Goal: Information Seeking & Learning: Learn about a topic

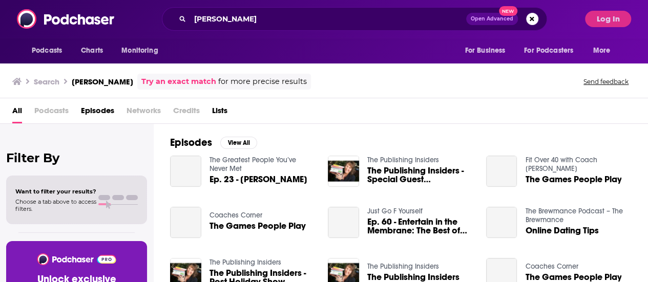
click at [265, 34] on div "Podcasts Charts Monitoring [PERSON_NAME] Open Advanced New For Business For Pod…" at bounding box center [324, 19] width 648 height 38
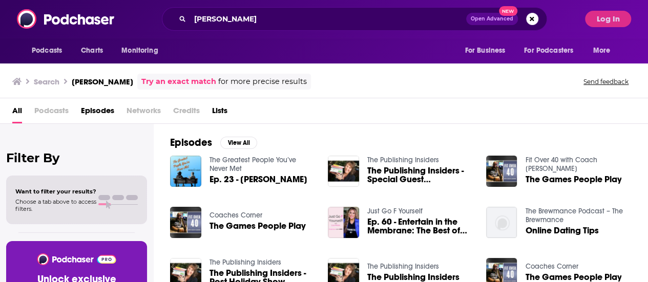
click at [576, 29] on div "[PERSON_NAME] Open Advanced New" at bounding box center [354, 19] width 451 height 24
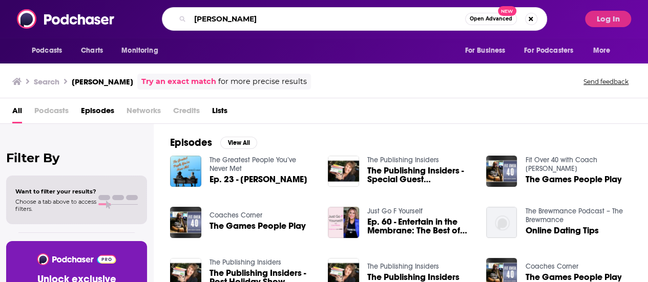
click at [295, 12] on input "[PERSON_NAME]" at bounding box center [327, 19] width 275 height 16
click at [298, 14] on input "[PERSON_NAME]" at bounding box center [327, 19] width 275 height 16
click at [299, 14] on input "[PERSON_NAME]" at bounding box center [327, 19] width 275 height 16
paste input "The Creative Penn podcast"
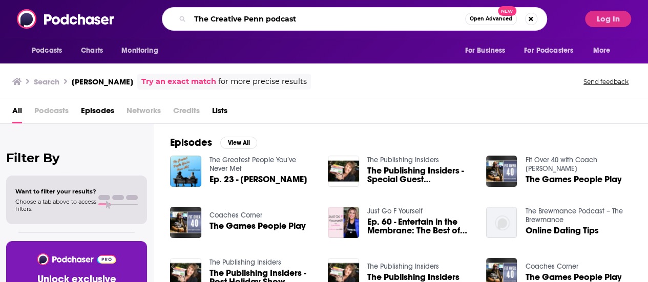
type input "The Creative Penn podcast"
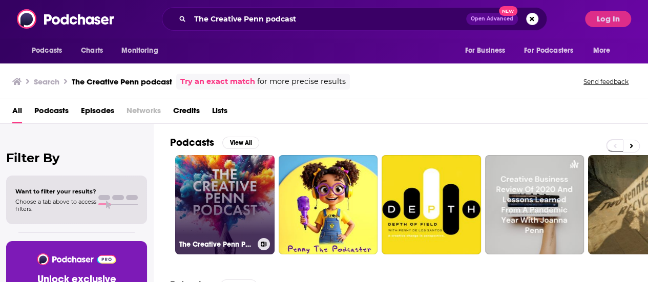
click at [205, 193] on link "The Creative Penn Podcast For Writers" at bounding box center [224, 204] width 99 height 99
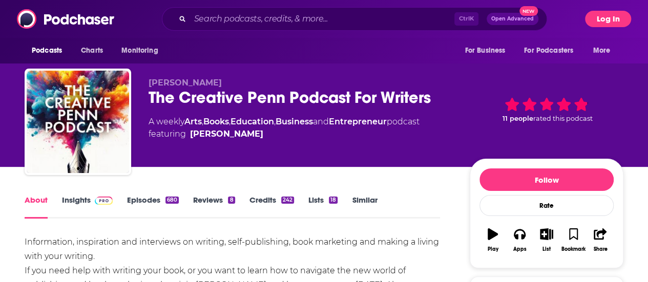
click at [602, 16] on button "Log In" at bounding box center [608, 19] width 46 height 16
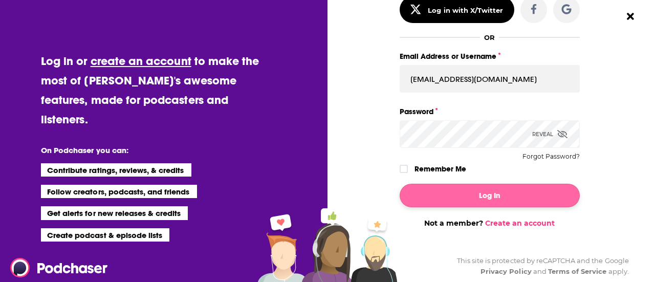
scroll to position [94, 0]
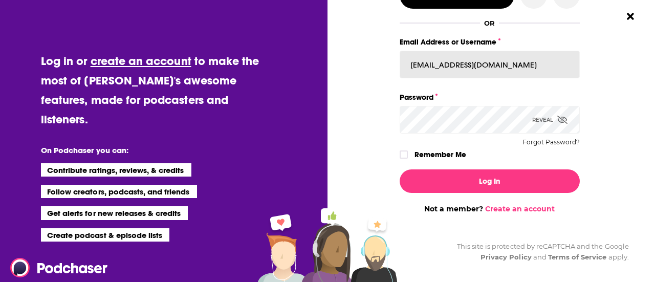
click at [478, 64] on input "[EMAIL_ADDRESS][DOMAIN_NAME]" at bounding box center [490, 65] width 180 height 28
type input "brookesanches"
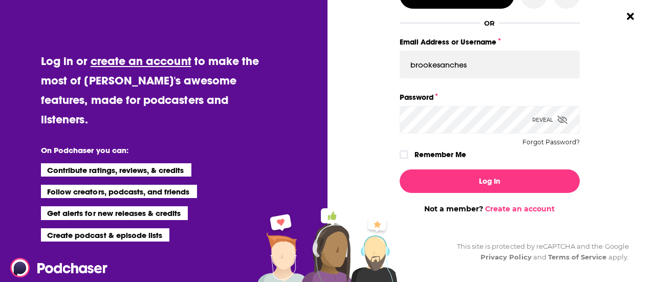
click at [463, 91] on label "Password" at bounding box center [490, 97] width 180 height 13
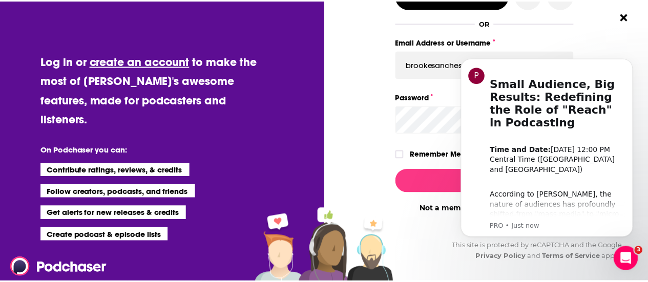
scroll to position [0, 0]
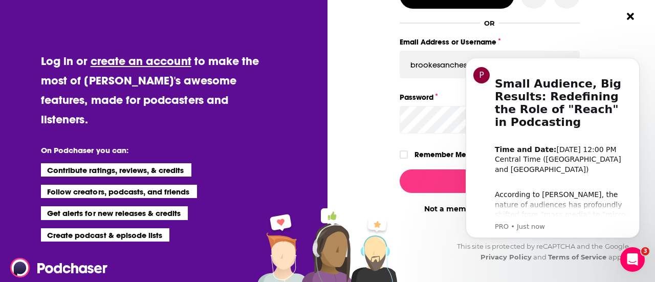
click at [381, 126] on div "Dialog" at bounding box center [310, 85] width 180 height 257
click at [454, 175] on button "Log In" at bounding box center [490, 182] width 180 height 24
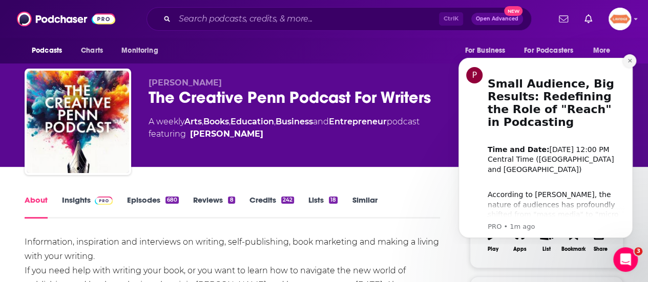
click at [634, 61] on button "Dismiss notification" at bounding box center [629, 60] width 13 height 13
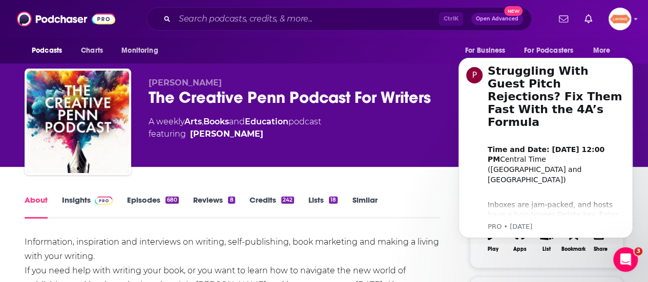
click at [377, 94] on div "The Creative Penn Podcast For Writers" at bounding box center [301, 98] width 305 height 20
click at [376, 94] on div "The Creative Penn Podcast For Writers" at bounding box center [301, 98] width 305 height 20
click at [374, 121] on div "A weekly Arts , Books and Education podcast featuring Joanna Penn" at bounding box center [301, 128] width 305 height 25
click at [629, 59] on icon "Dismiss notification" at bounding box center [630, 61] width 6 height 6
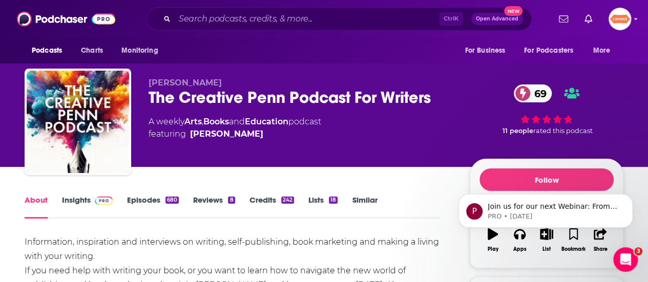
click at [393, 102] on div "The Creative Penn Podcast For Writers 69" at bounding box center [301, 98] width 305 height 20
click at [394, 102] on div "The Creative Penn Podcast For Writers 69" at bounding box center [301, 98] width 305 height 20
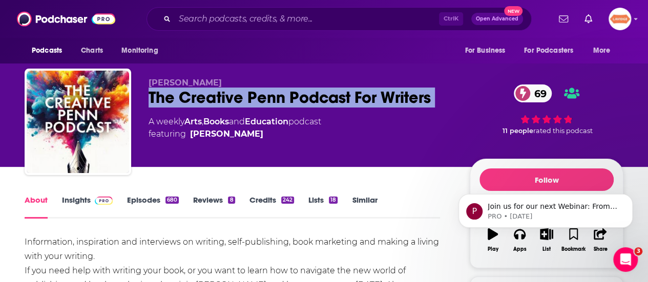
click at [394, 102] on div "The Creative Penn Podcast For Writers 69" at bounding box center [301, 98] width 305 height 20
copy div "The Creative Penn Podcast For Writers 69"
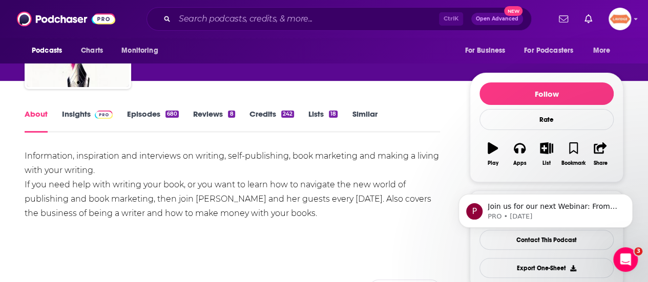
scroll to position [102, 0]
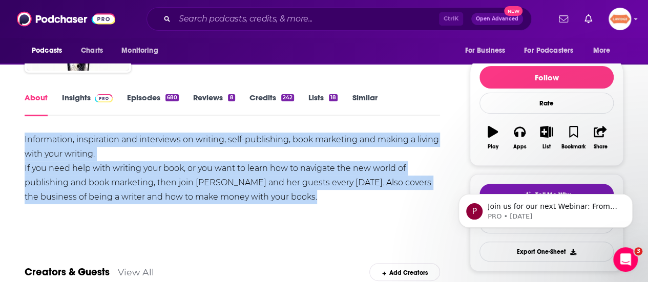
drag, startPoint x: 301, startPoint y: 198, endPoint x: 2, endPoint y: 141, distance: 304.5
copy div "Information, inspiration and interviews on writing, self-publishing, book marke…"
click at [95, 95] on img at bounding box center [104, 98] width 18 height 8
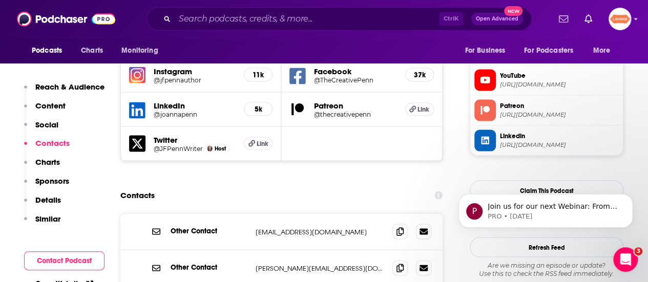
scroll to position [973, 0]
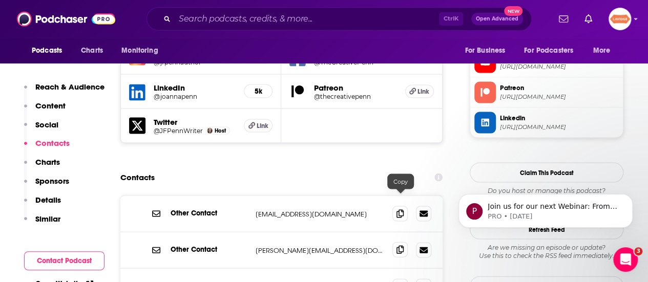
click at [400, 242] on span at bounding box center [399, 249] width 15 height 15
click at [407, 242] on span at bounding box center [399, 249] width 15 height 15
click at [398, 282] on icon at bounding box center [399, 286] width 7 height 8
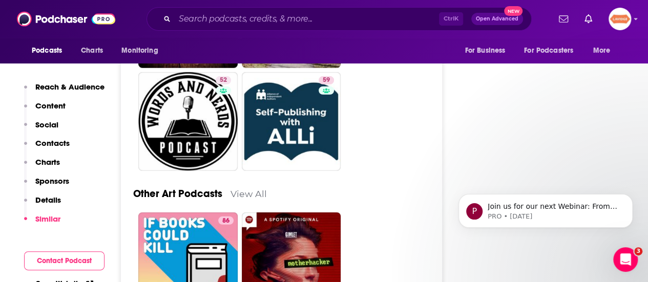
scroll to position [3380, 0]
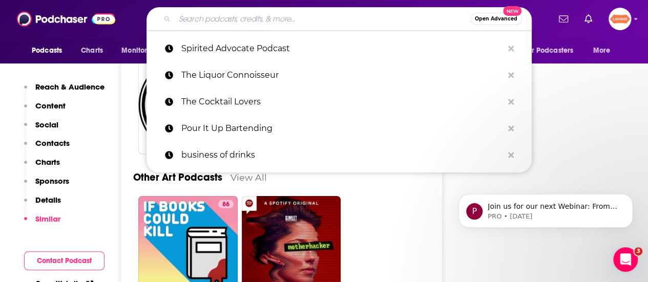
click at [209, 17] on input "Search podcasts, credits, & more..." at bounding box center [322, 19] width 295 height 16
paste input "Between The Covers : Conversations with Writers in Fiction, Nonfiction & Poetry"
type input "Between The Covers : Conversations with Writers in Fiction, Nonfiction & Poetry"
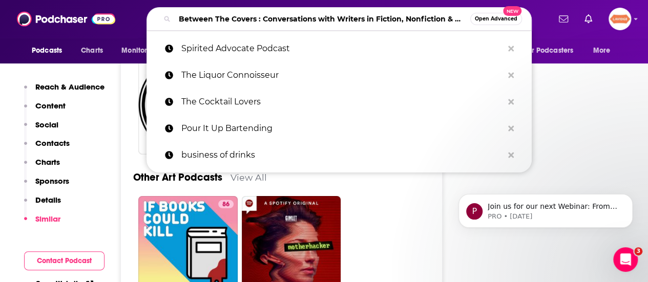
scroll to position [0, 33]
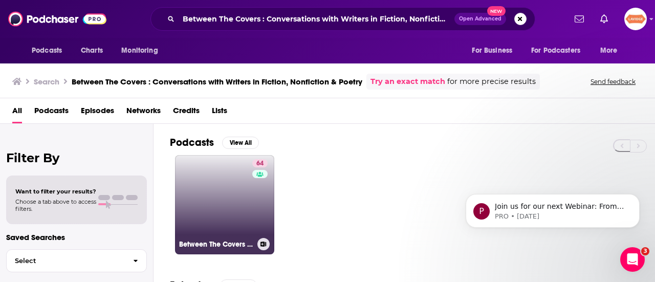
click at [232, 204] on link "64 Between The Covers : Conversations with Writers in Fiction, Nonfiction & Poe…" at bounding box center [224, 204] width 99 height 99
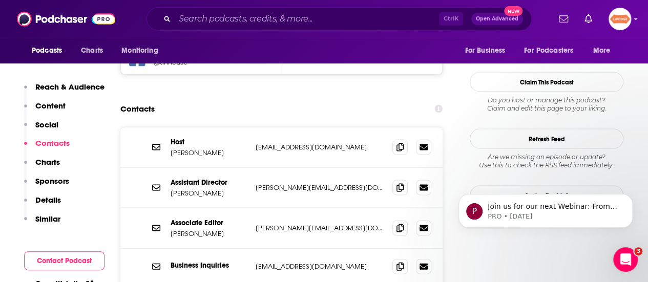
scroll to position [922, 0]
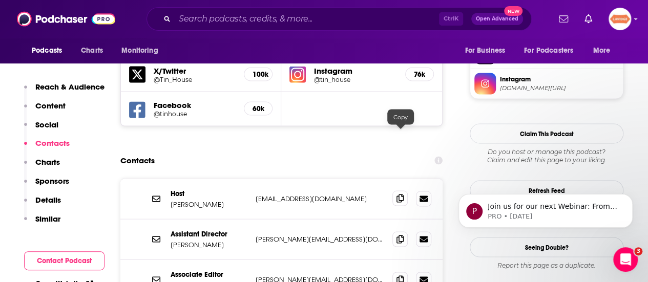
click at [400, 194] on icon at bounding box center [399, 198] width 7 height 8
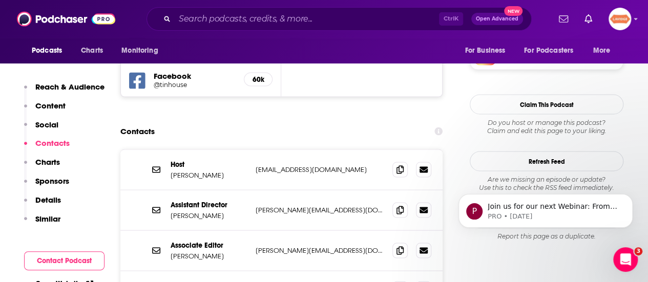
scroll to position [973, 0]
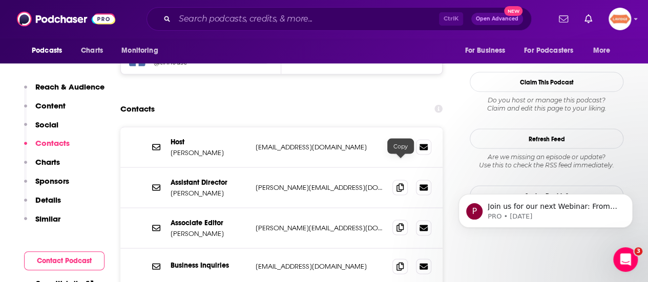
click at [396, 220] on span at bounding box center [399, 227] width 15 height 15
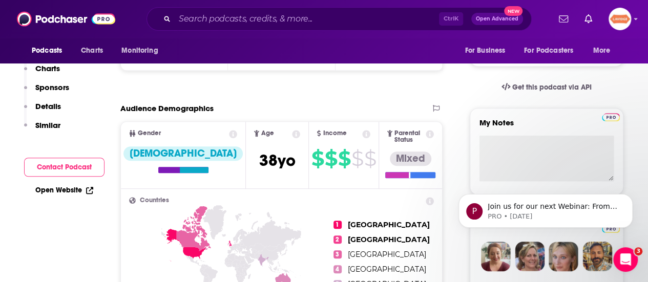
scroll to position [0, 0]
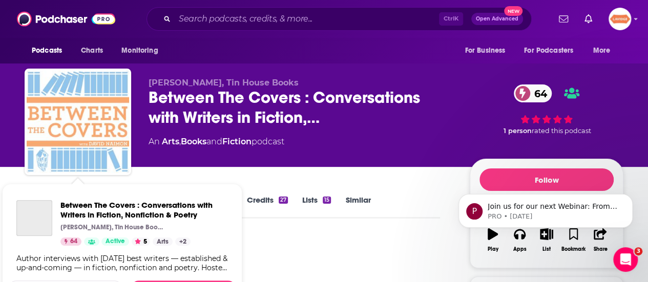
click at [1, 140] on div "David Naimon, Tin House Books Between The Covers : Conversations with Writers i…" at bounding box center [324, 83] width 648 height 167
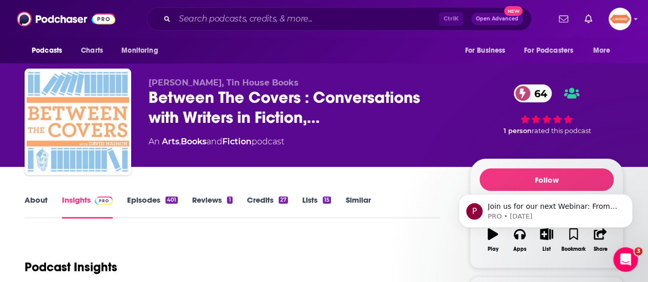
click at [36, 202] on link "About" at bounding box center [36, 207] width 23 height 24
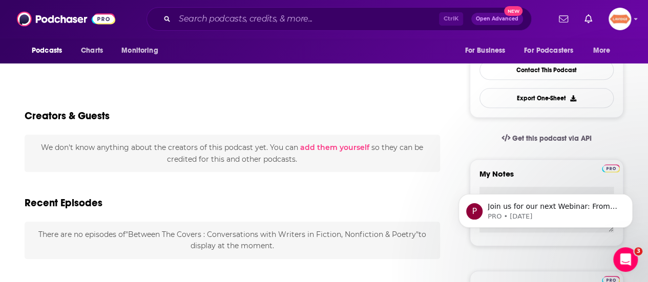
scroll to position [102, 0]
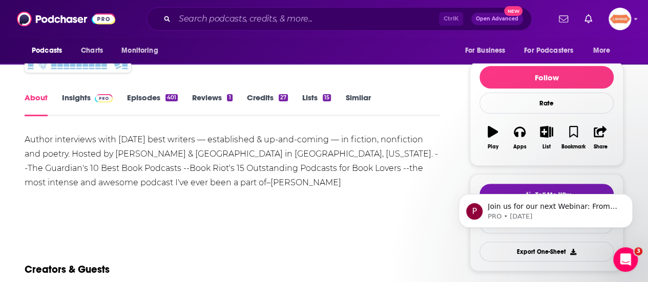
click at [175, 175] on div "Author interviews with today's best writers — established & up-and-coming — in …" at bounding box center [232, 161] width 415 height 57
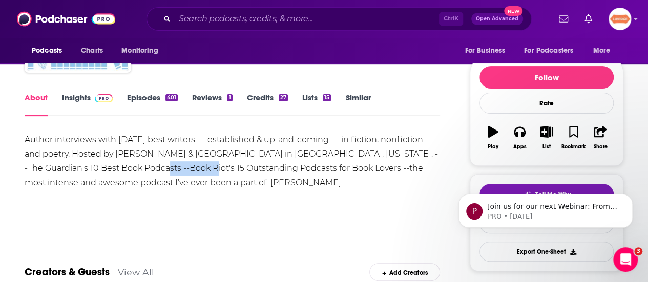
click at [175, 175] on div "Author interviews with today's best writers — established & up-and-coming — in …" at bounding box center [232, 161] width 415 height 57
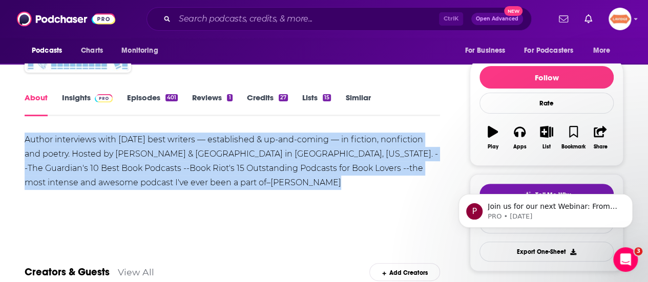
click at [175, 175] on div "Author interviews with today's best writers — established & up-and-coming — in …" at bounding box center [232, 161] width 415 height 57
copy div "Author interviews with today's best writers — established & up-and-coming — in …"
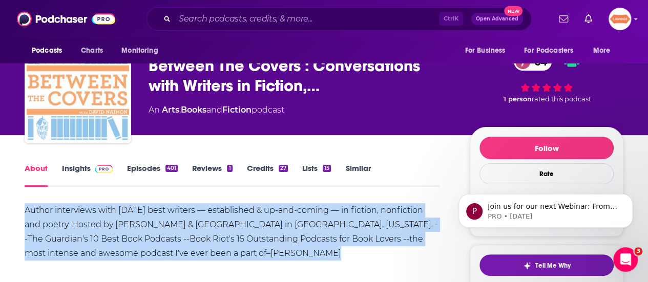
scroll to position [0, 0]
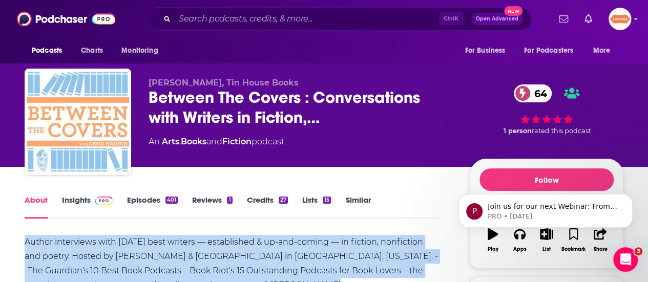
click at [75, 202] on link "Insights" at bounding box center [87, 207] width 51 height 24
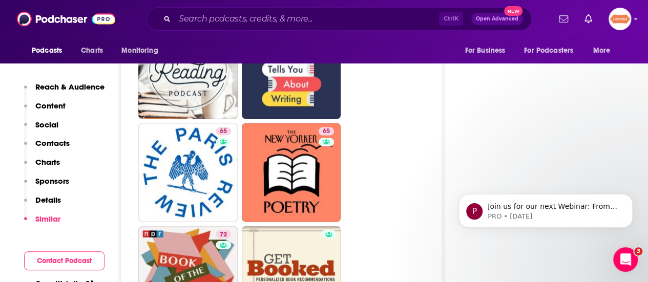
scroll to position [3021, 0]
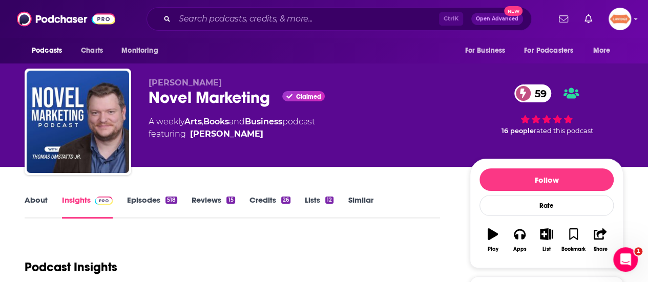
click at [39, 197] on link "About" at bounding box center [36, 207] width 23 height 24
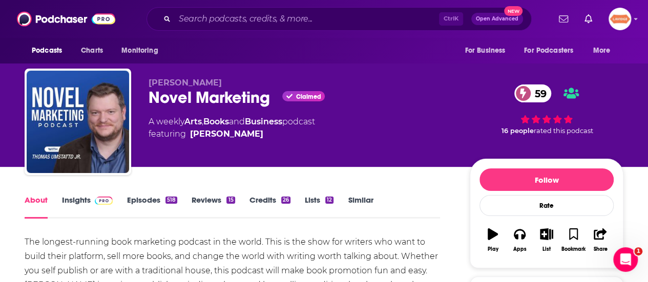
scroll to position [51, 0]
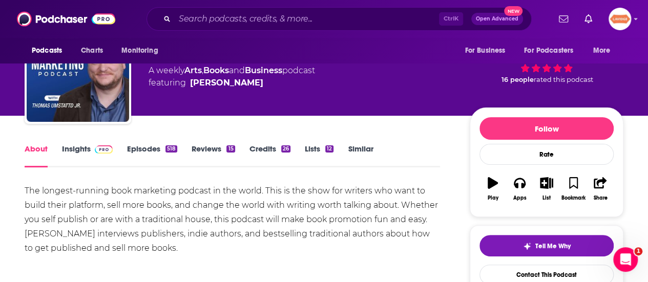
click at [198, 225] on div "The longest-running book marketing podcast in the world. This is the show for w…" at bounding box center [232, 220] width 415 height 72
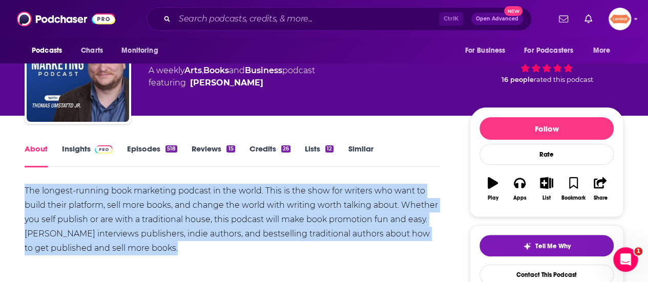
click at [198, 225] on div "The longest-running book marketing podcast in the world. This is the show for w…" at bounding box center [232, 220] width 415 height 72
copy div "The longest-running book marketing podcast in the world. This is the show for w…"
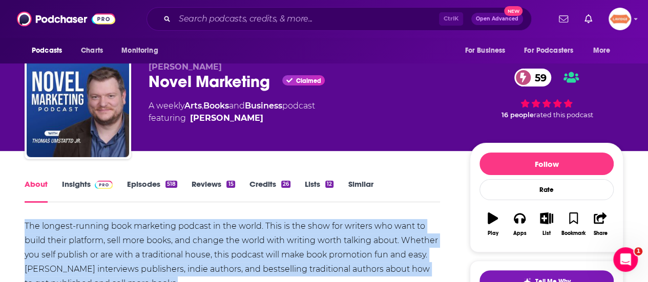
scroll to position [0, 0]
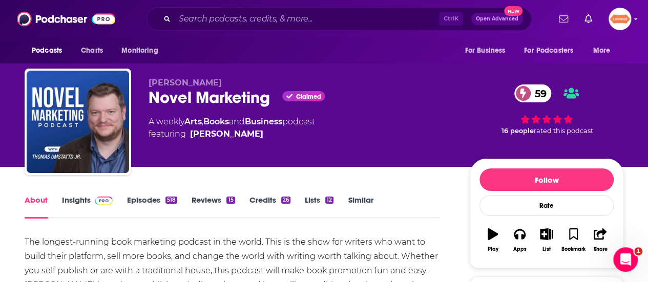
click at [248, 90] on div "Novel Marketing Claimed 59" at bounding box center [301, 98] width 305 height 20
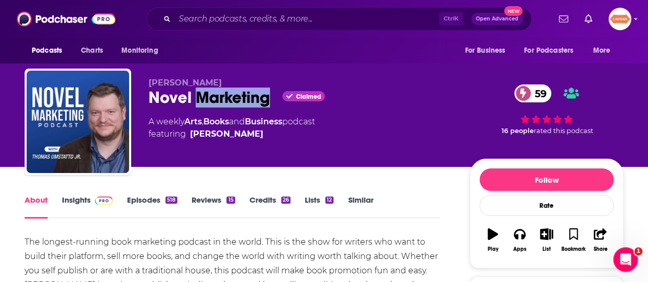
click at [248, 90] on div "Novel Marketing Claimed 59" at bounding box center [301, 98] width 305 height 20
click at [248, 91] on div "Novel Marketing Claimed 59" at bounding box center [301, 98] width 305 height 20
click at [86, 200] on link "Insights" at bounding box center [87, 207] width 51 height 24
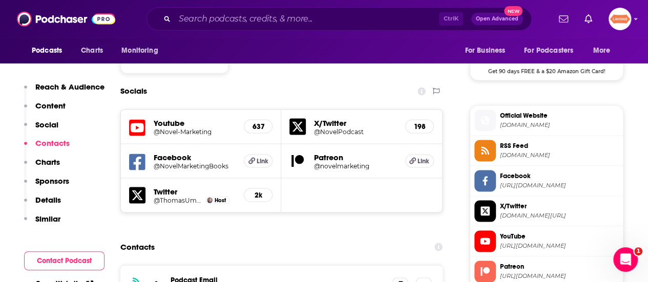
scroll to position [871, 0]
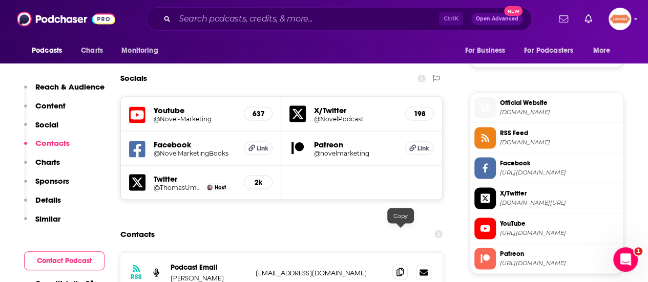
click at [398, 268] on icon at bounding box center [399, 272] width 7 height 8
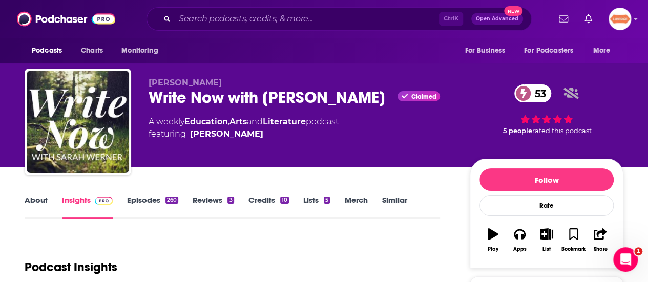
click at [229, 100] on div "Write Now with Sarah Werner Claimed 53" at bounding box center [301, 98] width 305 height 20
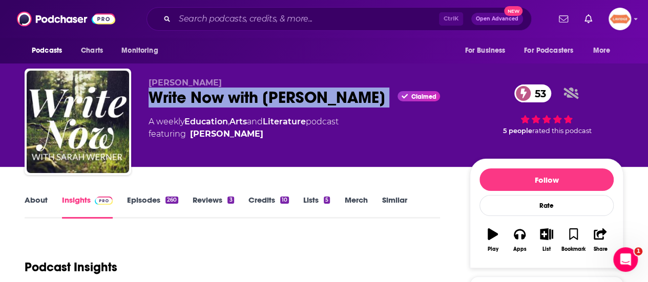
click at [228, 100] on div "Write Now with Sarah Werner Claimed 53" at bounding box center [301, 98] width 305 height 20
copy div "Write Now with [PERSON_NAME]"
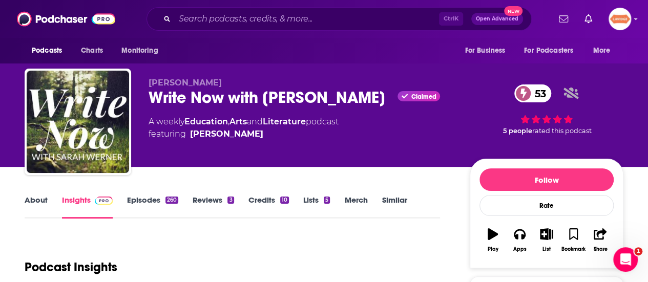
click at [26, 195] on div "About Insights Episodes 260 Reviews 3 Credits 10 Lists 5 Merch Similar" at bounding box center [232, 206] width 415 height 25
click at [34, 199] on link "About" at bounding box center [36, 207] width 23 height 24
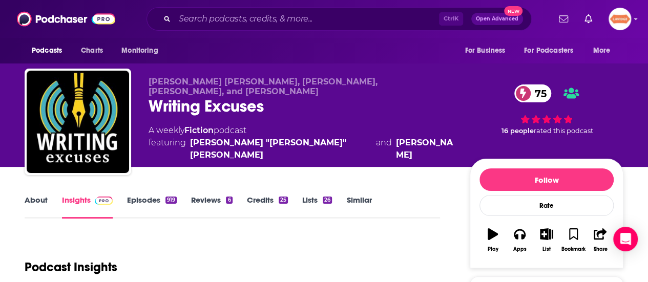
click at [33, 201] on link "About" at bounding box center [36, 207] width 23 height 24
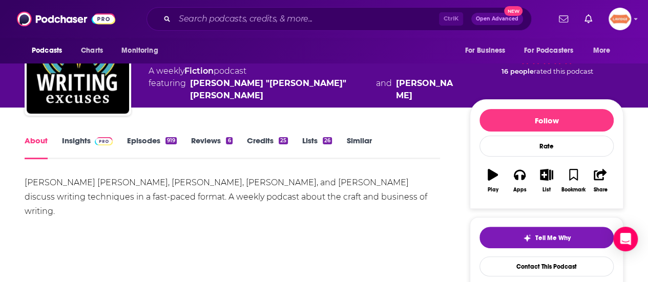
scroll to position [102, 0]
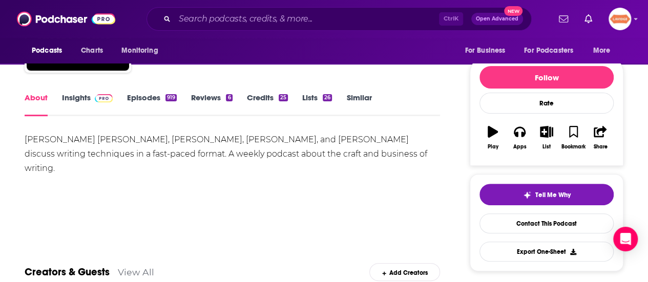
click at [96, 143] on div "Mary Robinette Kowal, DongWon Song, Erin Roberts, Dan Wells, and Howard Tayler …" at bounding box center [232, 154] width 415 height 43
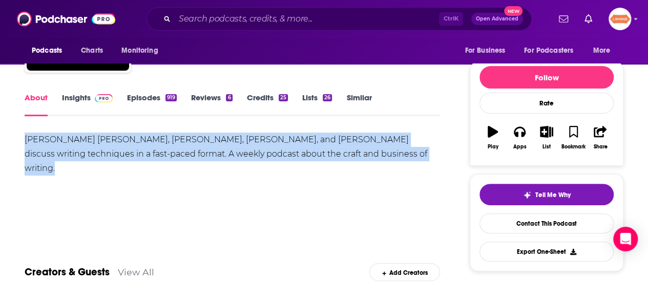
click at [96, 143] on div "Mary Robinette Kowal, DongWon Song, Erin Roberts, Dan Wells, and Howard Tayler …" at bounding box center [232, 154] width 415 height 43
copy div "Mary Robinette Kowal, DongWon Song, Erin Roberts, Dan Wells, and Howard Tayler …"
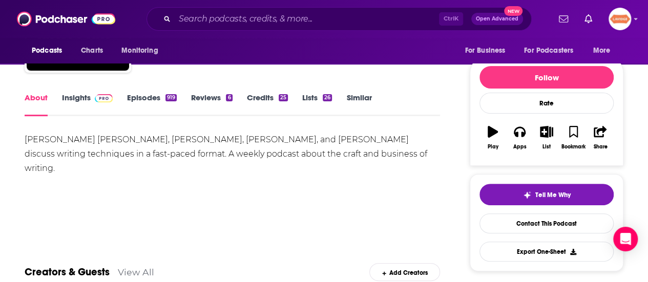
drag, startPoint x: 337, startPoint y: 132, endPoint x: 301, endPoint y: 142, distance: 37.8
click at [301, 142] on div "Mary Robinette Kowal, DongWon Song, Erin Roberts, Dan Wells, and Howard Tayler …" at bounding box center [232, 154] width 415 height 43
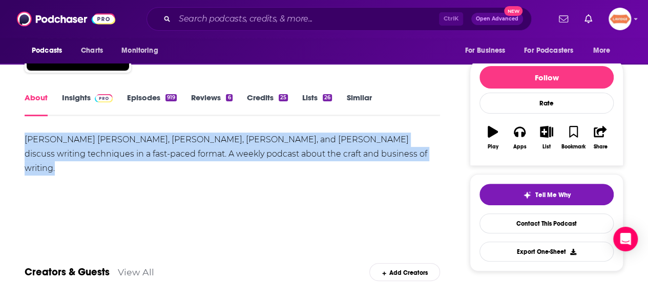
click at [300, 142] on div "Mary Robinette Kowal, DongWon Song, Erin Roberts, Dan Wells, and Howard Tayler …" at bounding box center [232, 154] width 415 height 43
copy div "Mary Robinette Kowal, DongWon Song, Erin Roberts, Dan Wells, and Howard Tayler …"
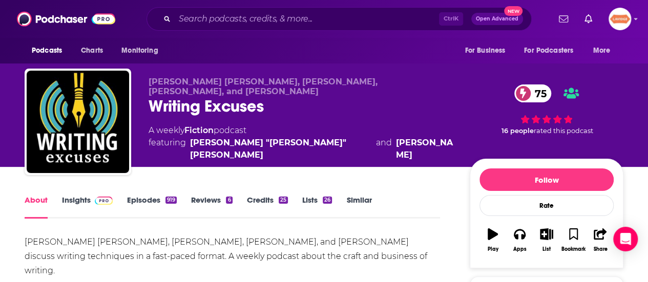
click at [243, 110] on div "Writing Excuses 75" at bounding box center [301, 106] width 305 height 20
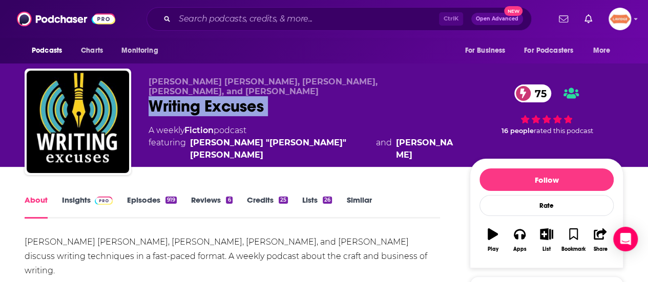
click at [243, 110] on div "Writing Excuses 75" at bounding box center [301, 106] width 305 height 20
copy div "Writing Excuses 75"
click at [69, 199] on link "Insights" at bounding box center [87, 207] width 51 height 24
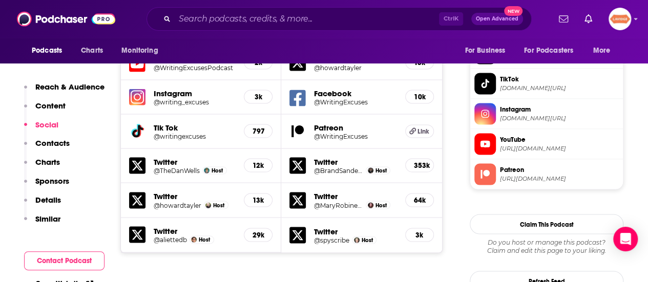
scroll to position [1075, 0]
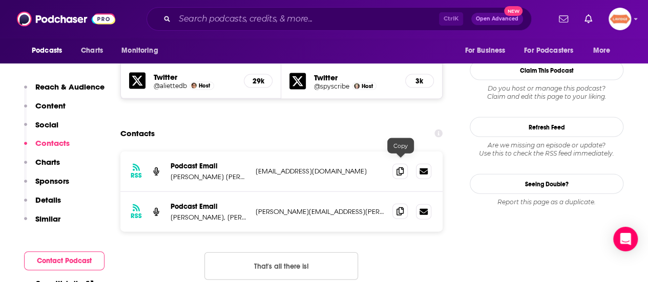
click at [400, 204] on span at bounding box center [399, 211] width 15 height 15
click at [399, 167] on icon at bounding box center [399, 171] width 7 height 8
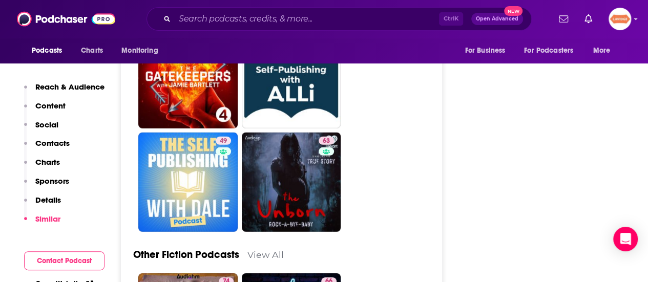
scroll to position [3431, 0]
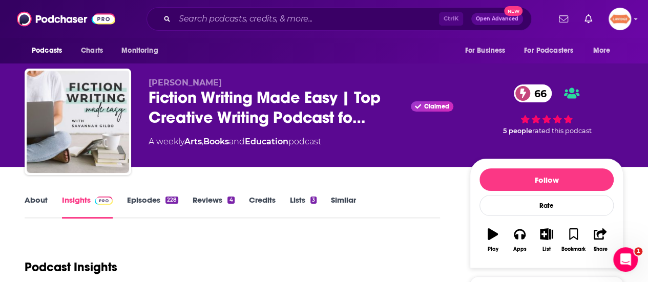
click at [40, 198] on link "About" at bounding box center [36, 207] width 23 height 24
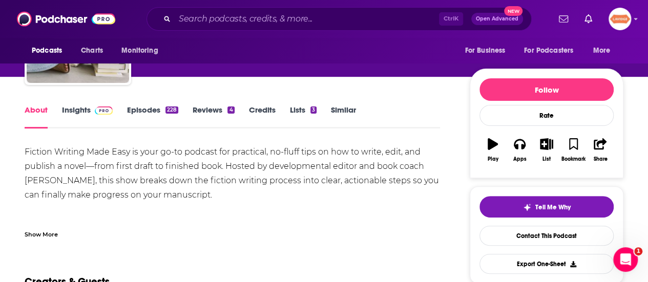
scroll to position [102, 0]
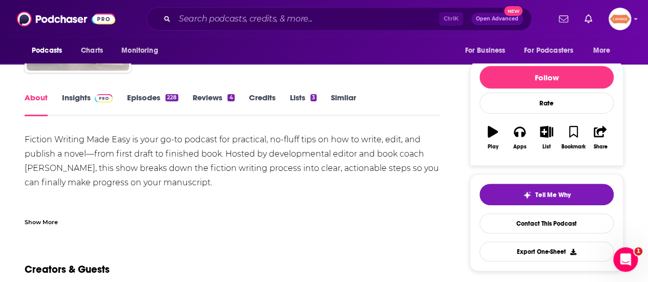
click at [241, 189] on div "Fiction Writing Made Easy is your go-to podcast for practical, no-fluff tips on…" at bounding box center [232, 283] width 415 height 301
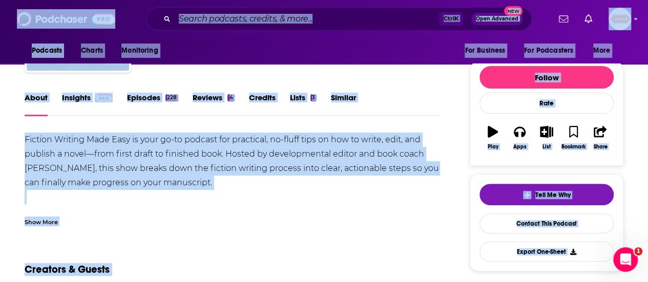
click at [214, 186] on div "Fiction Writing Made Easy is your go-to podcast for practical, no-fluff tips on…" at bounding box center [232, 283] width 415 height 301
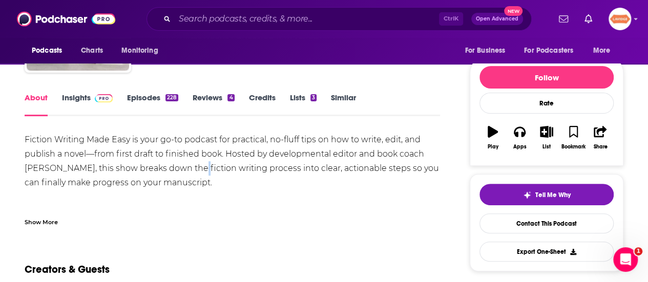
click at [197, 171] on div "Fiction Writing Made Easy is your go-to podcast for practical, no-fluff tips on…" at bounding box center [232, 283] width 415 height 301
click at [198, 179] on div "Fiction Writing Made Easy is your go-to podcast for practical, no-fluff tips on…" at bounding box center [232, 283] width 415 height 301
click at [199, 179] on div "Fiction Writing Made Easy is your go-to podcast for practical, no-fluff tips on…" at bounding box center [232, 283] width 415 height 301
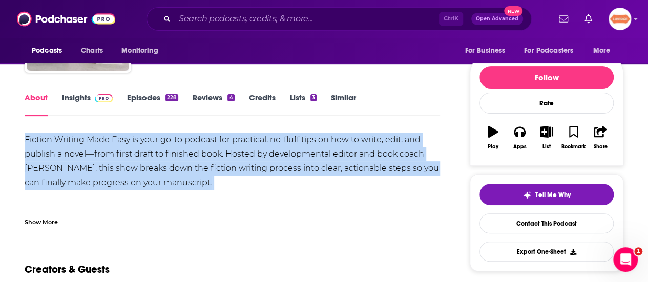
click at [199, 179] on div "Fiction Writing Made Easy is your go-to podcast for practical, no-fluff tips on…" at bounding box center [232, 283] width 415 height 301
copy div "Fiction Writing Made Easy is your go-to podcast for practical, no-fluff tips on…"
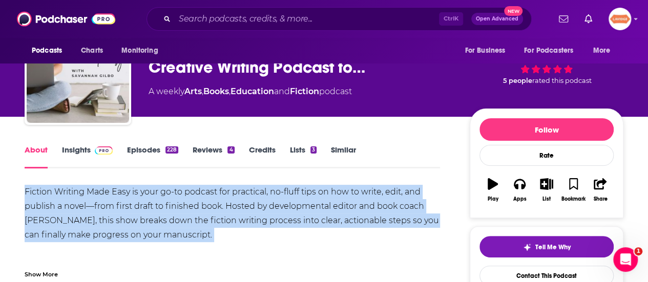
scroll to position [0, 0]
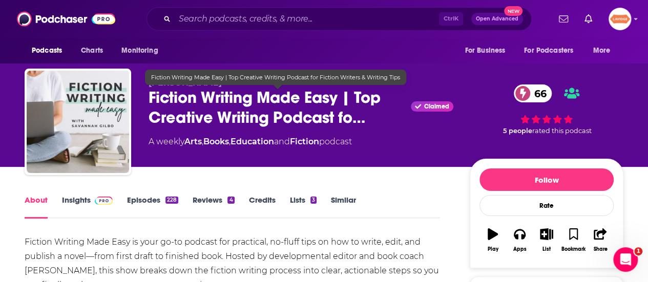
click at [255, 107] on span "Fiction Writing Made Easy | Top Creative Writing Podcast fo…" at bounding box center [278, 108] width 258 height 40
click at [254, 107] on span "Fiction Writing Made Easy | Top Creative Writing Podcast fo…" at bounding box center [278, 108] width 258 height 40
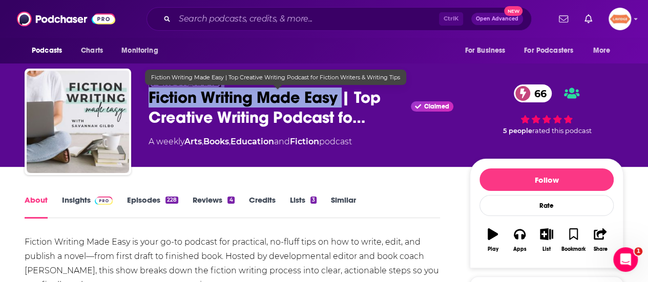
drag, startPoint x: 343, startPoint y: 101, endPoint x: 120, endPoint y: 90, distance: 223.1
click at [120, 90] on div "Savannah Gilbo Fiction Writing Made Easy | Top Creative Writing Podcast fo… Cla…" at bounding box center [324, 124] width 599 height 111
copy div "Savannah Gilbo Fiction Writing Made Easy"
click at [233, 97] on span "Fiction Writing Made Easy | Top Creative Writing Podcast fo…" at bounding box center [278, 108] width 258 height 40
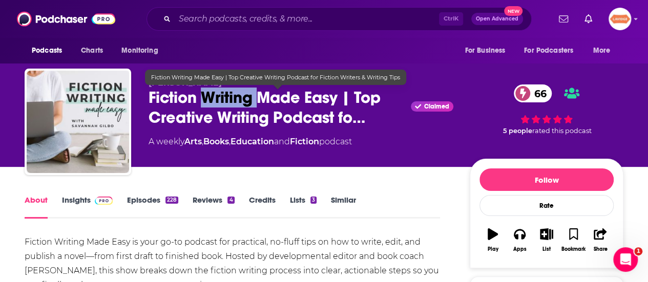
click at [233, 97] on span "Fiction Writing Made Easy | Top Creative Writing Podcast fo…" at bounding box center [278, 108] width 258 height 40
click at [322, 102] on span "Fiction Writing Made Easy | Top Creative Writing Podcast fo…" at bounding box center [278, 108] width 258 height 40
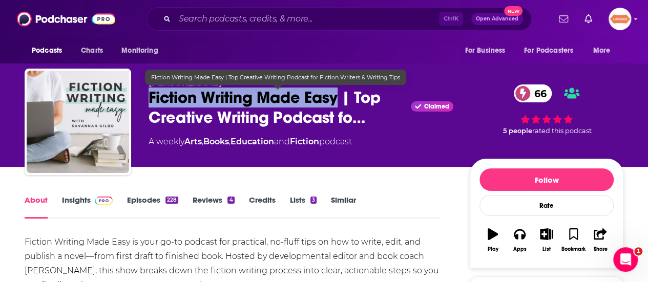
drag, startPoint x: 332, startPoint y: 101, endPoint x: 149, endPoint y: 99, distance: 182.8
click at [149, 99] on span "Fiction Writing Made Easy | Top Creative Writing Podcast fo…" at bounding box center [278, 108] width 258 height 40
copy h1 "Fiction Writing Made Easy"
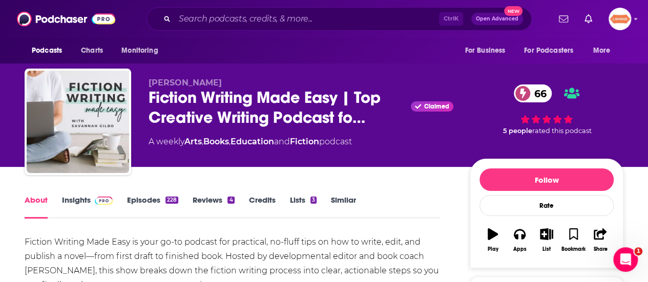
click at [61, 194] on div "About Insights Episodes 228 Reviews 4 Credits Lists 3 Similar" at bounding box center [232, 206] width 415 height 25
click at [65, 198] on link "Insights" at bounding box center [87, 207] width 51 height 24
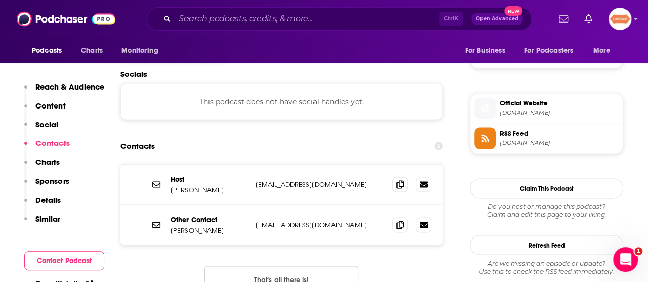
scroll to position [871, 0]
click at [396, 176] on span at bounding box center [399, 183] width 15 height 15
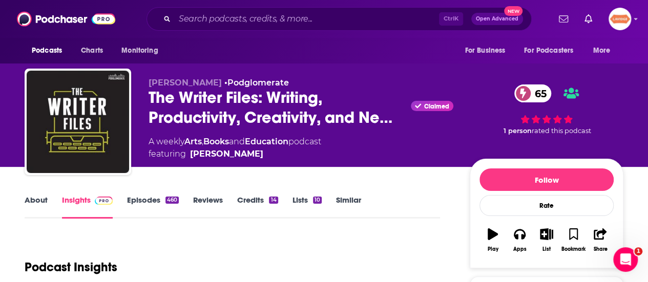
click at [35, 197] on link "About" at bounding box center [36, 207] width 23 height 24
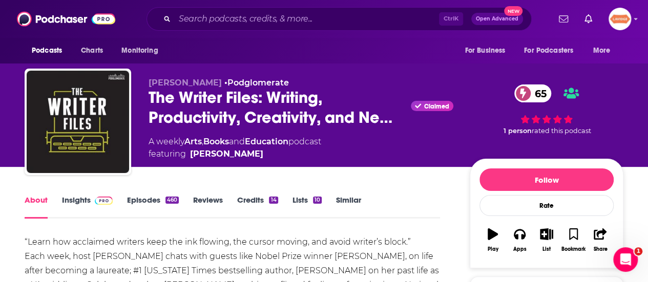
scroll to position [51, 0]
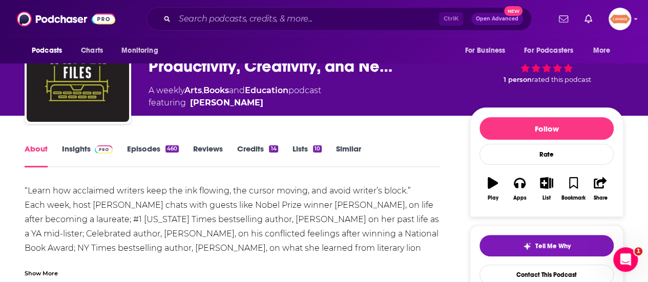
click at [44, 263] on div "Show More" at bounding box center [232, 269] width 415 height 17
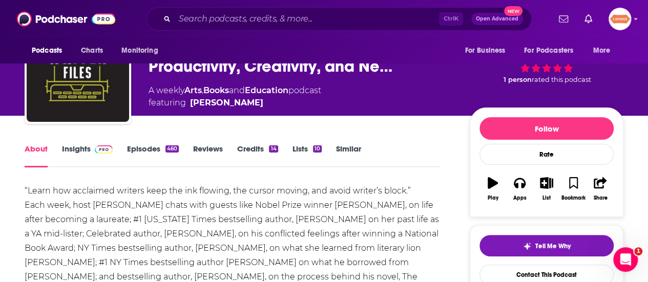
click at [100, 211] on div "“Learn how acclaimed writers keep the ink flowing, the cursor moving, and avoid…" at bounding box center [232, 248] width 415 height 129
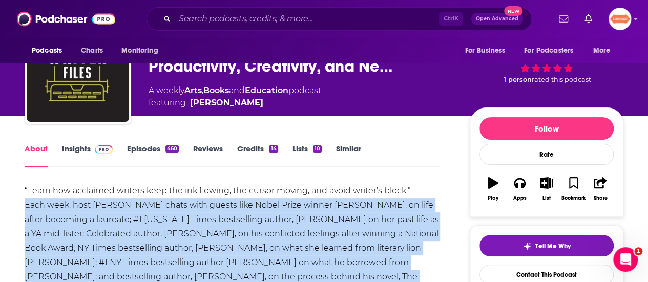
click at [100, 211] on div "“Learn how acclaimed writers keep the ink flowing, the cursor moving, and avoid…" at bounding box center [232, 248] width 415 height 129
click at [157, 211] on div "“Learn how acclaimed writers keep the ink flowing, the cursor moving, and avoid…" at bounding box center [232, 248] width 415 height 129
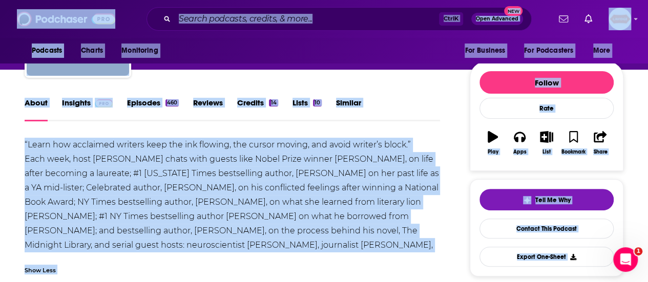
scroll to position [154, 0]
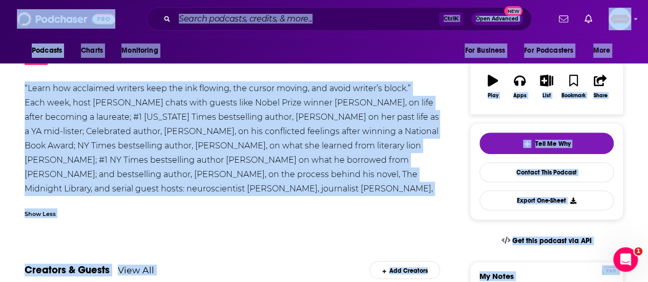
click at [192, 206] on div "Show Less" at bounding box center [232, 209] width 415 height 17
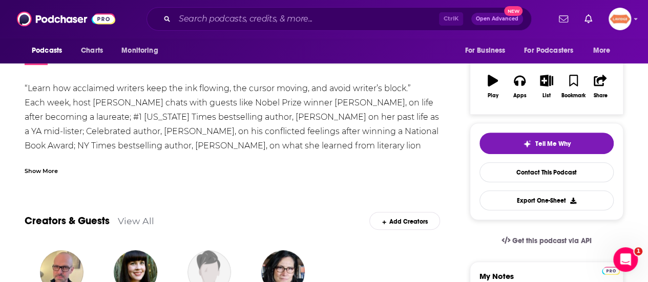
click at [103, 147] on div "“Learn how acclaimed writers keep the ink flowing, the cursor moving, and avoid…" at bounding box center [232, 145] width 415 height 129
click at [34, 172] on div "Show More" at bounding box center [41, 170] width 33 height 10
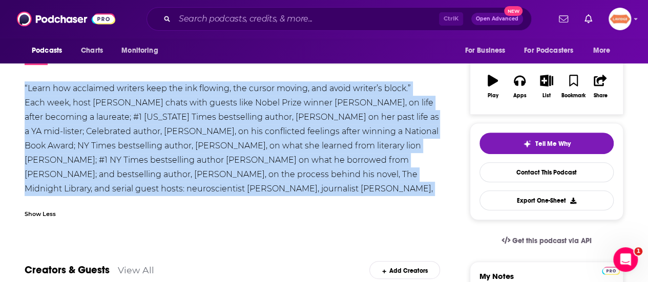
drag, startPoint x: 396, startPoint y: 184, endPoint x: 17, endPoint y: 86, distance: 391.6
copy div "“Learn how acclaimed writers keep the ink flowing, the cursor moving, and avoid…"
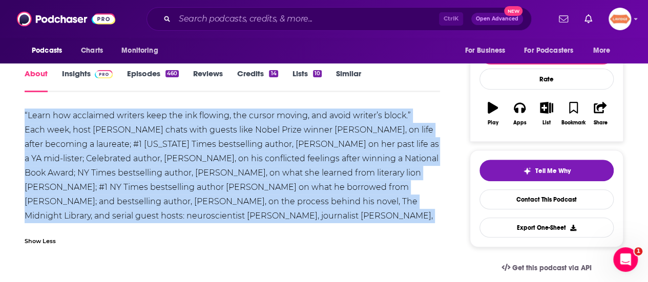
scroll to position [0, 0]
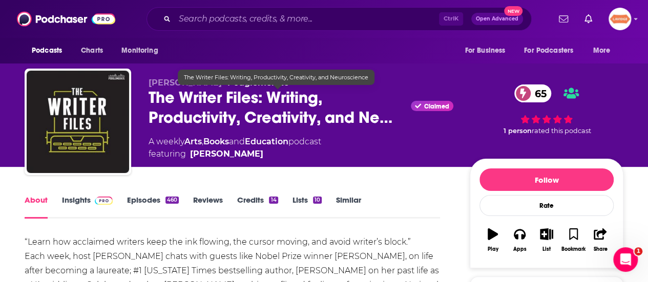
click at [172, 111] on span "The Writer Files: Writing, Productivity, Creativity, and Ne…" at bounding box center [278, 108] width 258 height 40
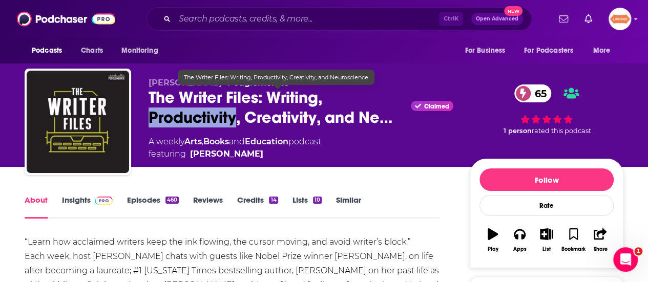
click at [173, 111] on span "The Writer Files: Writing, Productivity, Creativity, and Ne…" at bounding box center [278, 108] width 258 height 40
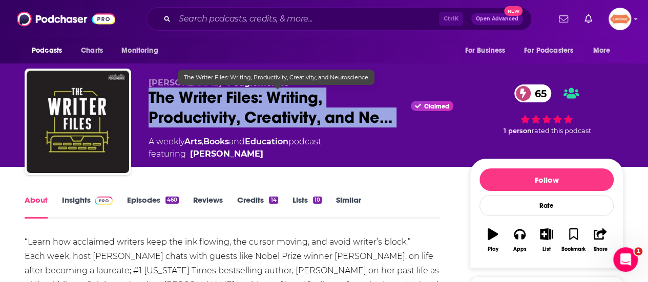
click at [173, 111] on span "The Writer Files: Writing, Productivity, Creativity, and Ne…" at bounding box center [278, 108] width 258 height 40
copy div "The Writer Files: Writing, Productivity, Creativity, and Ne…"
click at [203, 108] on span "The Writer Files: Writing, Productivity, Creativity, and Ne…" at bounding box center [278, 108] width 258 height 40
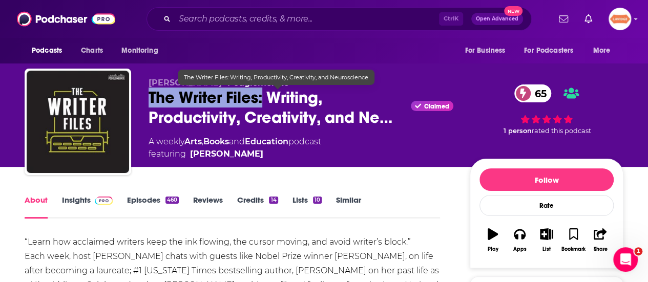
drag, startPoint x: 145, startPoint y: 103, endPoint x: 263, endPoint y: 101, distance: 117.8
click at [263, 101] on div "Kelton Reid • Podglomerate The Writer Files: Writing, Productivity, Creativity,…" at bounding box center [324, 124] width 599 height 111
copy h1 "The Writer Files:"
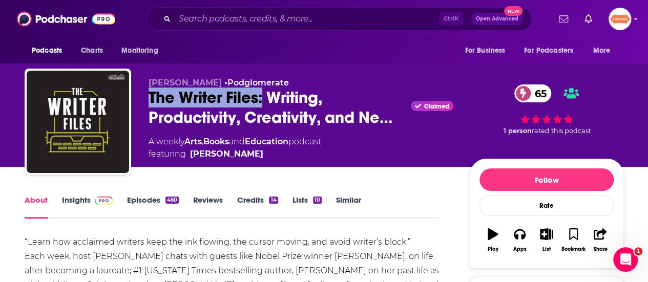
click at [73, 216] on link "Insights" at bounding box center [87, 207] width 51 height 24
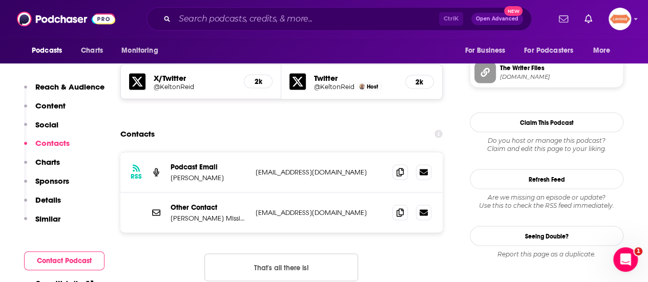
scroll to position [922, 0]
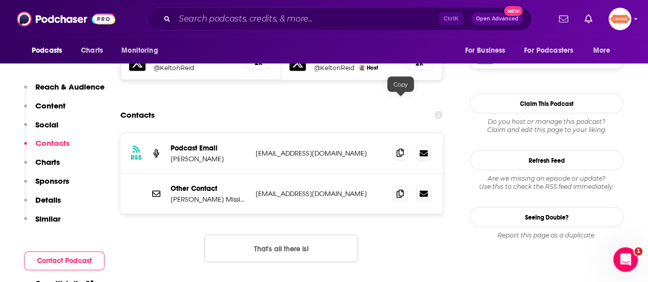
click at [394, 145] on span at bounding box center [399, 152] width 15 height 15
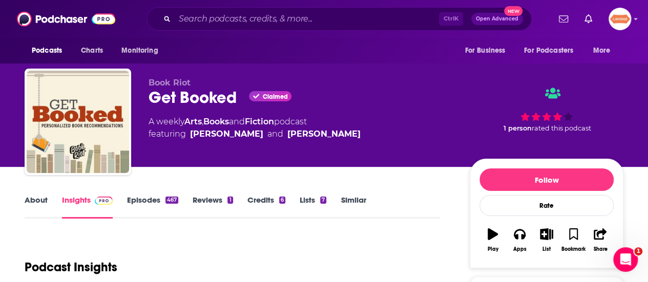
click at [31, 202] on link "About" at bounding box center [36, 207] width 23 height 24
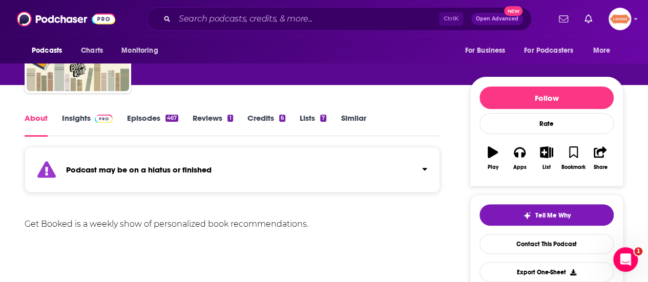
scroll to position [102, 0]
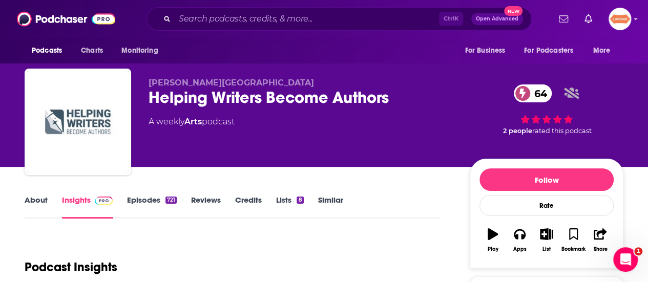
click at [41, 204] on link "About" at bounding box center [36, 207] width 23 height 24
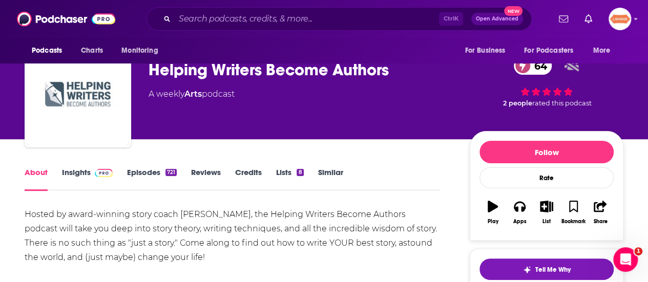
scroll to position [51, 0]
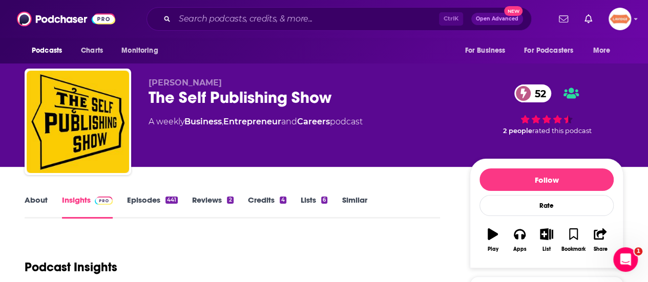
click at [263, 96] on div "The Self Publishing Show 52" at bounding box center [301, 98] width 305 height 20
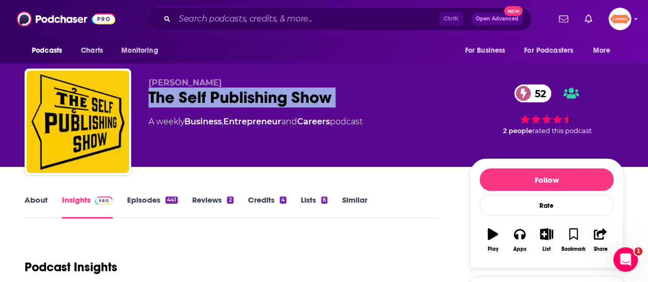
click at [263, 96] on div "The Self Publishing Show 52" at bounding box center [301, 98] width 305 height 20
copy div "The Self Publishing Show 52"
click at [31, 201] on link "About" at bounding box center [36, 207] width 23 height 24
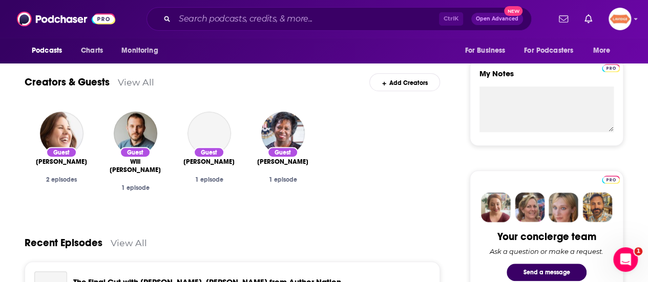
scroll to position [461, 0]
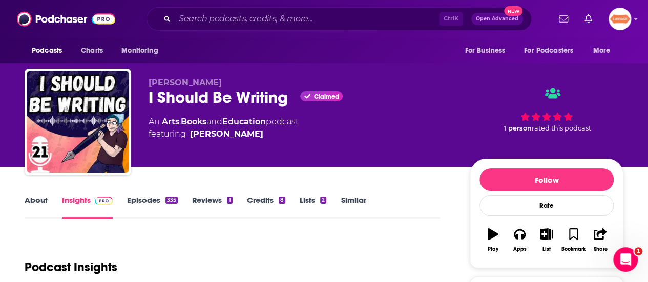
click at [46, 200] on link "About" at bounding box center [36, 207] width 23 height 24
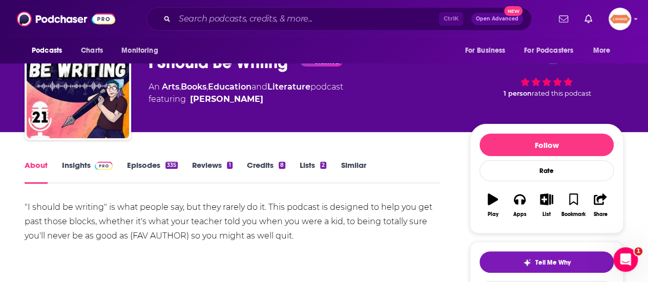
scroll to position [51, 0]
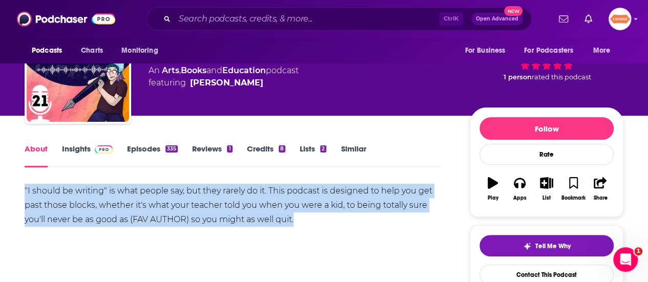
drag, startPoint x: 314, startPoint y: 227, endPoint x: 20, endPoint y: 186, distance: 297.3
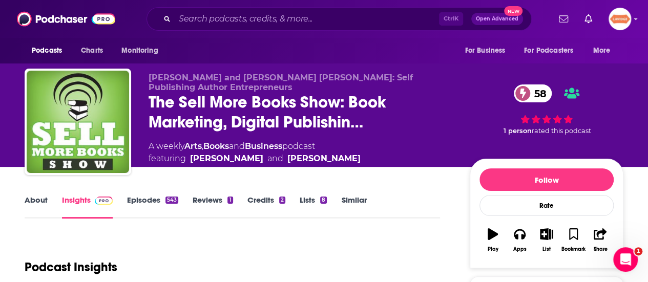
click at [35, 195] on link "About" at bounding box center [36, 207] width 23 height 24
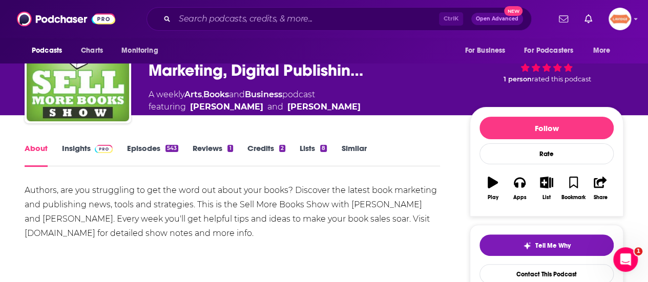
scroll to position [102, 0]
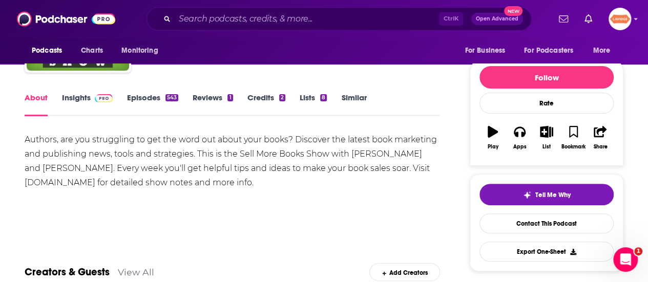
click at [330, 158] on div "Authors, are you struggling to get the word out about your books? Discover the …" at bounding box center [232, 161] width 415 height 57
click at [329, 159] on div "Authors, are you struggling to get the word out about your books? Discover the …" at bounding box center [232, 161] width 415 height 57
click at [262, 160] on div "Authors, are you struggling to get the word out about your books? Discover the …" at bounding box center [232, 161] width 415 height 57
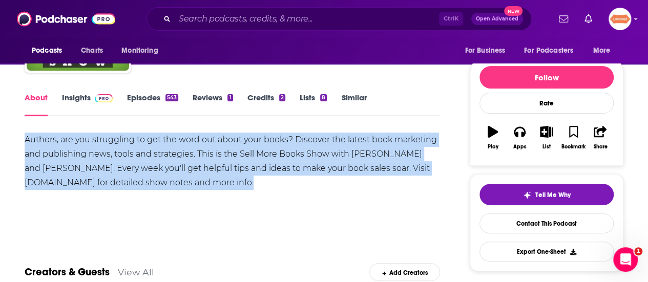
click at [262, 160] on div "Authors, are you struggling to get the word out about your books? Discover the …" at bounding box center [232, 161] width 415 height 57
copy div "Authors, are you struggling to get the word out about your books? Discover the …"
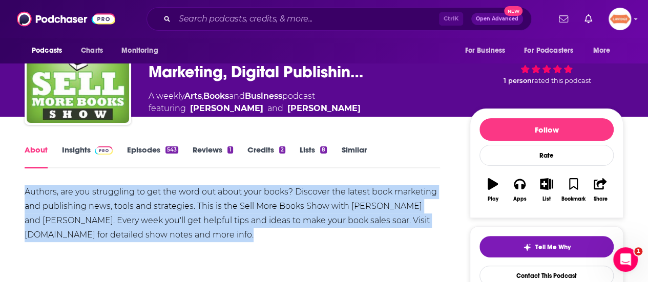
scroll to position [0, 0]
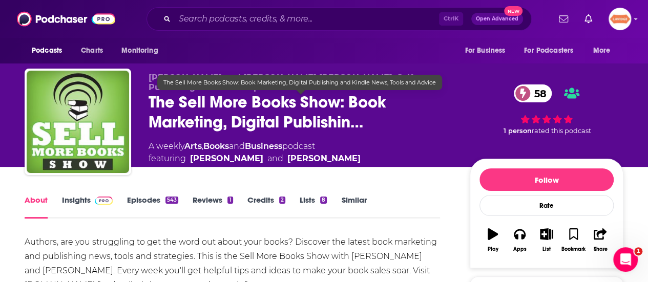
click at [185, 105] on span "The Sell More Books Show: Book Marketing, Digital Publishin…" at bounding box center [301, 112] width 305 height 40
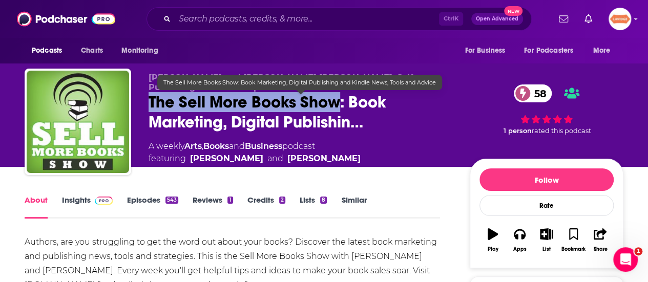
drag, startPoint x: 340, startPoint y: 107, endPoint x: 151, endPoint y: 103, distance: 189.0
click at [151, 103] on span "The Sell More Books Show: Book Marketing, Digital Publishin…" at bounding box center [301, 112] width 305 height 40
copy h1 "The Sell More Books Show"
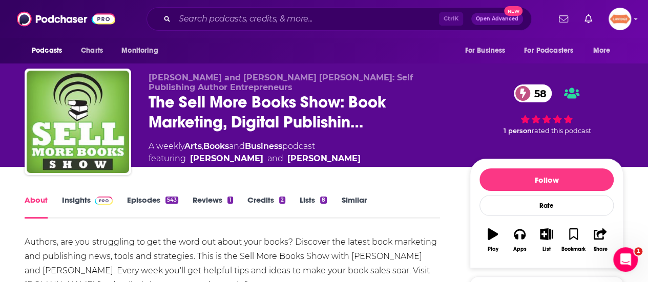
click at [80, 196] on link "Insights" at bounding box center [87, 207] width 51 height 24
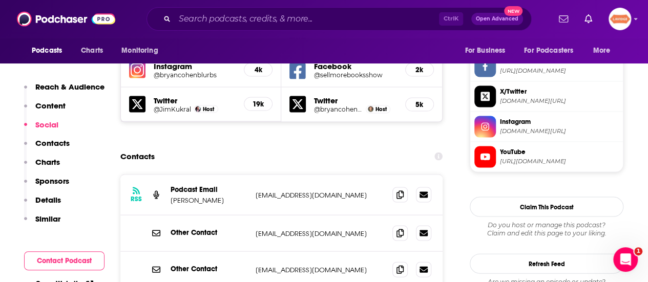
scroll to position [973, 0]
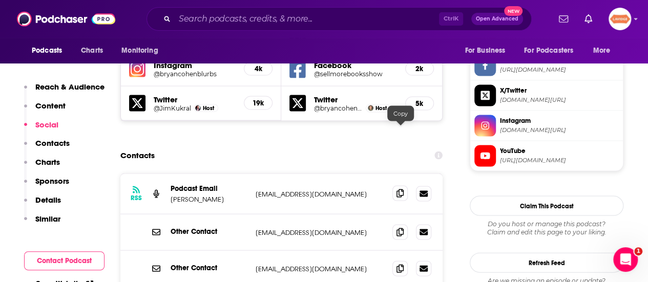
click at [395, 186] on span at bounding box center [399, 193] width 15 height 15
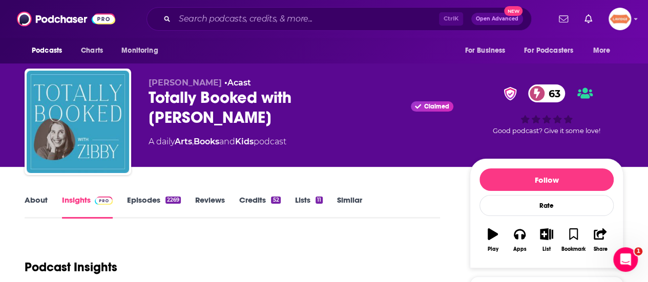
click at [41, 199] on link "About" at bounding box center [36, 207] width 23 height 24
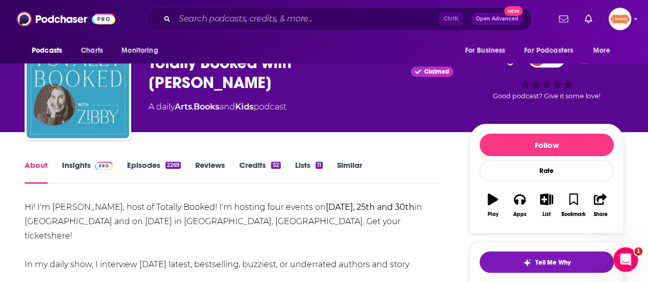
scroll to position [51, 0]
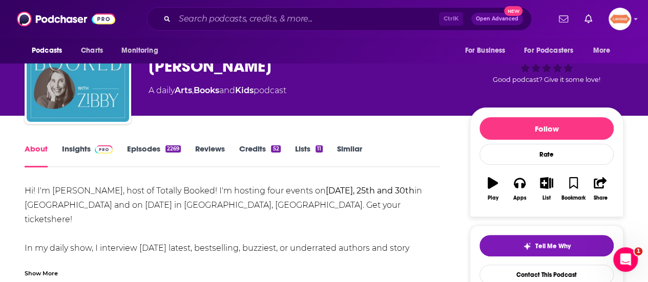
click at [62, 258] on div "Hi! I'm Zibby Owens, host of Totally Booked! I'm hosting four events on Septemb…" at bounding box center [232, 231] width 415 height 94
click at [56, 269] on div "Show More" at bounding box center [41, 273] width 33 height 10
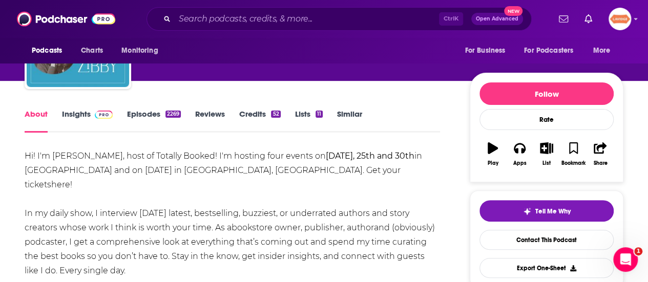
scroll to position [102, 0]
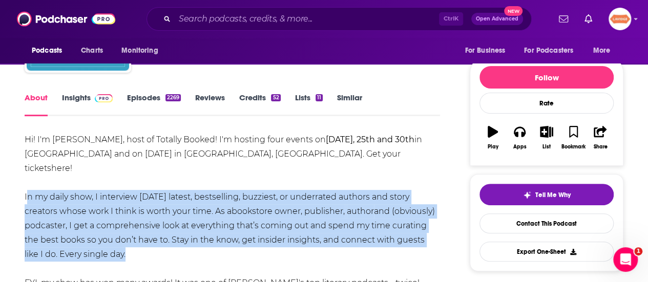
drag, startPoint x: 24, startPoint y: 177, endPoint x: 158, endPoint y: 237, distance: 147.2
copy div "In my daily show, I interview today’s latest, bestselling, buzziest, or underra…"
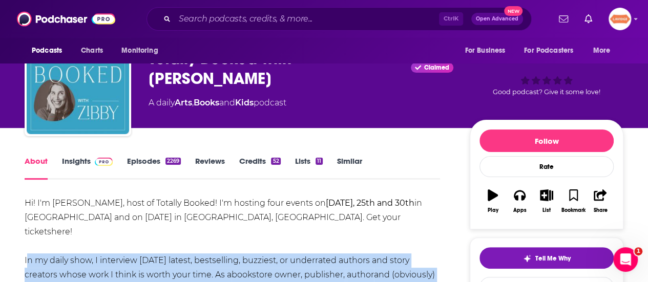
scroll to position [0, 0]
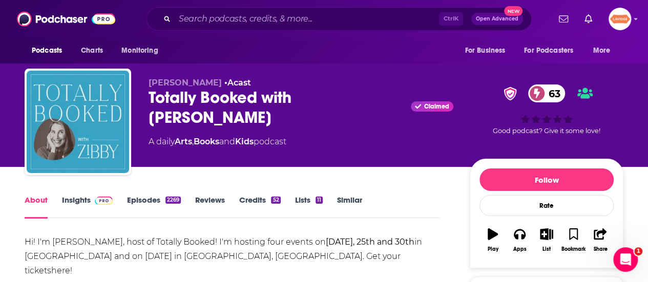
click at [214, 95] on div "Totally Booked with Zibby Claimed 63" at bounding box center [301, 108] width 305 height 40
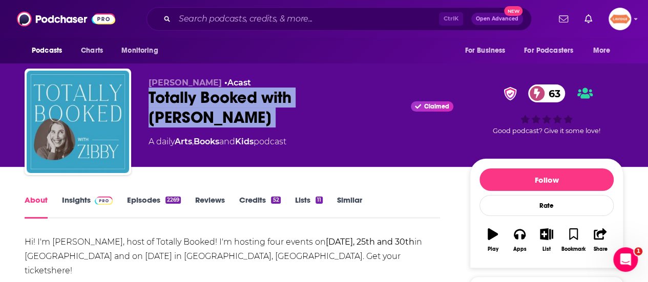
click at [214, 95] on div "Totally Booked with Zibby Claimed 63" at bounding box center [301, 108] width 305 height 40
copy div "Totally Booked with Zibby"
click at [71, 199] on link "Insights" at bounding box center [87, 207] width 51 height 24
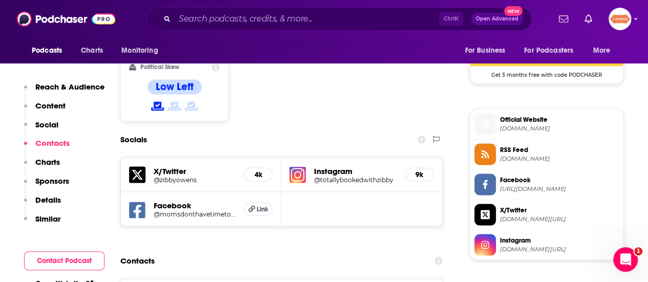
scroll to position [922, 0]
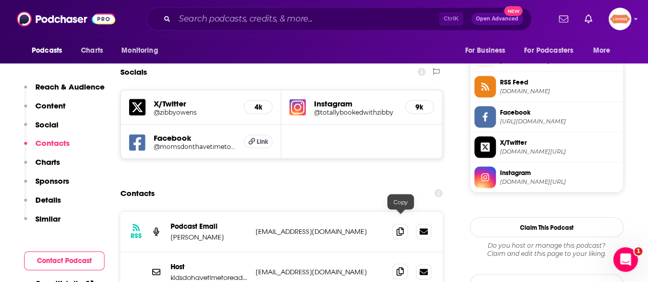
click at [397, 267] on icon at bounding box center [399, 271] width 7 height 8
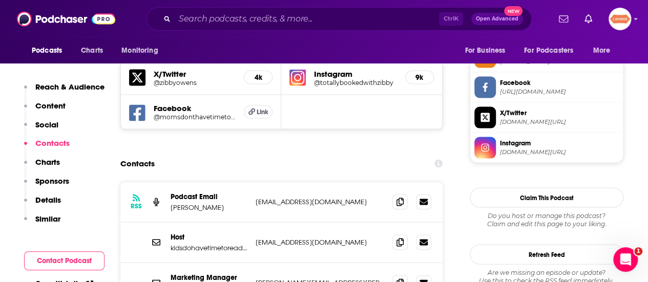
scroll to position [973, 0]
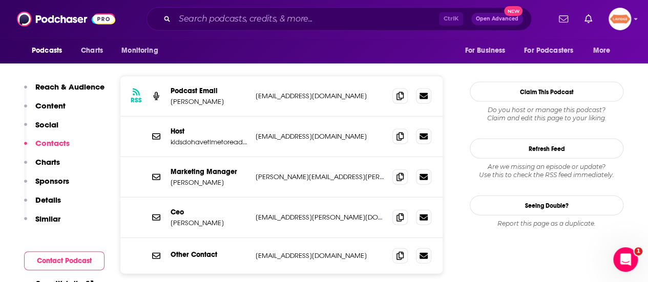
scroll to position [1178, 0]
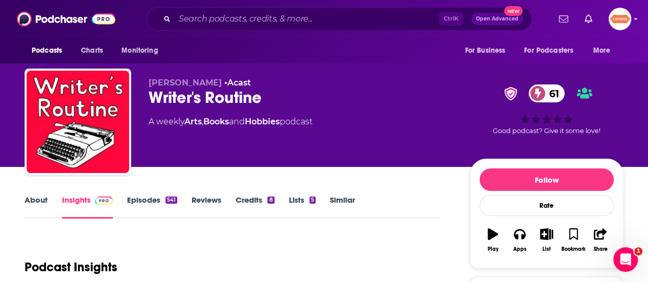
click at [43, 202] on link "About" at bounding box center [36, 207] width 23 height 24
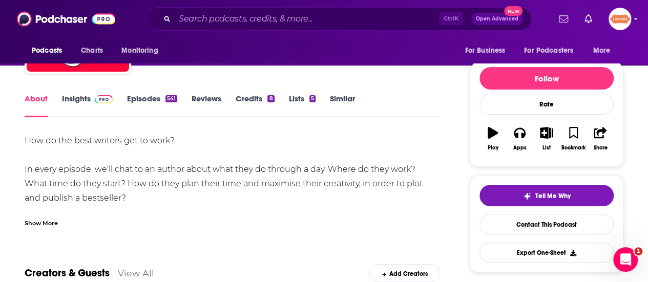
scroll to position [102, 0]
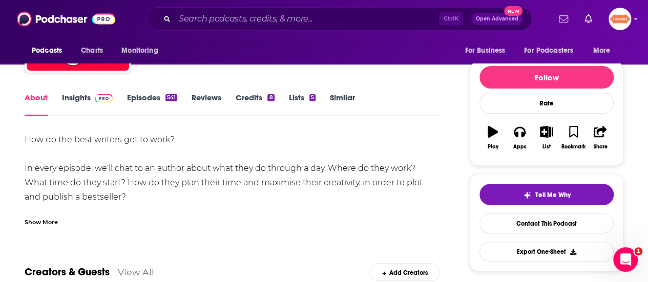
click at [38, 221] on div "Show More" at bounding box center [41, 222] width 33 height 10
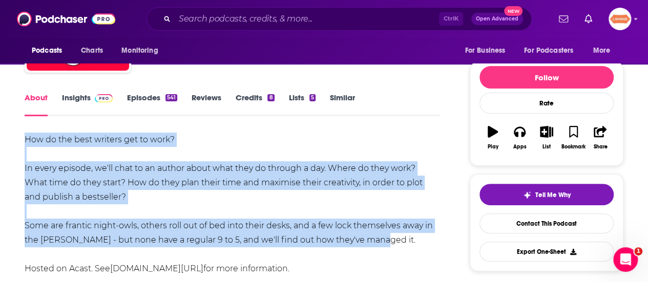
drag, startPoint x: 390, startPoint y: 244, endPoint x: 0, endPoint y: 129, distance: 406.9
copy div "How do the best writers get to work? In every episode, we'll chat to an author …"
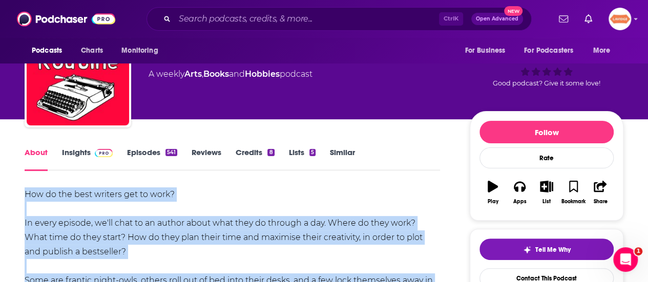
scroll to position [0, 0]
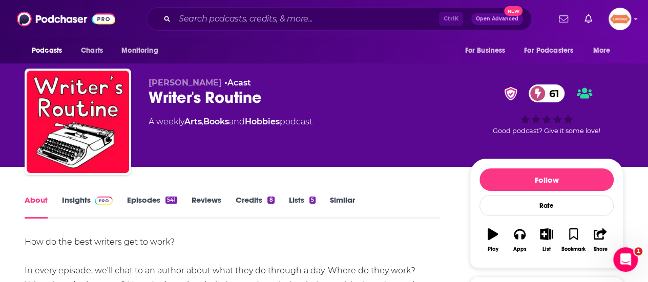
click at [209, 105] on div "Writer's Routine 61" at bounding box center [301, 98] width 305 height 20
click at [209, 104] on div "Writer's Routine 61" at bounding box center [301, 98] width 305 height 20
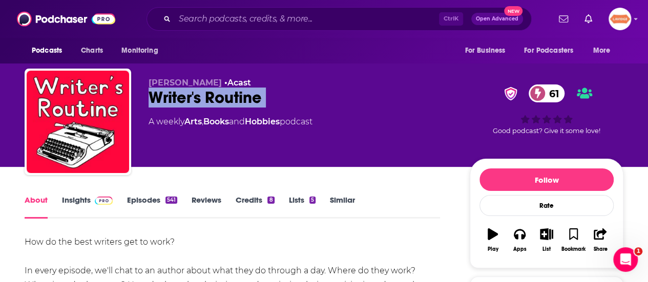
click at [209, 104] on div "Writer's Routine 61" at bounding box center [301, 98] width 305 height 20
copy div "Writer's Routine 61"
click at [86, 205] on link "Insights" at bounding box center [87, 207] width 51 height 24
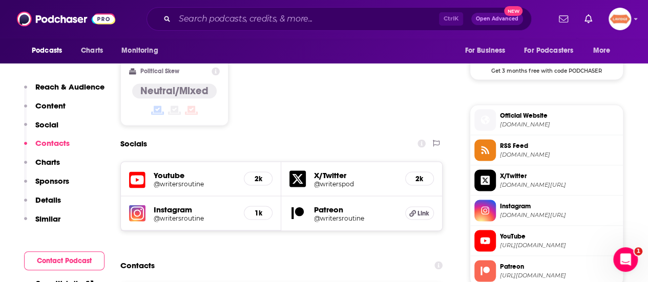
scroll to position [973, 0]
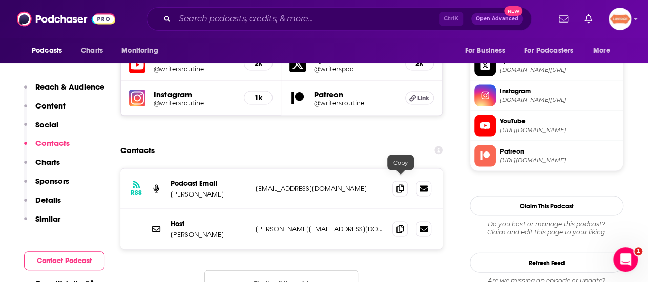
click at [397, 209] on div "Host Dan Simpson dan.simpson7@btinternet.com dan.simpson7@btinternet.com" at bounding box center [281, 229] width 322 height 40
click at [397, 221] on span at bounding box center [399, 228] width 15 height 15
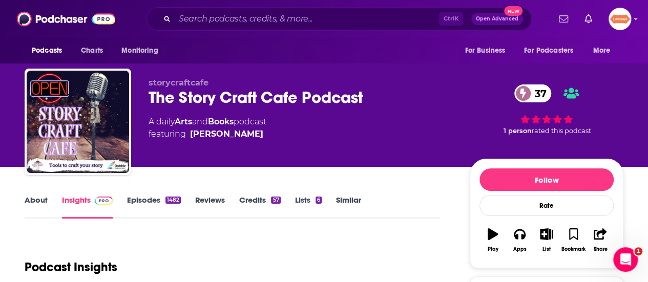
click at [28, 194] on div "About Insights Episodes 1482 Reviews Credits 57 Lists 6 Similar" at bounding box center [232, 206] width 415 height 25
click at [35, 198] on link "About" at bounding box center [36, 207] width 23 height 24
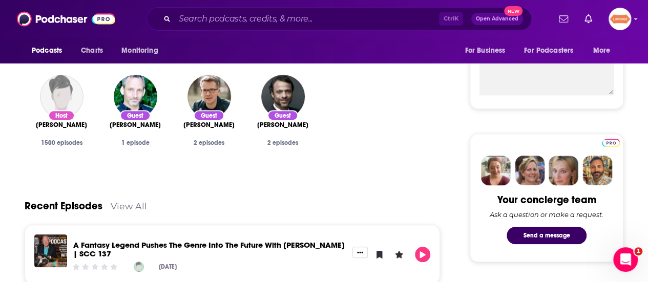
scroll to position [410, 0]
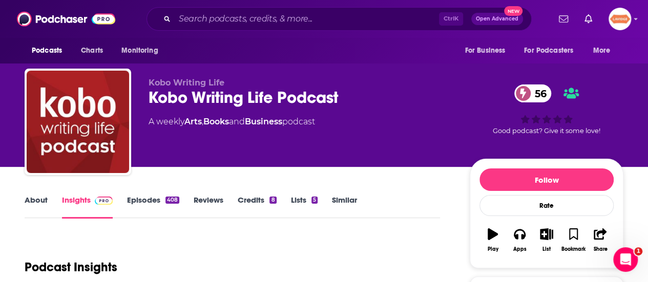
click at [30, 205] on link "About" at bounding box center [36, 207] width 23 height 24
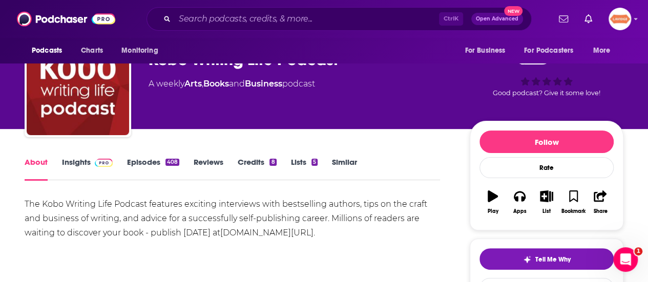
scroll to position [102, 0]
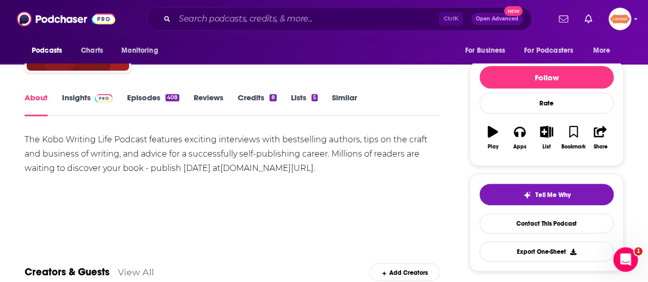
click at [89, 151] on div "The Kobo Writing Life Podcast features exciting interviews with bestselling aut…" at bounding box center [232, 154] width 415 height 43
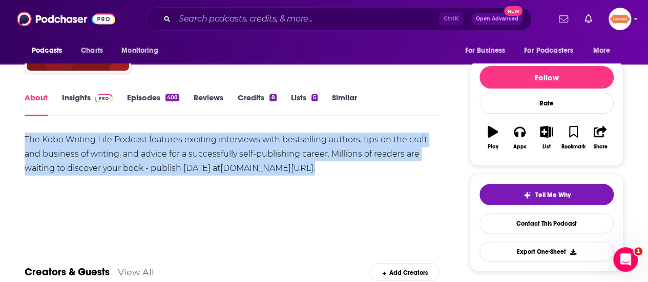
click at [89, 151] on div "The Kobo Writing Life Podcast features exciting interviews with bestselling aut…" at bounding box center [232, 154] width 415 height 43
copy div "The Kobo Writing Life Podcast features exciting interviews with bestselling aut…"
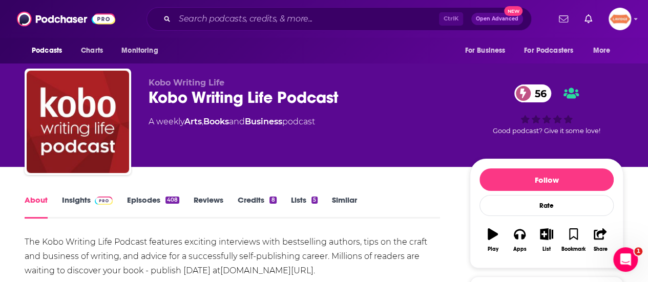
click at [191, 88] on div "Kobo Writing Life Podcast 56" at bounding box center [301, 98] width 305 height 20
click at [190, 102] on div "Kobo Writing Life Podcast 56" at bounding box center [301, 98] width 305 height 20
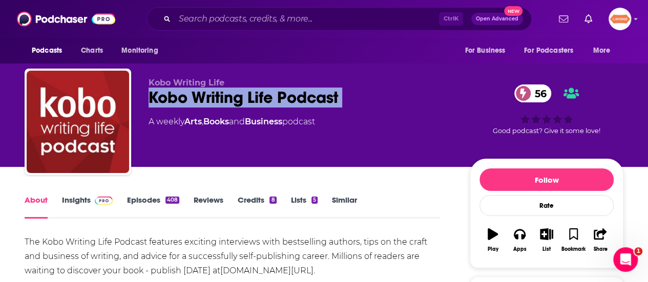
click at [190, 102] on div "Kobo Writing Life Podcast 56" at bounding box center [301, 98] width 305 height 20
copy div "Kobo Writing Life Podcast 56"
click at [90, 198] on link "Insights" at bounding box center [87, 207] width 51 height 24
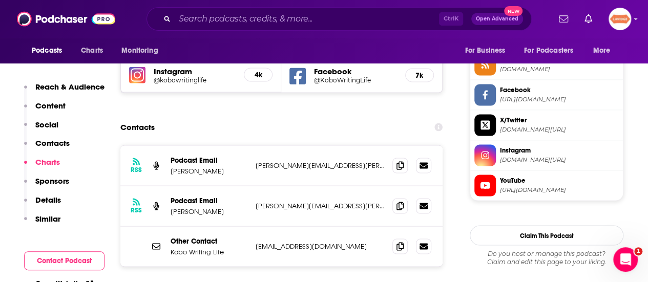
scroll to position [871, 0]
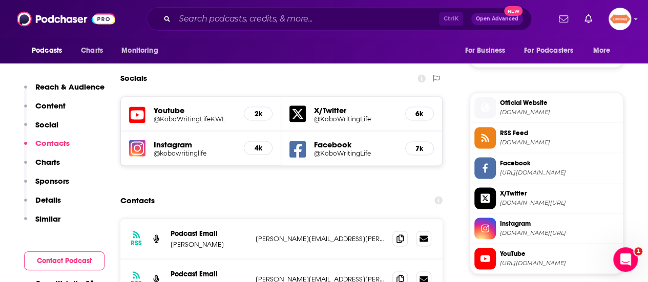
click at [388, 219] on div "RSS Podcast Email Rachel Wharton rachel.wharton@rakuten.com rachel.wharton@raku…" at bounding box center [281, 239] width 322 height 40
click at [394, 219] on div "RSS Podcast Email Rachel Wharton rachel.wharton@rakuten.com rachel.wharton@raku…" at bounding box center [281, 239] width 322 height 40
click at [397, 234] on icon at bounding box center [399, 238] width 7 height 8
click at [407, 271] on span at bounding box center [399, 278] width 15 height 15
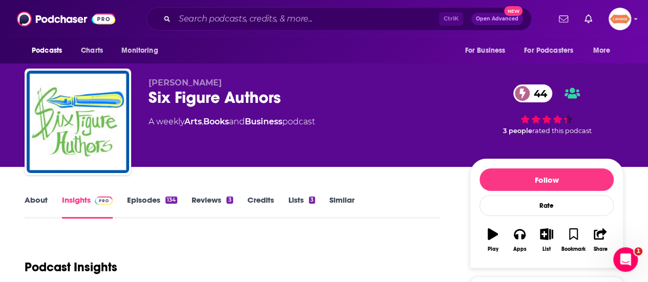
click at [33, 194] on div "About Insights Episodes 134 Reviews 3 Credits Lists 3 Similar" at bounding box center [232, 206] width 415 height 25
click at [35, 205] on link "About" at bounding box center [36, 207] width 23 height 24
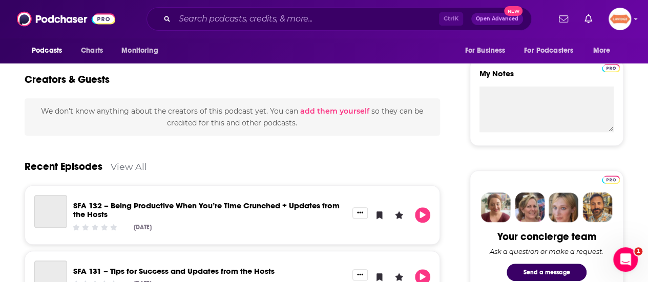
scroll to position [358, 0]
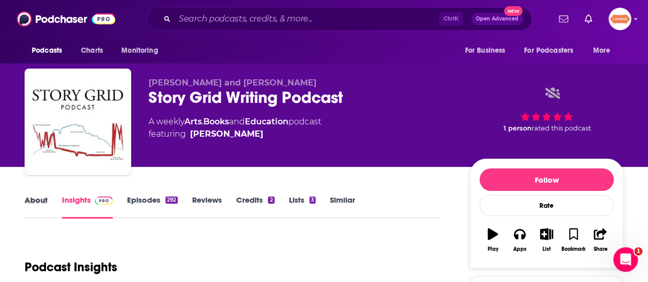
click at [47, 203] on div "About" at bounding box center [43, 207] width 37 height 24
click at [33, 199] on link "About" at bounding box center [36, 207] width 23 height 24
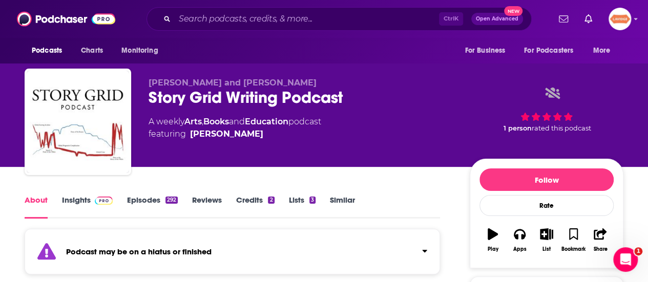
scroll to position [102, 0]
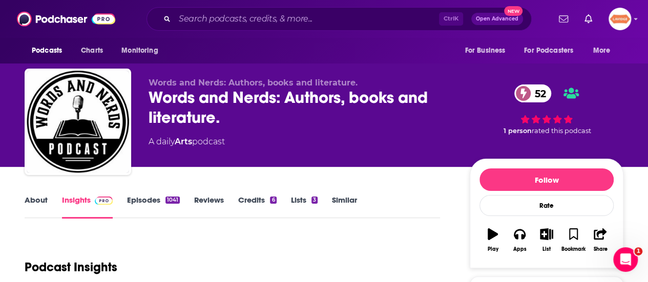
click at [42, 199] on link "About" at bounding box center [36, 207] width 23 height 24
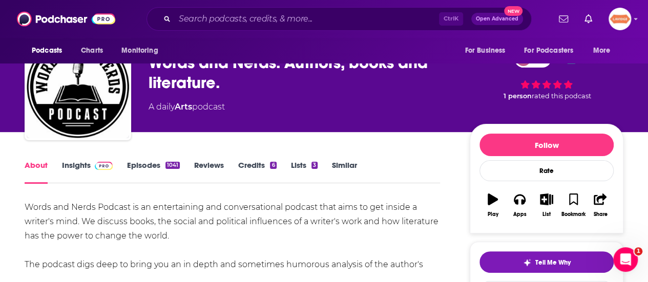
scroll to position [51, 0]
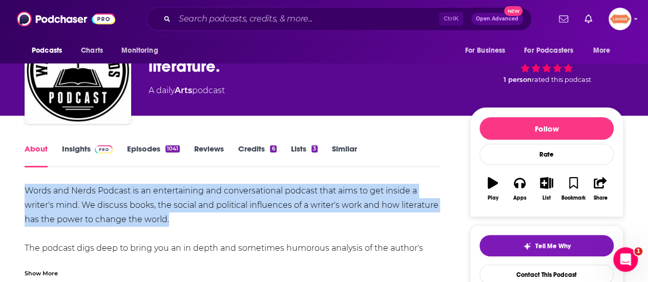
drag, startPoint x: 194, startPoint y: 222, endPoint x: 0, endPoint y: 193, distance: 195.7
copy div "Words and Nerds Podcast is an entertaining and conversational podcast that aims…"
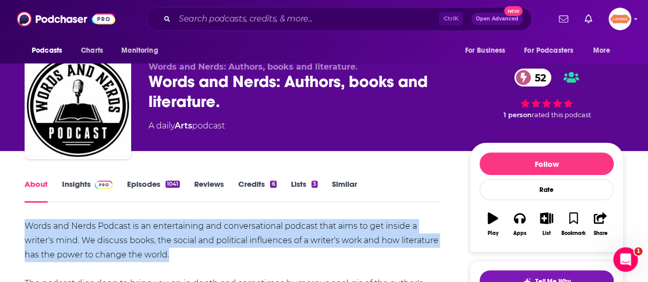
scroll to position [0, 0]
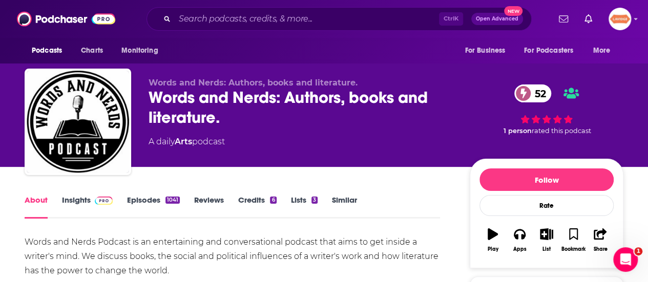
click at [223, 98] on div "Words and Nerds: Authors, books and literature. 52" at bounding box center [301, 108] width 305 height 40
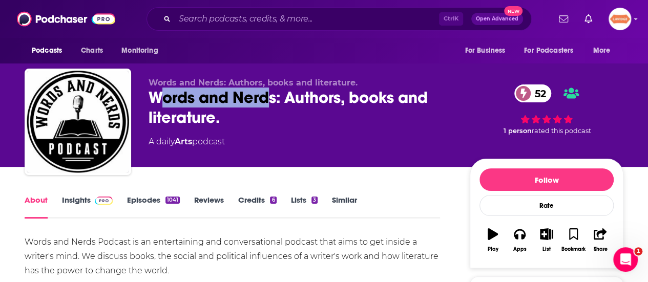
drag, startPoint x: 271, startPoint y: 96, endPoint x: 153, endPoint y: 102, distance: 119.0
click at [156, 102] on div "Words and Nerds: Authors, books and literature. 52" at bounding box center [301, 108] width 305 height 40
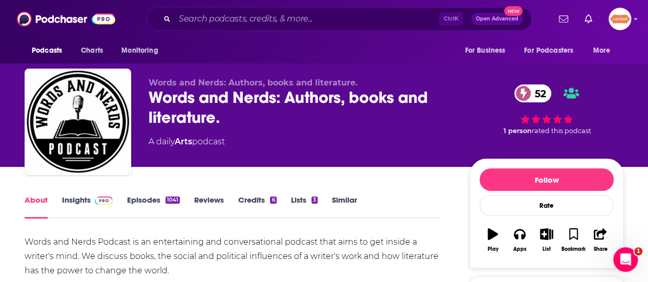
click at [150, 102] on div "Words and Nerds: Authors, books and literature. 52" at bounding box center [301, 108] width 305 height 40
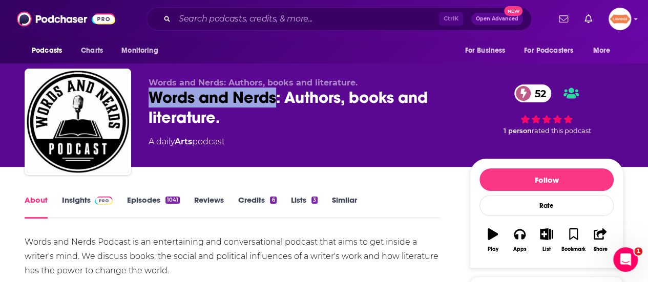
drag, startPoint x: 148, startPoint y: 100, endPoint x: 278, endPoint y: 99, distance: 129.6
click at [278, 99] on div "Words and Nerds: Authors, books and literature. Words and Nerds: Authors, books…" at bounding box center [324, 124] width 599 height 111
copy h1 "Words and Nerds"
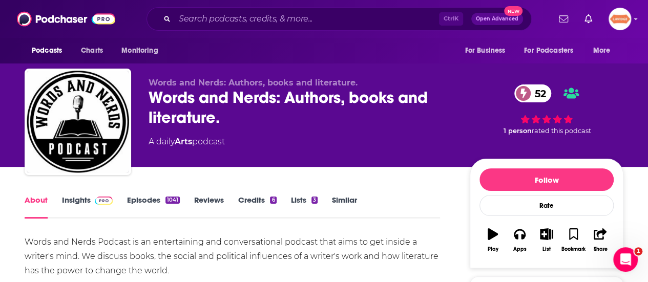
click at [78, 194] on div "About Insights Episodes 1041 Reviews Credits 6 Lists 3 Similar" at bounding box center [232, 206] width 415 height 25
click at [77, 203] on link "Insights" at bounding box center [87, 207] width 51 height 24
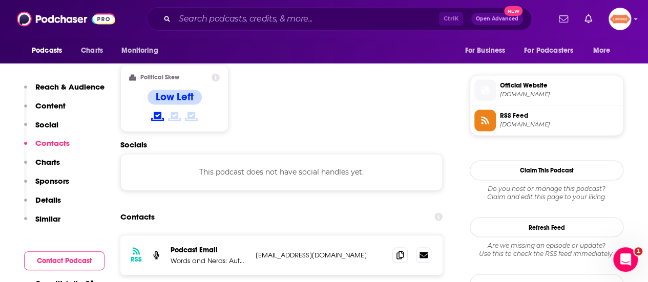
scroll to position [768, 0]
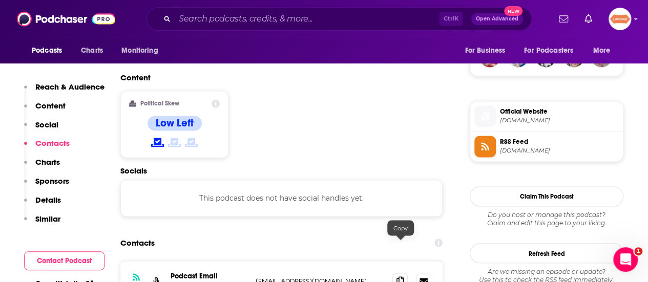
click at [397, 277] on icon at bounding box center [399, 281] width 7 height 8
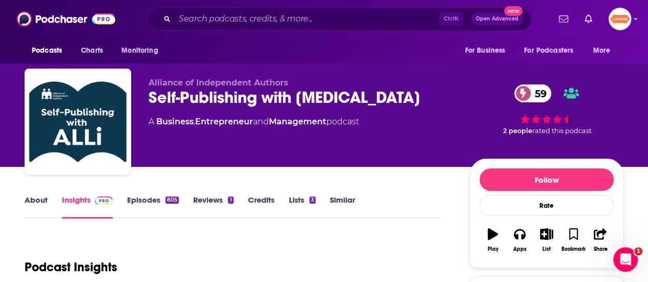
click at [232, 98] on div "Self-Publishing with ALLi 59" at bounding box center [301, 98] width 305 height 20
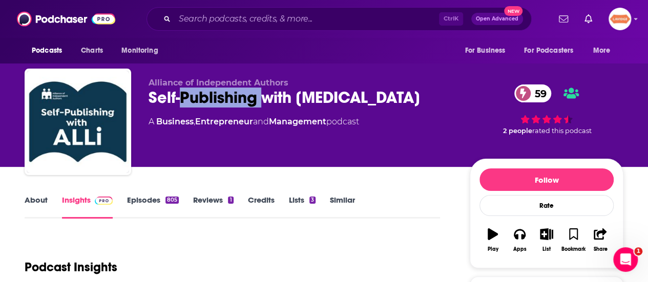
click at [232, 98] on div "Self-Publishing with ALLi 59" at bounding box center [301, 98] width 305 height 20
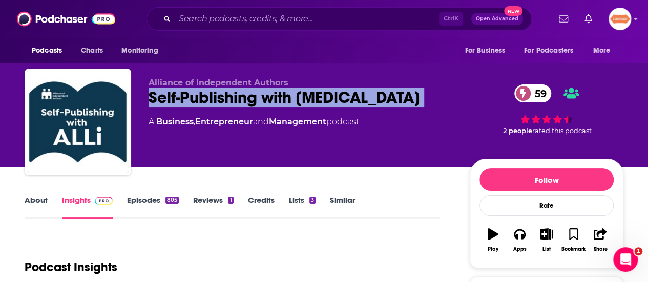
click at [232, 98] on div "Self-Publishing with ALLi 59" at bounding box center [301, 98] width 305 height 20
copy div "Self-Publishing with ALLi 59"
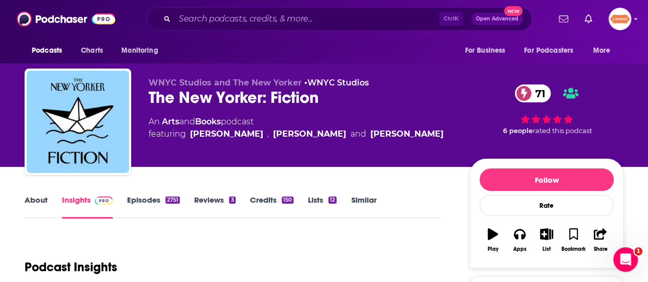
click at [29, 199] on link "About" at bounding box center [36, 207] width 23 height 24
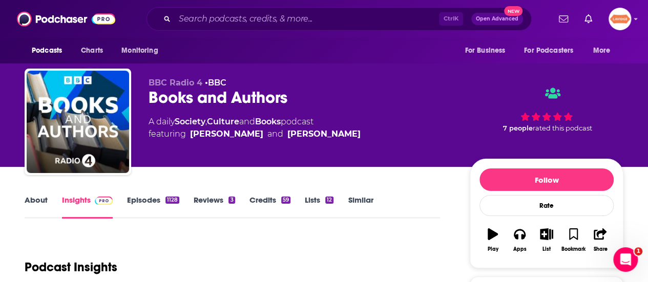
click at [39, 202] on link "About" at bounding box center [36, 207] width 23 height 24
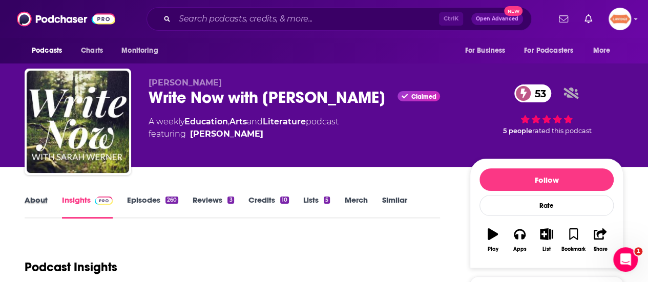
click at [48, 202] on div "About" at bounding box center [43, 207] width 37 height 24
click at [44, 203] on link "About" at bounding box center [36, 207] width 23 height 24
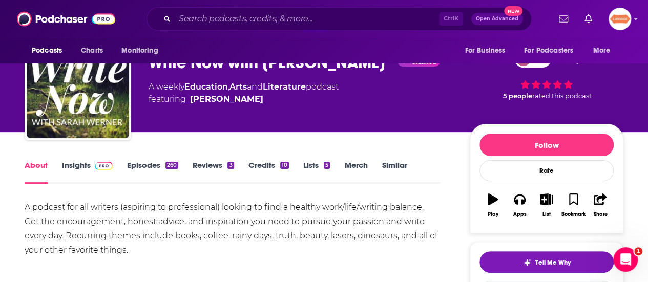
scroll to position [51, 0]
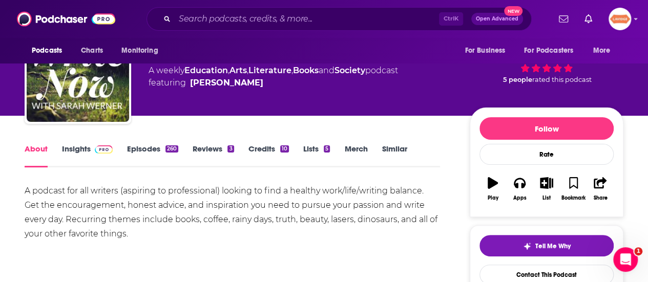
click at [82, 193] on div "A podcast for all writers (aspiring to professional) looking to find a healthy …" at bounding box center [232, 212] width 415 height 57
click at [83, 193] on div "A podcast for all writers (aspiring to professional) looking to find a healthy …" at bounding box center [232, 212] width 415 height 57
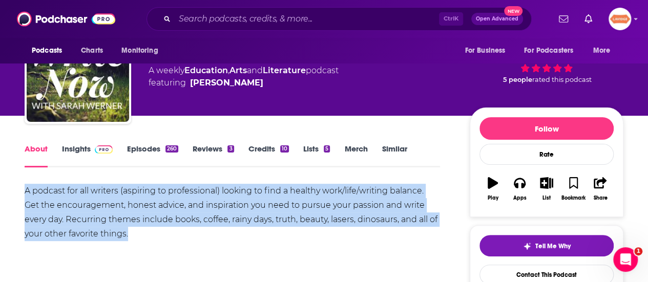
click at [83, 193] on div "A podcast for all writers (aspiring to professional) looking to find a healthy …" at bounding box center [232, 212] width 415 height 57
copy div "A podcast for all writers (aspiring to professional) looking to find a healthy …"
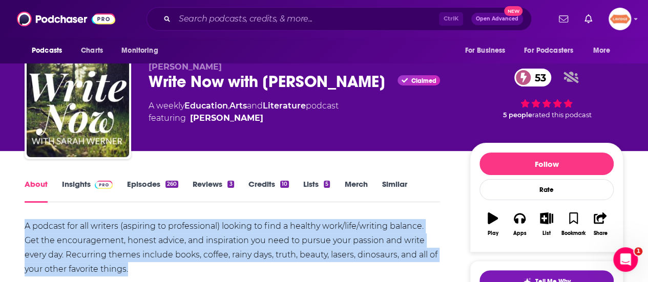
scroll to position [0, 0]
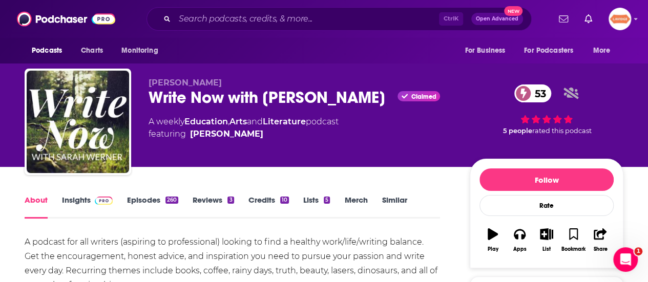
click at [238, 102] on div "Write Now with Sarah Werner Claimed 53" at bounding box center [301, 98] width 305 height 20
click at [237, 102] on div "Write Now with Sarah Werner Claimed 53" at bounding box center [301, 98] width 305 height 20
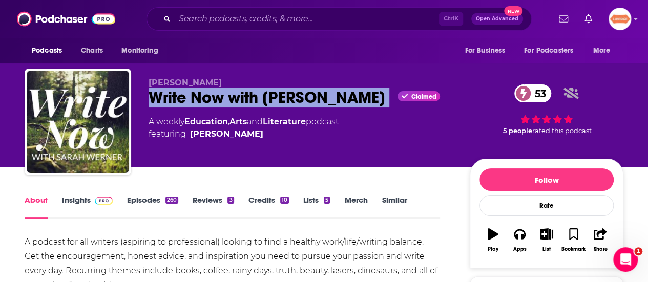
click at [237, 102] on div "Write Now with Sarah Werner Claimed 53" at bounding box center [301, 98] width 305 height 20
copy div "Write Now with Sarah Werner"
click at [91, 196] on span at bounding box center [102, 200] width 22 height 10
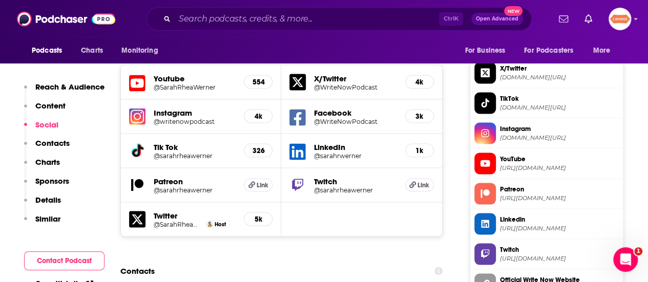
scroll to position [922, 0]
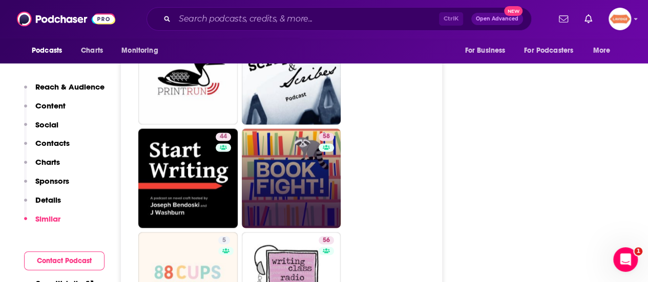
scroll to position [2765, 0]
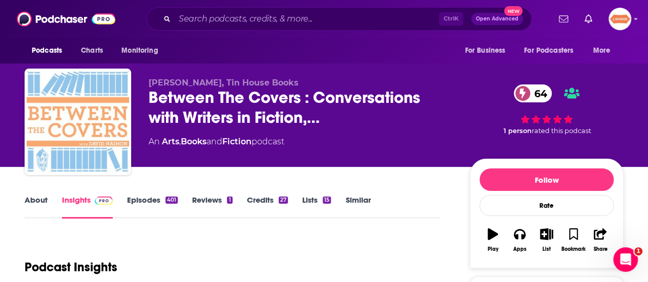
click at [38, 207] on link "About" at bounding box center [36, 207] width 23 height 24
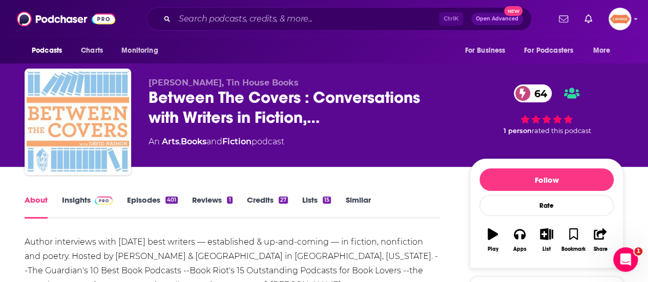
scroll to position [51, 0]
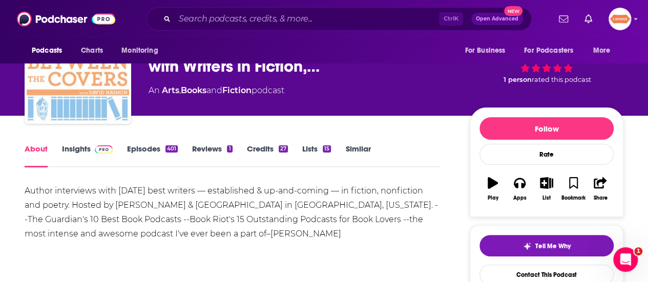
click at [152, 217] on div "Author interviews with [DATE] best writers — established & up-and-coming — in f…" at bounding box center [232, 212] width 415 height 57
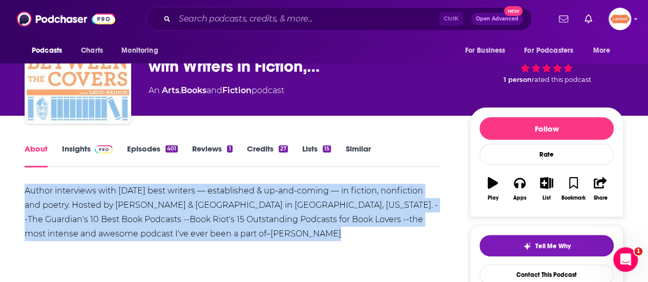
click at [152, 217] on div "Author interviews with [DATE] best writers — established & up-and-coming — in f…" at bounding box center [232, 212] width 415 height 57
copy div "Author interviews with [DATE] best writers — established & up-and-coming — in f…"
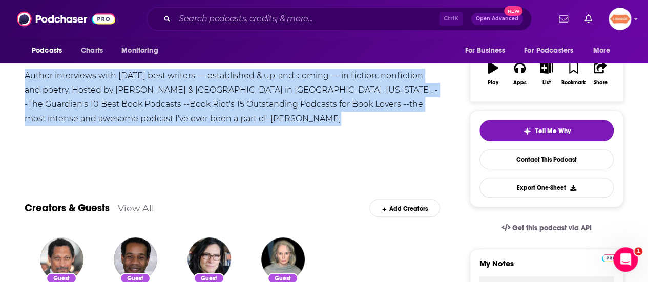
scroll to position [0, 0]
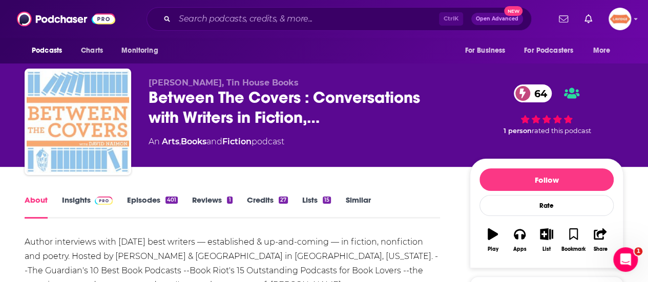
click at [0, 144] on div "David Naimon, Tin House Books Between The Covers : Conversations with Writers i…" at bounding box center [324, 83] width 648 height 167
click at [73, 199] on link "Insights" at bounding box center [87, 207] width 51 height 24
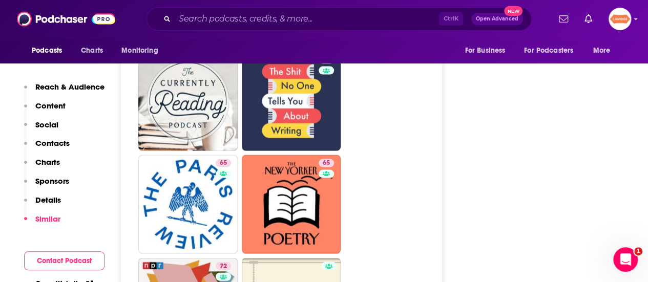
scroll to position [3021, 0]
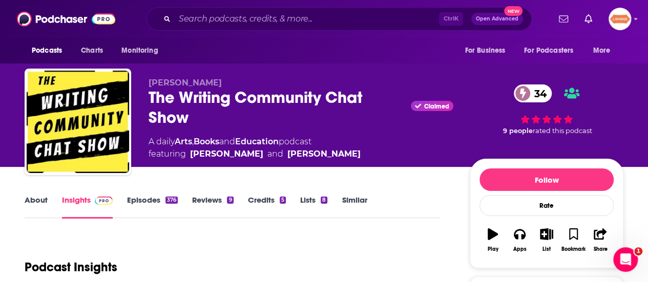
click at [40, 202] on link "About" at bounding box center [36, 207] width 23 height 24
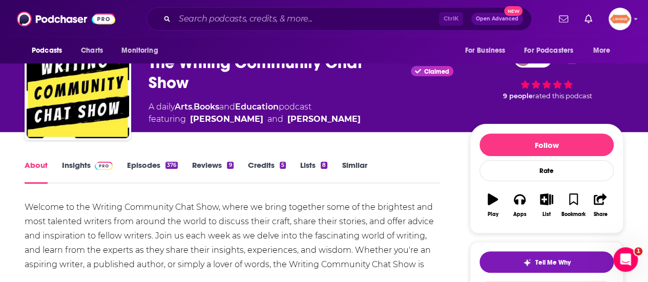
scroll to position [51, 0]
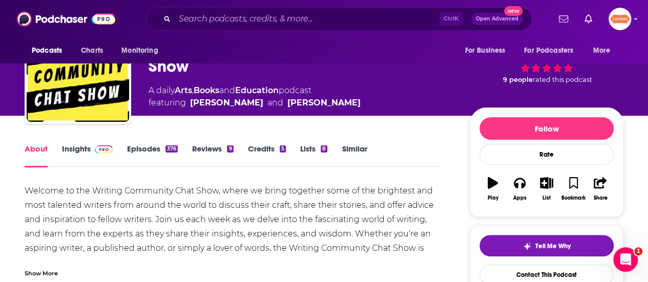
click div "Show More"
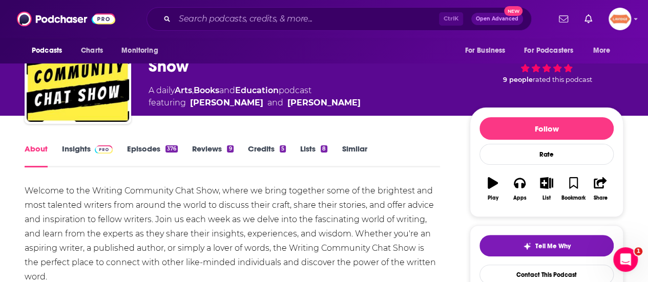
click div "Welcome to the Writing Community Chat Show, where we bring together some of the…"
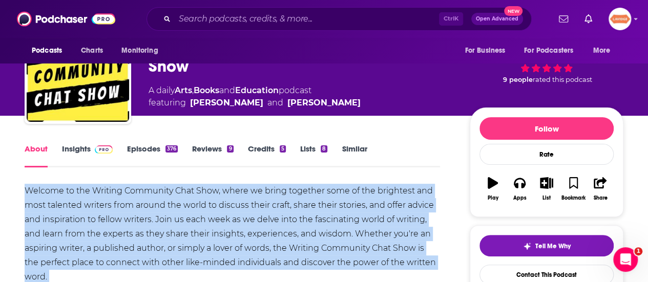
click div "Welcome to the Writing Community Chat Show, where we bring together some of the…"
copy div "Welcome to the Writing Community Chat Show, where we bring together some of the…"
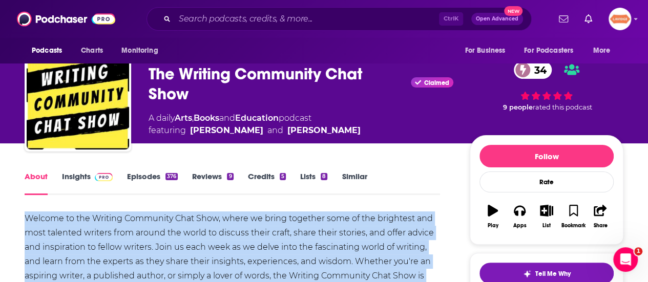
scroll to position [0, 0]
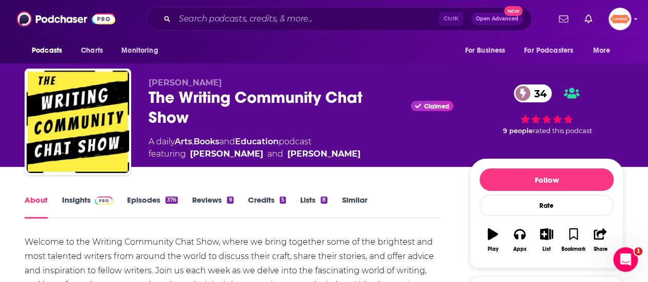
click div "The Writing Community Chat Show Claimed 34"
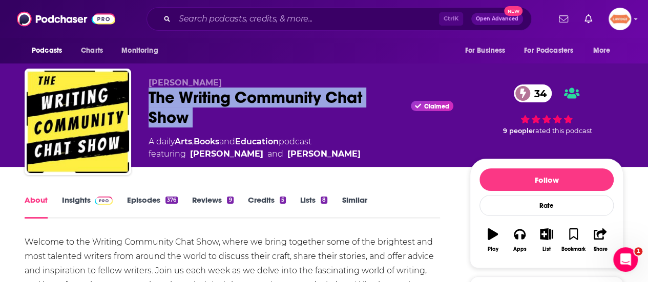
click div "The Writing Community Chat Show Claimed 34"
copy div "The Writing Community Chat Show"
click span
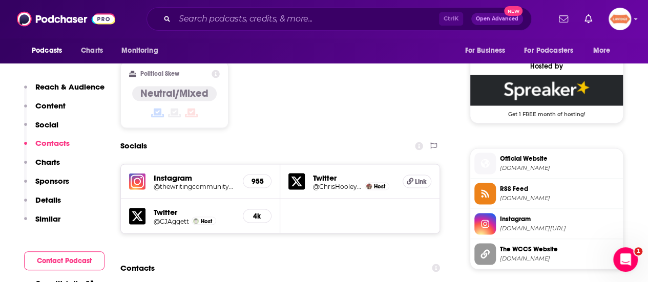
scroll to position [922, 0]
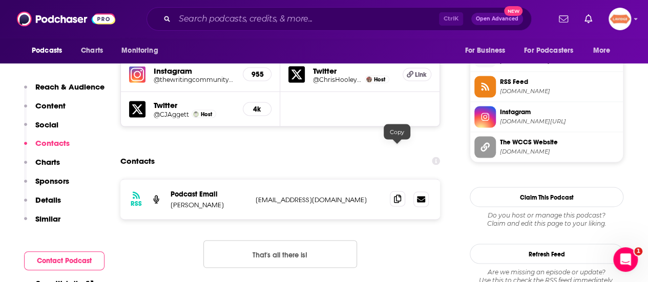
click icon
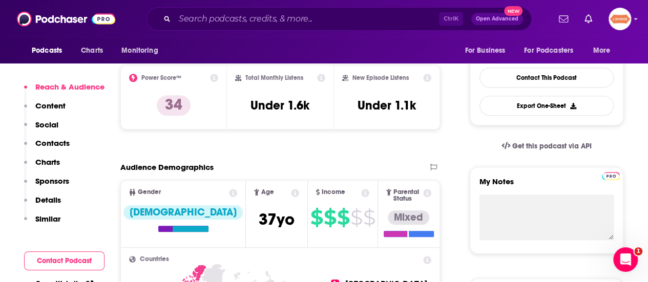
scroll to position [256, 0]
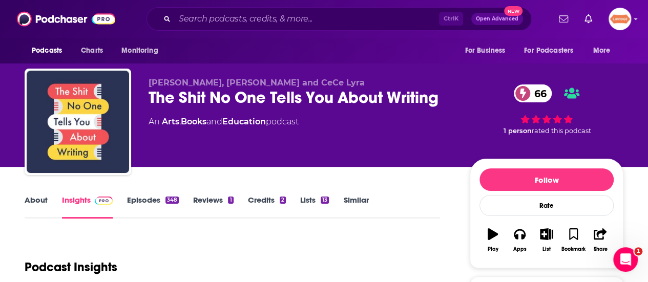
click at [32, 197] on link "About" at bounding box center [36, 207] width 23 height 24
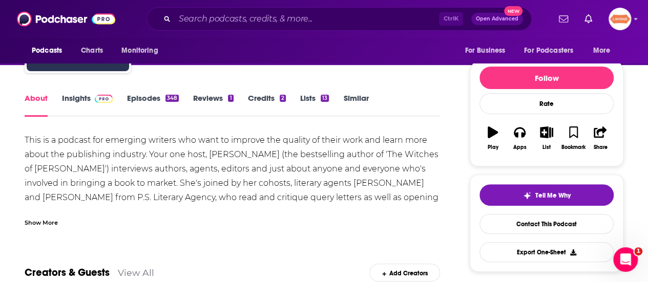
scroll to position [102, 0]
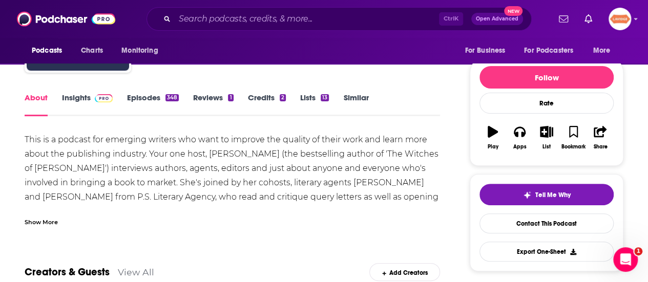
click at [38, 215] on div "Show More" at bounding box center [232, 217] width 415 height 17
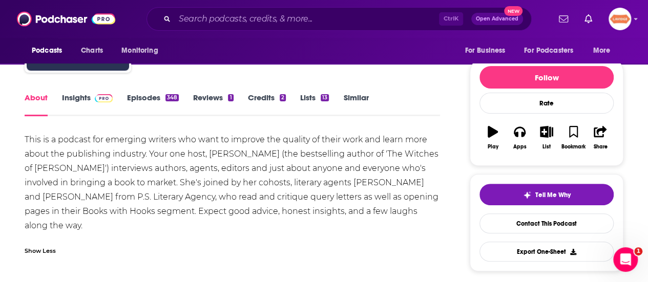
click at [144, 165] on div "This is a podcast for emerging writers who want to improve the quality of their…" at bounding box center [232, 183] width 415 height 100
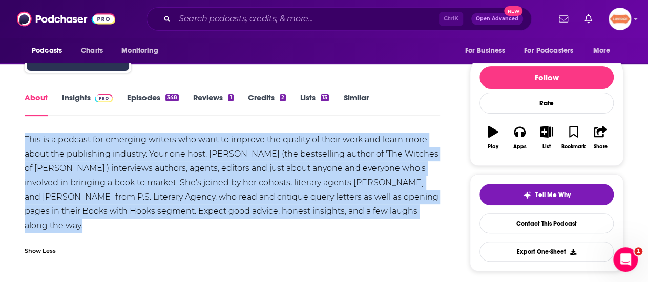
click at [144, 165] on div "This is a podcast for emerging writers who want to improve the quality of their…" at bounding box center [232, 183] width 415 height 100
copy div "This is a podcast for emerging writers who want to improve the quality of their…"
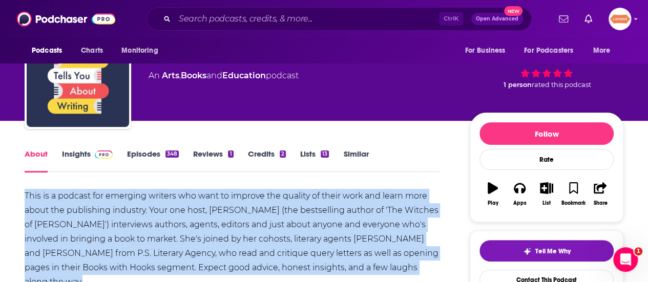
scroll to position [0, 0]
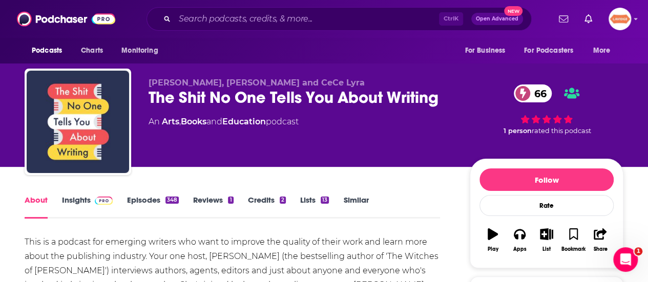
click at [197, 98] on div "The Shit No One Tells You About Writing 66" at bounding box center [301, 98] width 305 height 20
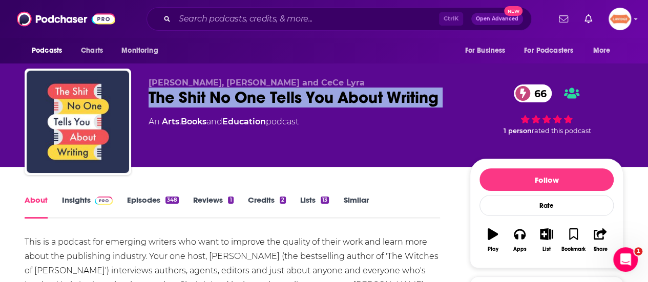
click at [197, 98] on div "The Shit No One Tells You About Writing 66" at bounding box center [301, 98] width 305 height 20
copy div "The Shit No One Tells You About Writing 66"
click at [84, 202] on link "Insights" at bounding box center [87, 207] width 51 height 24
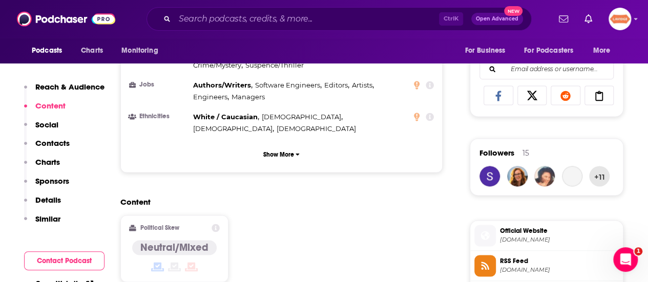
scroll to position [819, 0]
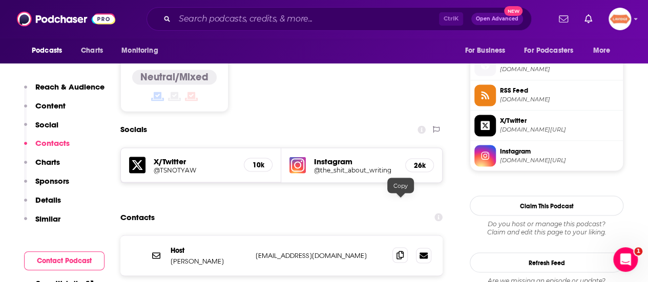
click at [403, 251] on icon at bounding box center [399, 255] width 7 height 8
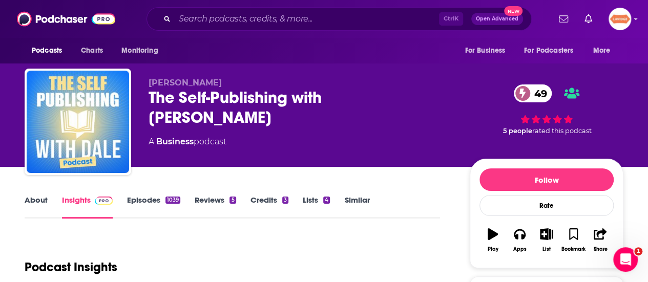
click at [47, 201] on link "About" at bounding box center [36, 207] width 23 height 24
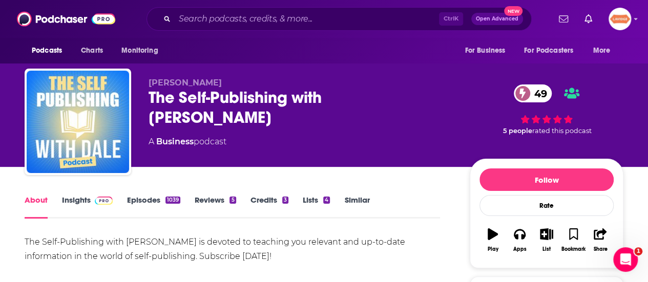
scroll to position [102, 0]
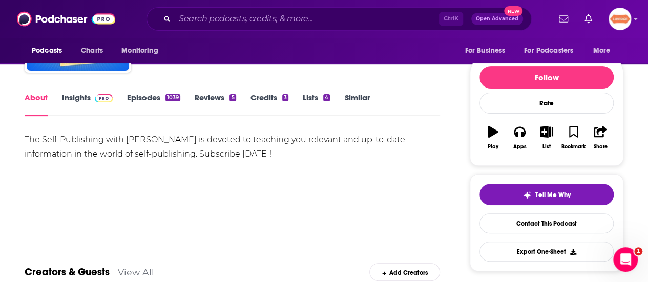
click at [166, 148] on div "The Self-Publishing with Dale Podcast is devoted to teaching you relevant and u…" at bounding box center [232, 147] width 415 height 29
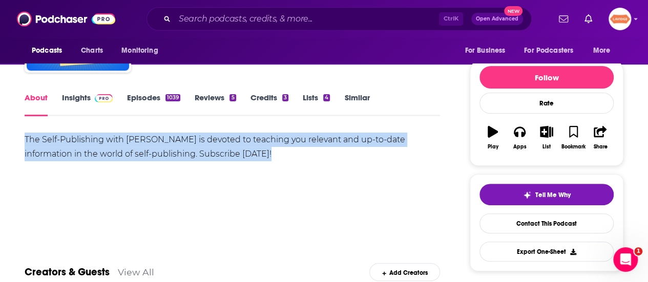
click at [166, 148] on div "The Self-Publishing with Dale Podcast is devoted to teaching you relevant and u…" at bounding box center [232, 147] width 415 height 29
copy div "The Self-Publishing with Dale Podcast is devoted to teaching you relevant and u…"
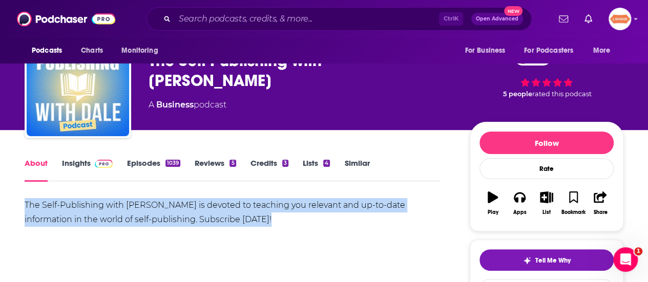
scroll to position [0, 0]
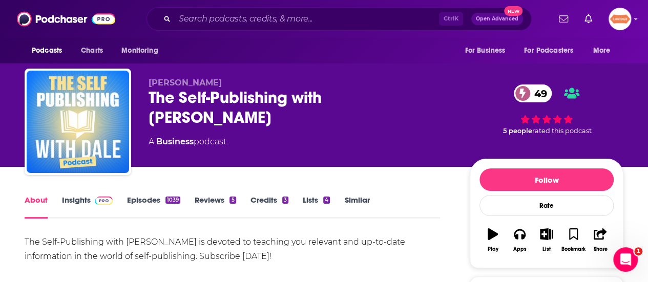
click at [232, 91] on div "The Self-Publishing with Dale Podcast 49" at bounding box center [301, 108] width 305 height 40
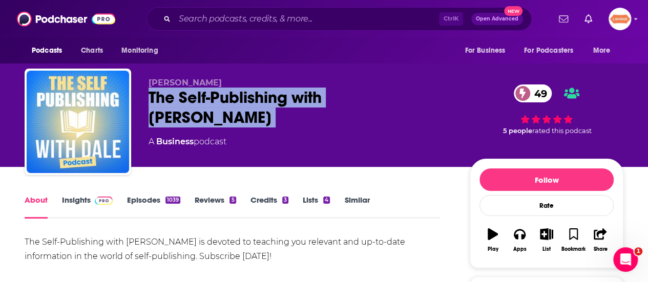
click at [232, 91] on div "The Self-Publishing with Dale Podcast 49" at bounding box center [301, 108] width 305 height 40
copy div "The Self-Publishing with Dale Podcast 49"
click at [66, 200] on link "Insights" at bounding box center [87, 207] width 51 height 24
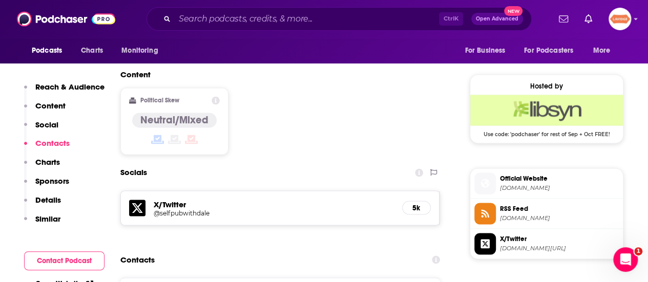
scroll to position [819, 0]
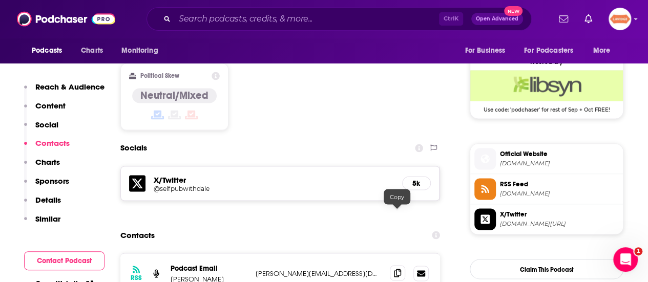
click at [394, 269] on icon at bounding box center [397, 273] width 7 height 8
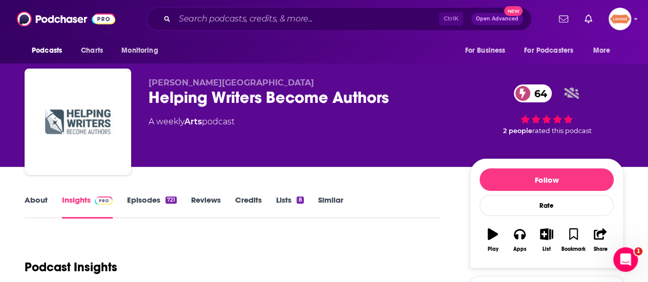
click at [35, 204] on link "About" at bounding box center [36, 207] width 23 height 24
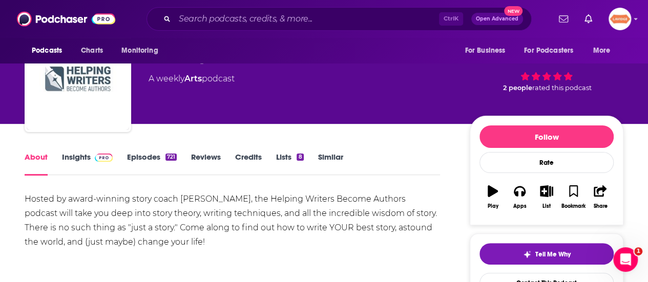
scroll to position [102, 0]
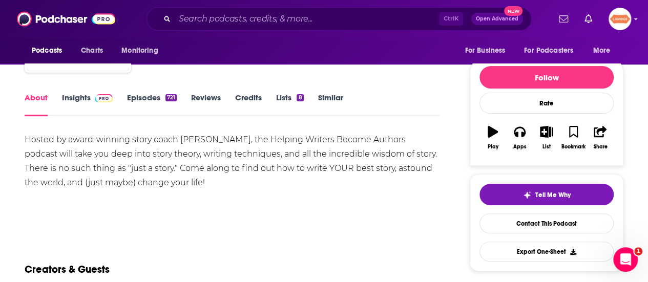
click at [132, 166] on div "Hosted by award-winning story coach K.M. Weiland, the Helping Writers Become Au…" at bounding box center [232, 161] width 415 height 57
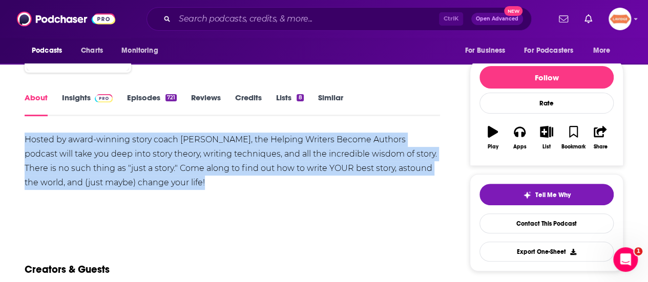
click at [132, 166] on div "Hosted by award-winning story coach K.M. Weiland, the Helping Writers Become Au…" at bounding box center [232, 161] width 415 height 57
copy div "Hosted by award-winning story coach K.M. Weiland, the Helping Writers Become Au…"
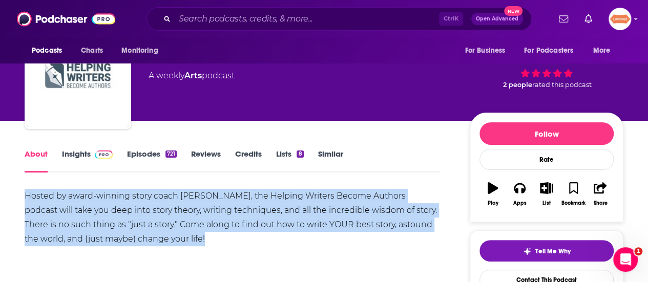
scroll to position [0, 0]
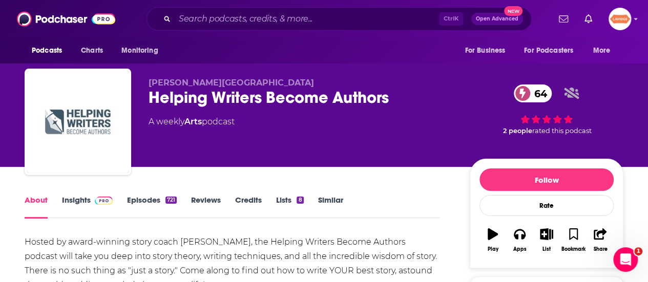
click at [172, 101] on div "Helping Writers Become Authors 64" at bounding box center [301, 98] width 305 height 20
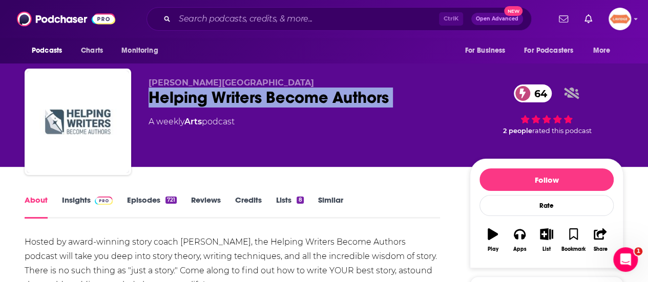
click at [172, 101] on div "Helping Writers Become Authors 64" at bounding box center [301, 98] width 305 height 20
copy div "Helping Writers Become Authors 64"
click at [87, 204] on link "Insights" at bounding box center [87, 207] width 51 height 24
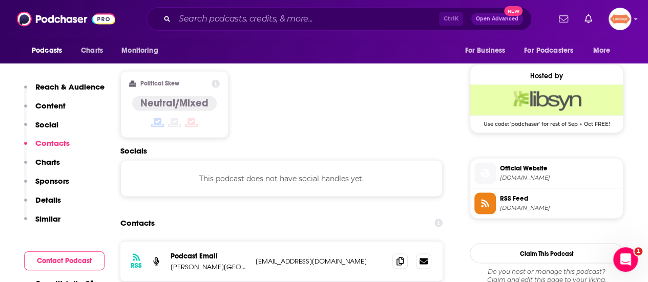
scroll to position [819, 0]
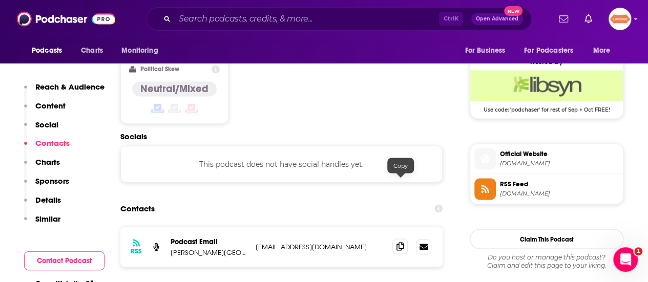
click at [400, 242] on icon at bounding box center [399, 246] width 7 height 8
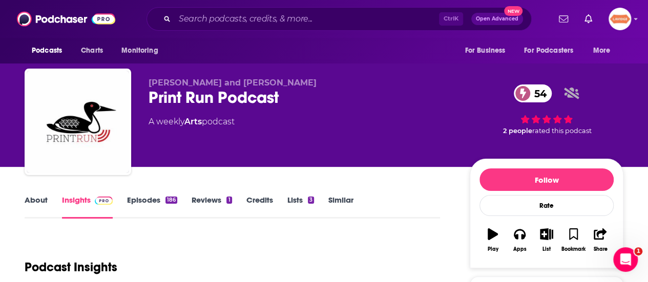
click at [229, 105] on div "Print Run Podcast 54" at bounding box center [301, 98] width 305 height 20
click at [40, 205] on link "About" at bounding box center [36, 207] width 23 height 24
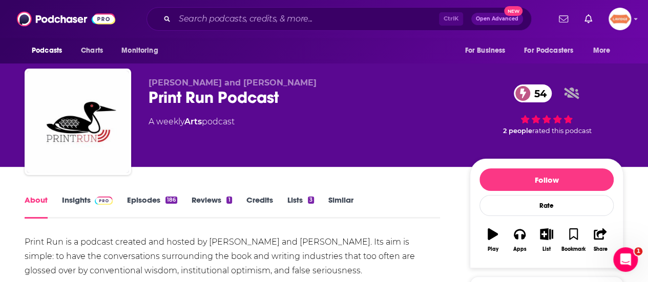
scroll to position [51, 0]
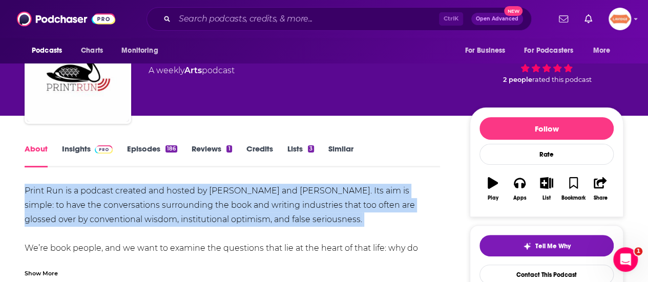
copy div "Print Run is a podcast created and hosted by Laura Zats and Erik Hane. Its aim …"
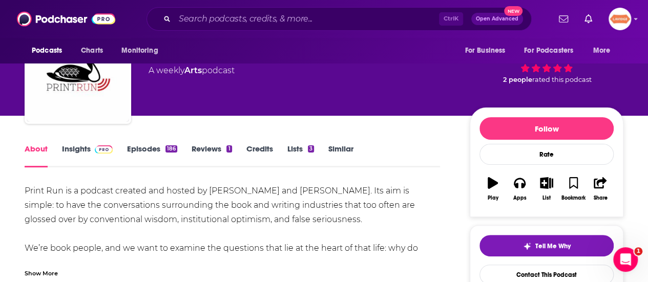
click at [46, 270] on div "Show More" at bounding box center [41, 273] width 33 height 10
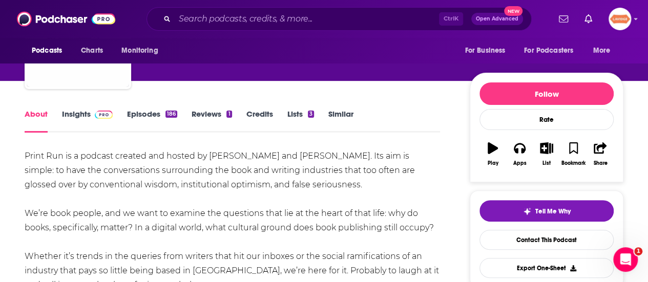
scroll to position [102, 0]
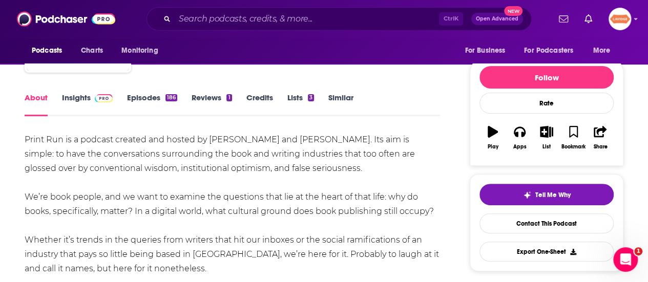
drag, startPoint x: 439, startPoint y: 210, endPoint x: 7, endPoint y: 141, distance: 437.8
copy div "Print Run is a podcast created and hosted by Laura Zats and Erik Hane. Its aim …"
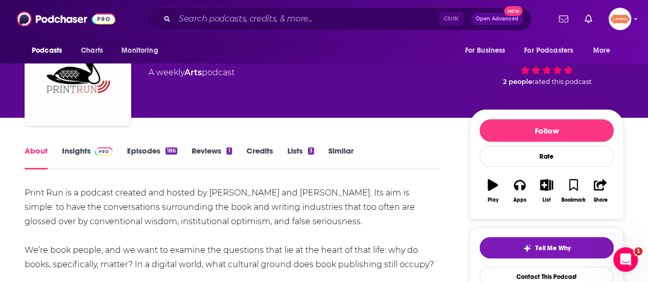
scroll to position [0, 0]
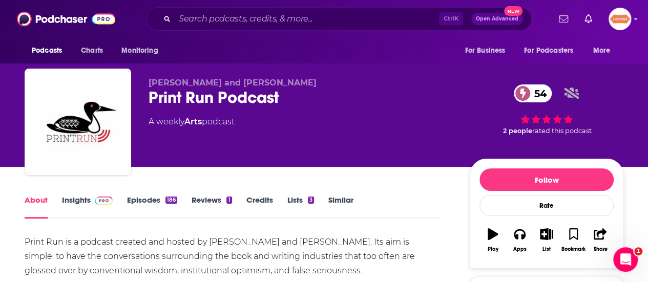
click at [175, 100] on div "Print Run Podcast 54" at bounding box center [301, 98] width 305 height 20
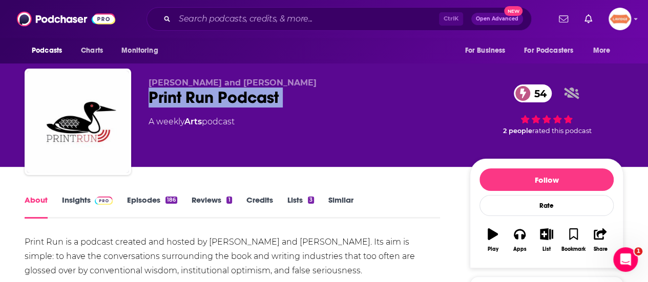
click at [175, 100] on div "Print Run Podcast 54" at bounding box center [301, 98] width 305 height 20
copy div "Print Run Podcast 54"
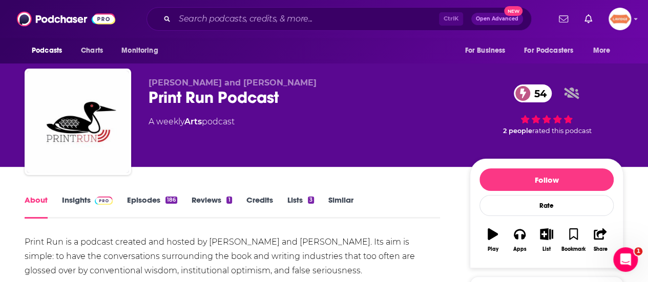
click at [71, 205] on link "Insights" at bounding box center [87, 207] width 51 height 24
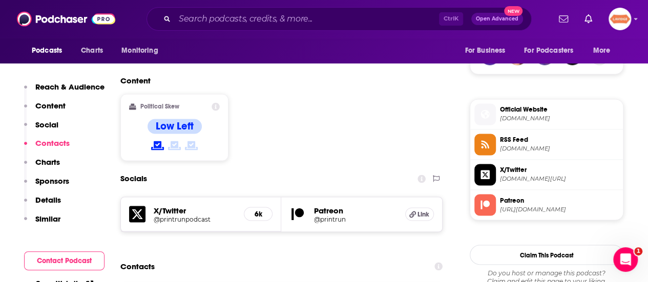
scroll to position [819, 0]
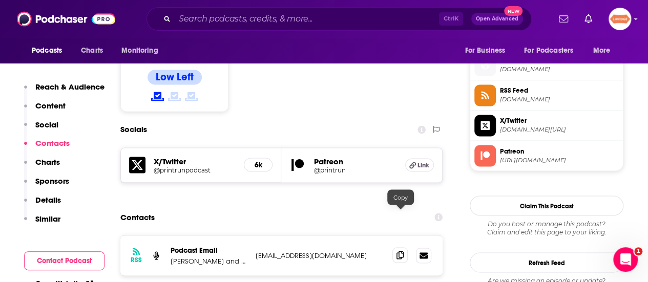
click at [397, 251] on icon at bounding box center [399, 255] width 7 height 8
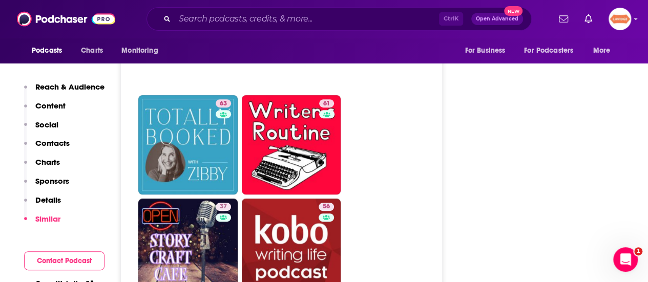
scroll to position [2151, 0]
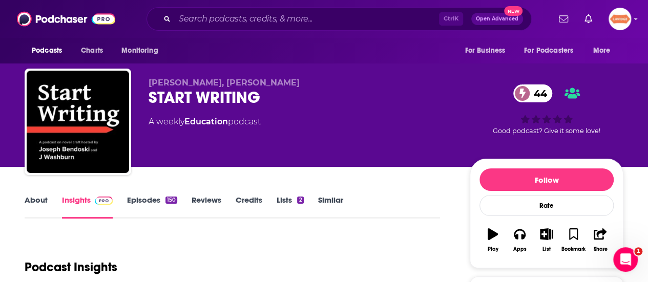
click at [34, 216] on link "About" at bounding box center [36, 207] width 23 height 24
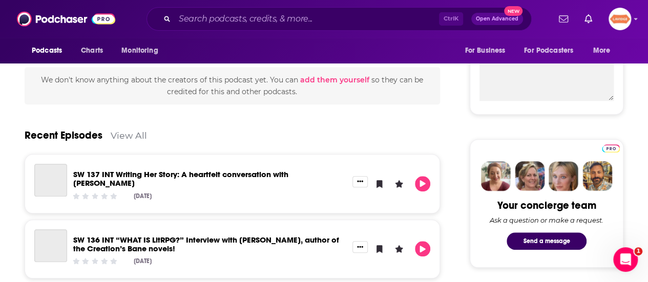
scroll to position [410, 0]
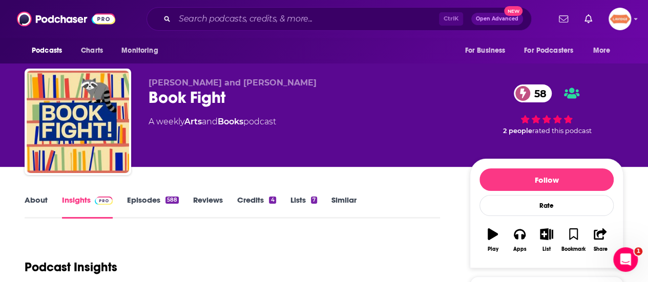
drag, startPoint x: 41, startPoint y: 191, endPoint x: 39, endPoint y: 196, distance: 6.2
click at [35, 206] on link "About" at bounding box center [36, 207] width 23 height 24
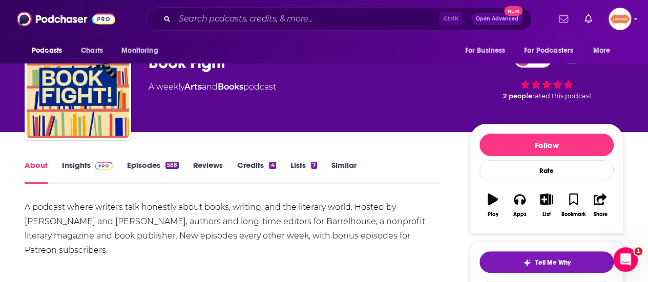
scroll to position [51, 0]
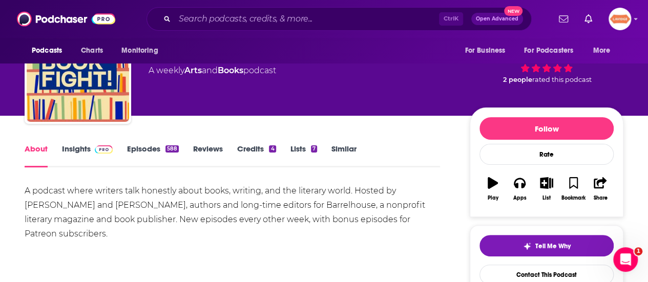
click at [100, 206] on div "A podcast where writers talk honestly about books, writing, and the literary wo…" at bounding box center [232, 212] width 415 height 57
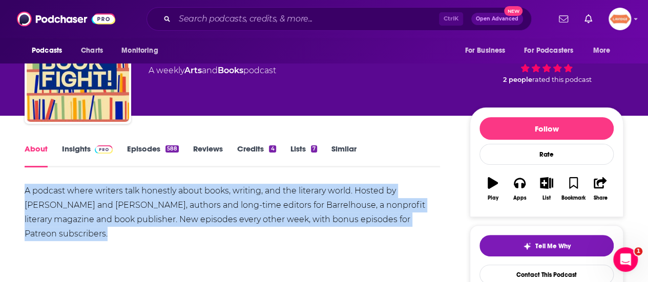
click at [101, 206] on div "A podcast where writers talk honestly about books, writing, and the literary wo…" at bounding box center [232, 212] width 415 height 57
copy div "A podcast where writers talk honestly about books, writing, and the literary wo…"
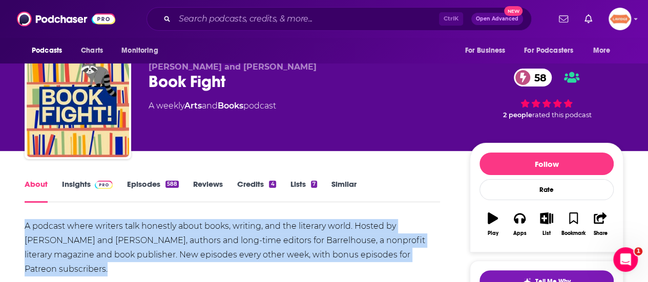
scroll to position [0, 0]
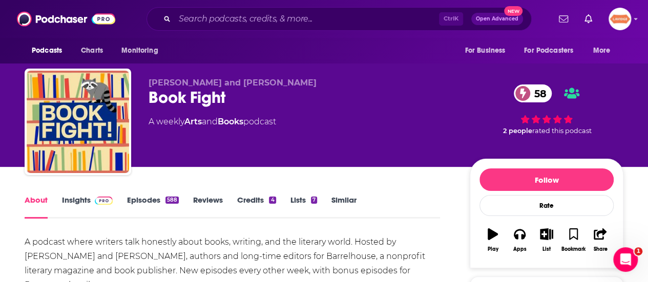
click at [179, 96] on div "Book Fight 58" at bounding box center [301, 98] width 305 height 20
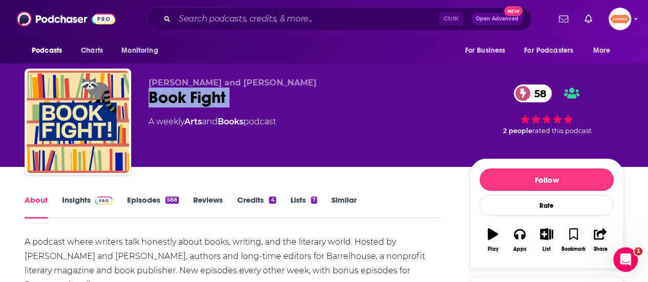
click at [179, 96] on div "Book Fight 58" at bounding box center [301, 98] width 305 height 20
copy div "Book Fight 58"
click at [66, 203] on link "Insights" at bounding box center [87, 207] width 51 height 24
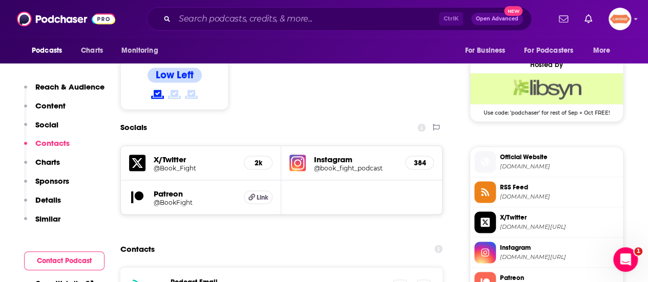
scroll to position [871, 0]
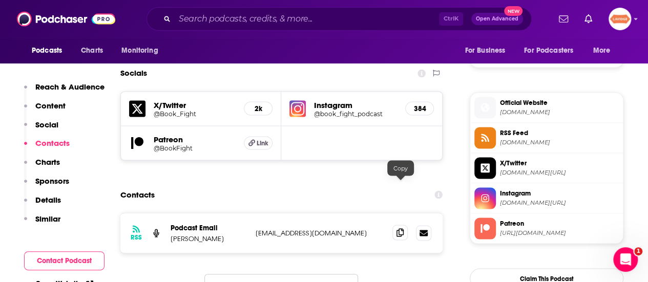
click at [405, 225] on span at bounding box center [399, 232] width 15 height 15
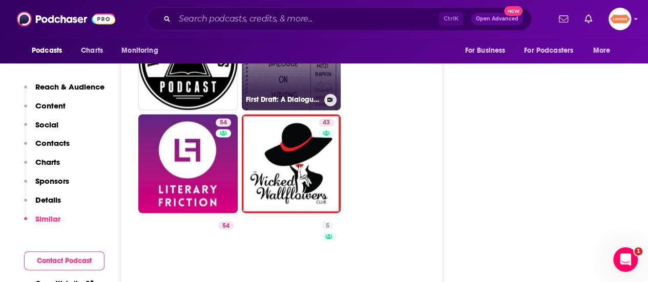
scroll to position [2817, 0]
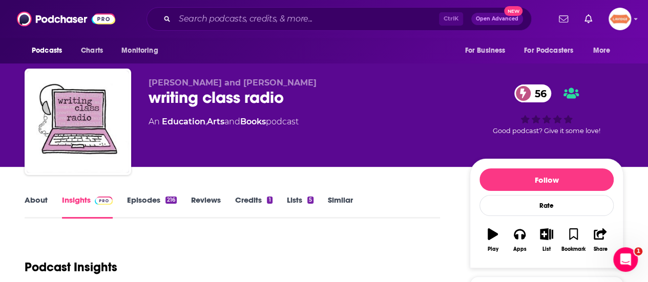
click at [38, 194] on div "About Insights Episodes 216 Reviews Credits 1 Lists 5 Similar" at bounding box center [232, 206] width 415 height 25
click at [39, 200] on link "About" at bounding box center [36, 207] width 23 height 24
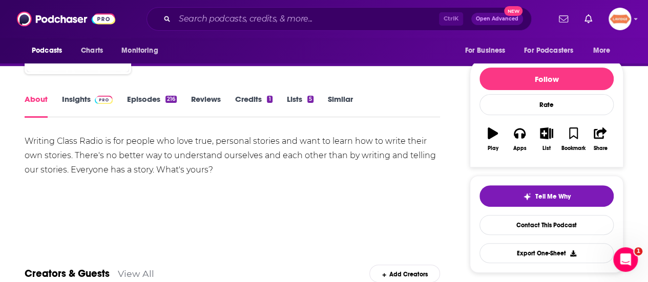
scroll to position [102, 0]
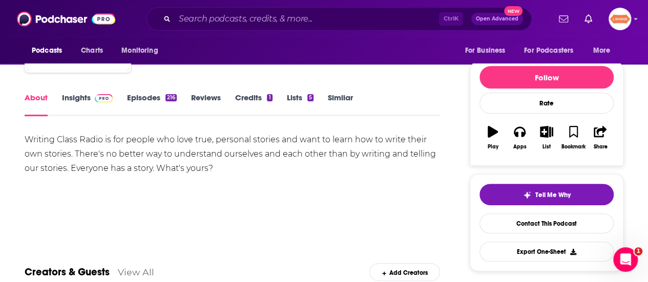
click at [120, 170] on div "Writing Class Radio is for people who love true, personal stories and want to l…" at bounding box center [232, 154] width 415 height 43
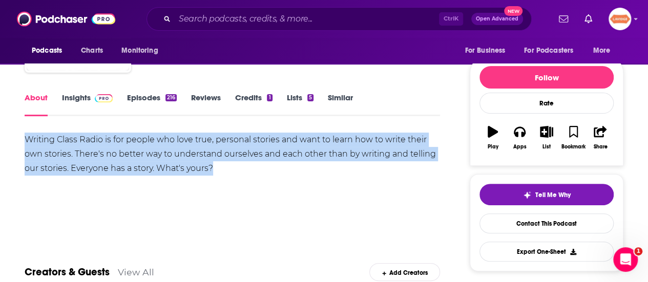
click at [120, 170] on div "Writing Class Radio is for people who love true, personal stories and want to l…" at bounding box center [232, 154] width 415 height 43
copy div "Writing Class Radio is for people who love true, personal stories and want to l…"
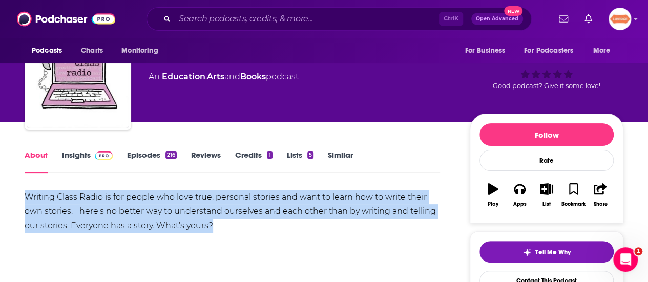
scroll to position [0, 0]
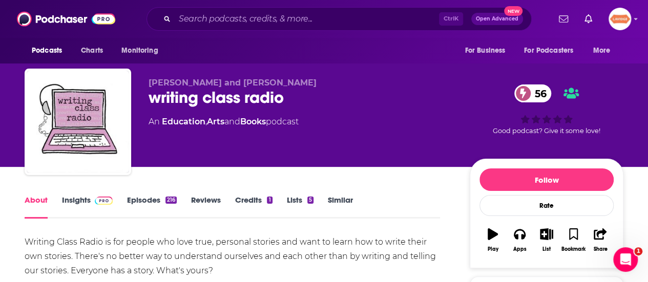
click at [267, 97] on div "writing class radio 56" at bounding box center [301, 98] width 305 height 20
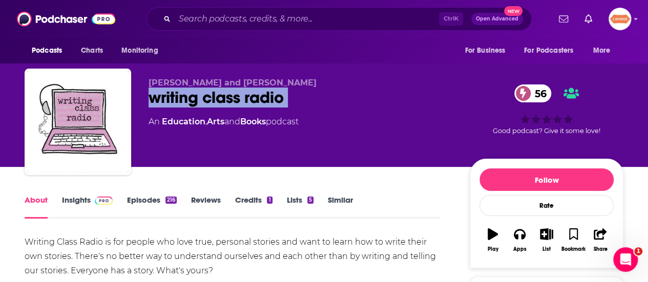
click at [267, 98] on div "writing class radio 56" at bounding box center [301, 98] width 305 height 20
copy div "writing class radio 56"
click at [86, 197] on link "Insights" at bounding box center [87, 207] width 51 height 24
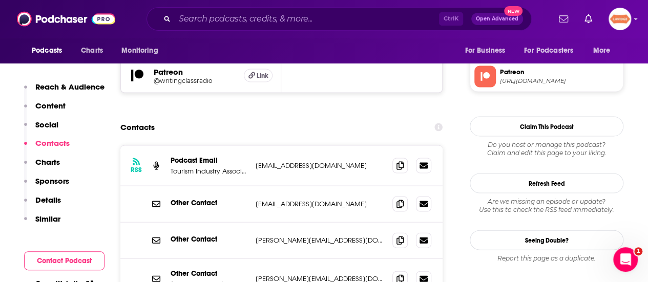
scroll to position [973, 0]
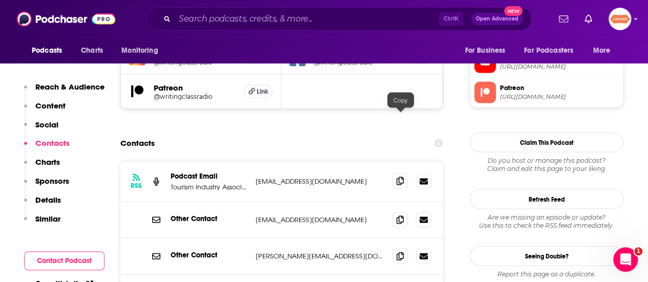
click at [395, 174] on span at bounding box center [399, 181] width 15 height 15
click at [397, 248] on span at bounding box center [399, 255] width 15 height 15
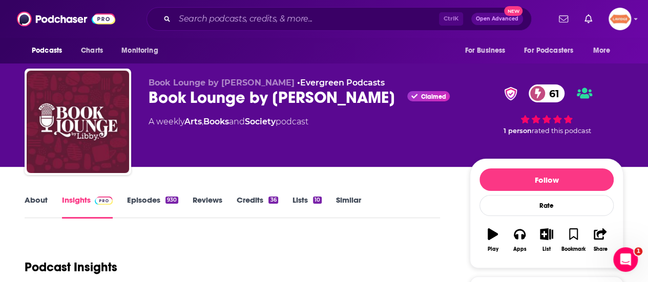
click at [33, 199] on link "About" at bounding box center [36, 207] width 23 height 24
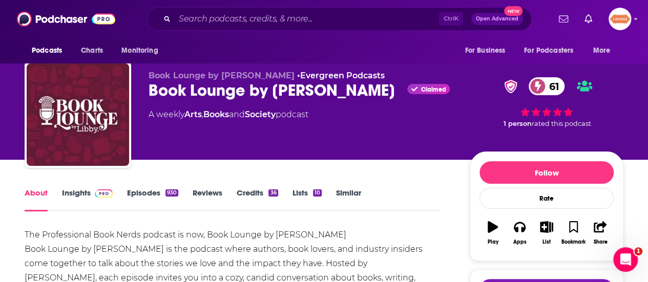
scroll to position [51, 0]
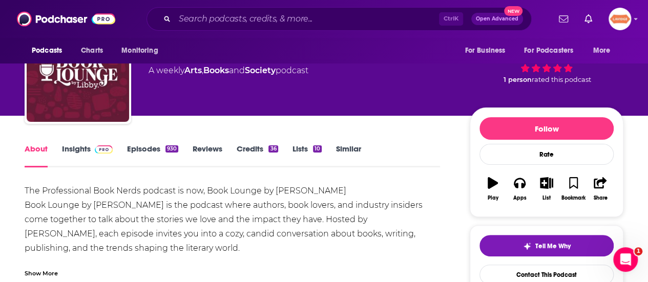
click at [111, 230] on div "The Professional Book Nerds podcast is now, Book Lounge by [PERSON_NAME] Book L…" at bounding box center [232, 270] width 415 height 172
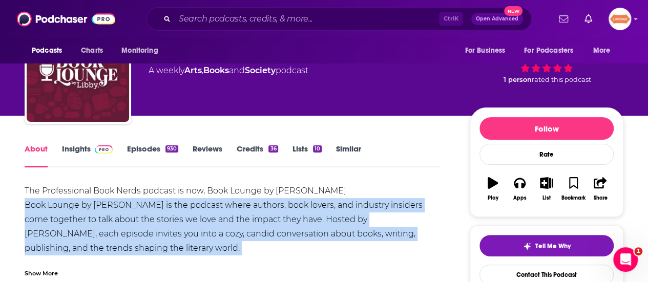
click at [111, 230] on div "The Professional Book Nerds podcast is now, Book Lounge by [PERSON_NAME] Book L…" at bounding box center [232, 270] width 415 height 172
copy div "Book Lounge by [PERSON_NAME] is the podcast where authors, book lovers, and ind…"
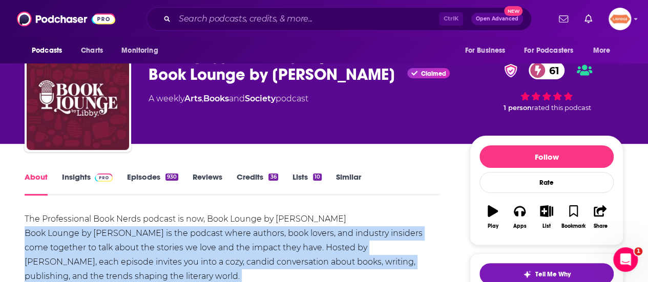
scroll to position [0, 0]
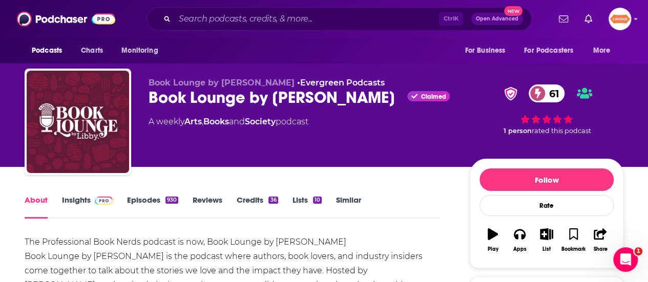
click at [229, 101] on div "Book Lounge by [PERSON_NAME] Claimed 61" at bounding box center [301, 98] width 305 height 20
click at [229, 101] on div "Book Lounge by Libby Claimed 61" at bounding box center [301, 98] width 305 height 20
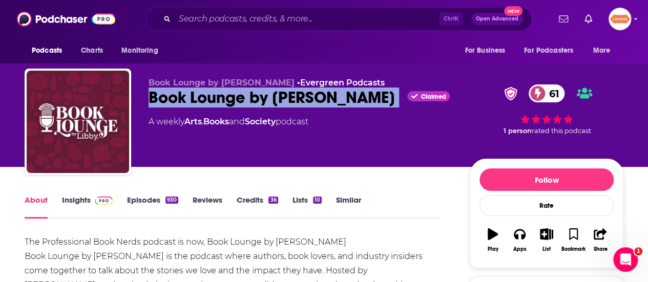
click at [229, 101] on div "Book Lounge by Libby Claimed 61" at bounding box center [301, 98] width 305 height 20
copy div "Book Lounge by Libby"
click at [81, 204] on link "Insights" at bounding box center [87, 207] width 51 height 24
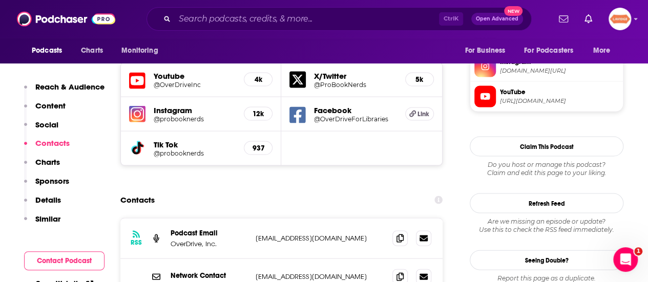
scroll to position [973, 0]
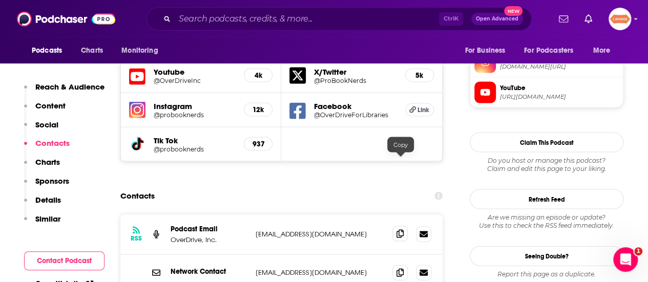
click at [396, 226] on span at bounding box center [399, 233] width 15 height 15
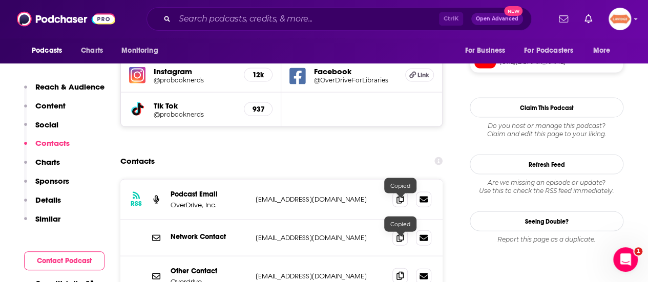
scroll to position [1024, 0]
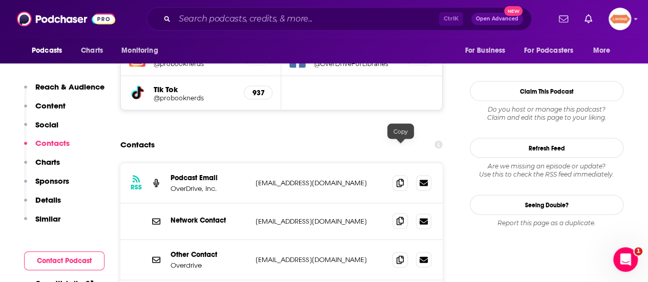
click at [397, 217] on icon at bounding box center [399, 221] width 7 height 8
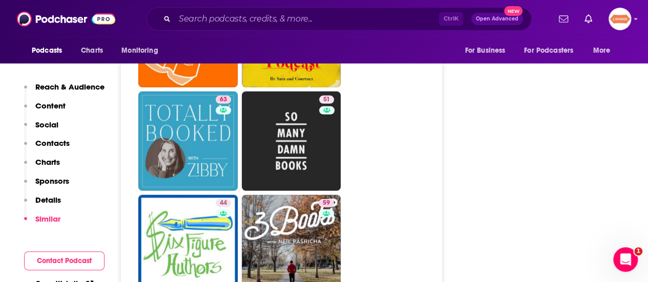
scroll to position [3021, 0]
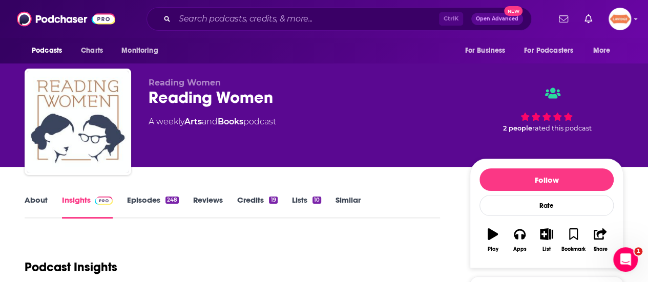
click at [35, 208] on link "About" at bounding box center [36, 207] width 23 height 24
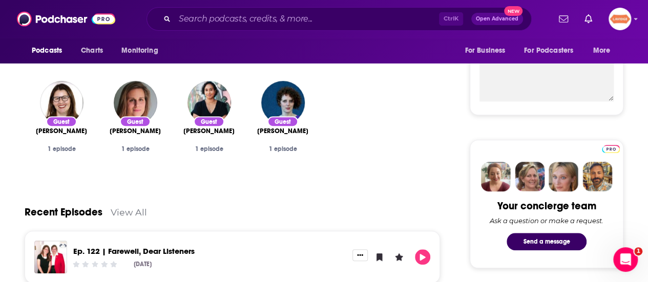
scroll to position [410, 0]
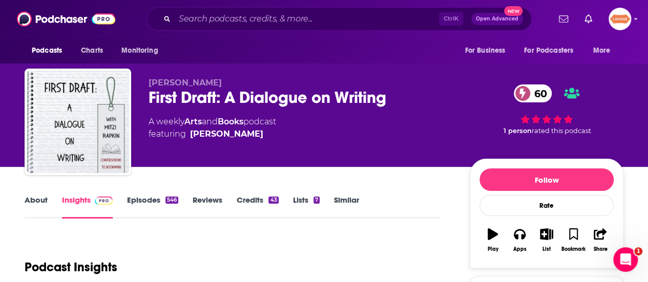
click at [46, 197] on link "About" at bounding box center [36, 207] width 23 height 24
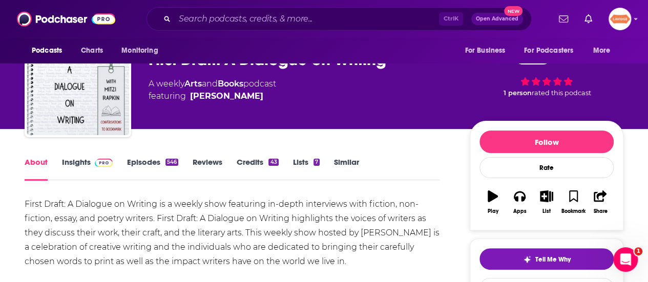
scroll to position [51, 0]
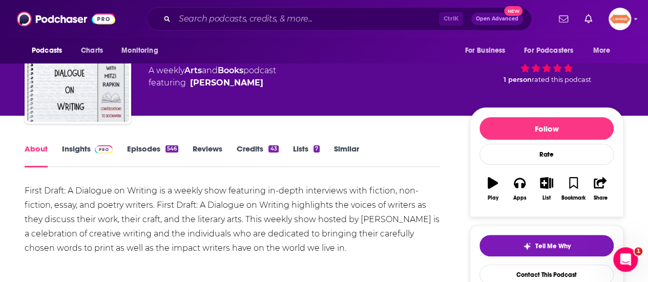
click at [282, 227] on div "First Draft: A Dialogue on Writing is a weekly show featuring in-depth intervie…" at bounding box center [232, 220] width 415 height 72
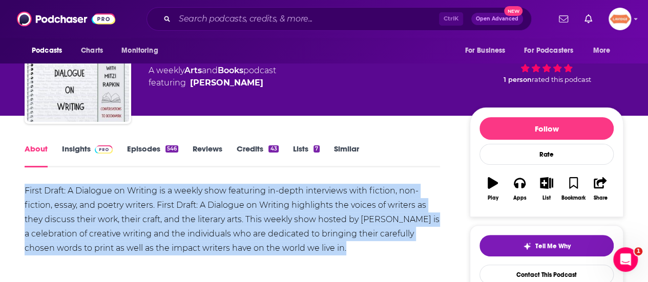
click at [283, 227] on div "First Draft: A Dialogue on Writing is a weekly show featuring in-depth intervie…" at bounding box center [232, 220] width 415 height 72
copy div "First Draft: A Dialogue on Writing is a weekly show featuring in-depth intervie…"
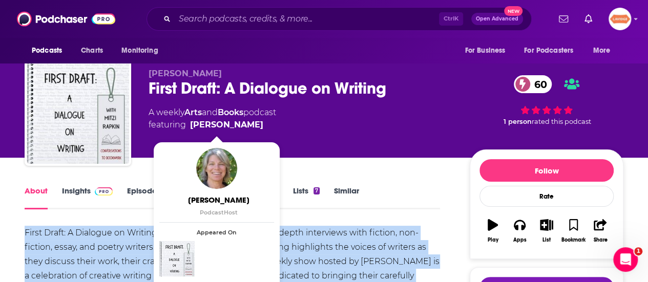
scroll to position [0, 0]
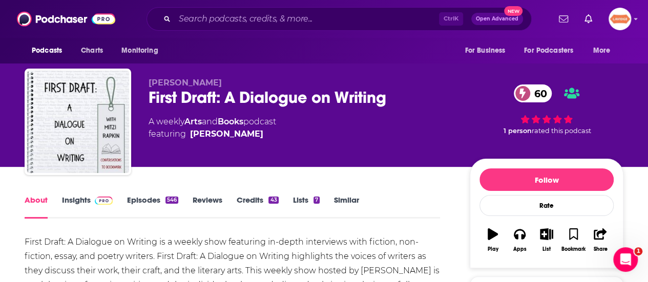
click at [228, 99] on div "First Draft: A Dialogue on Writing 60" at bounding box center [301, 98] width 305 height 20
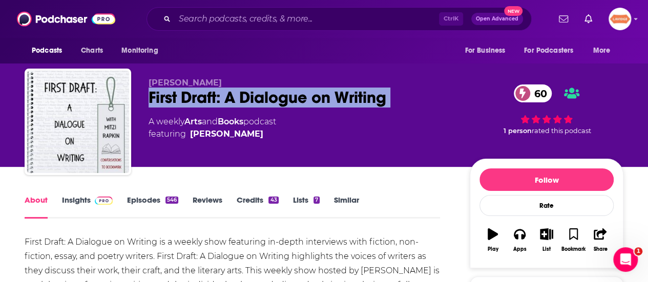
click at [228, 99] on div "First Draft: A Dialogue on Writing 60" at bounding box center [301, 98] width 305 height 20
copy div "First Draft: A Dialogue on Writing 60"
click at [77, 199] on link "Insights" at bounding box center [87, 207] width 51 height 24
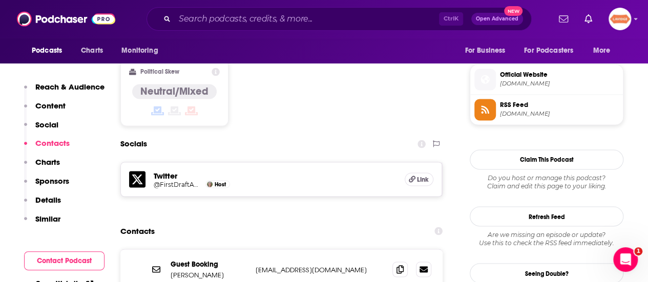
scroll to position [819, 0]
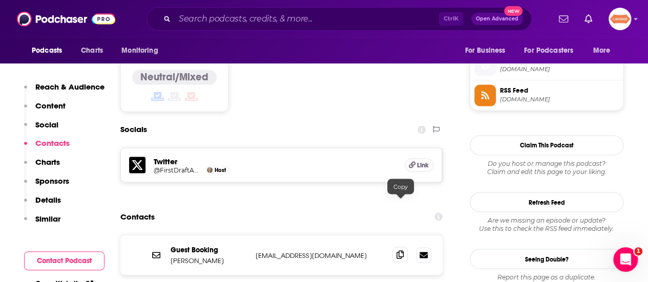
click at [394, 247] on span at bounding box center [399, 254] width 15 height 15
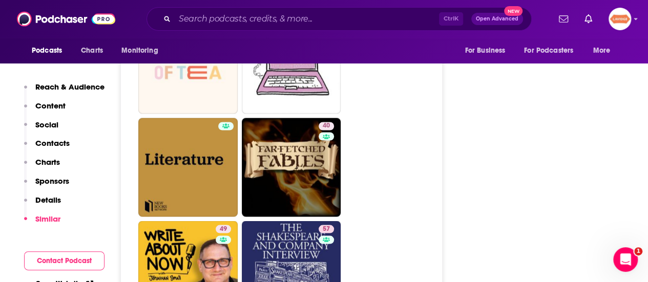
scroll to position [2765, 0]
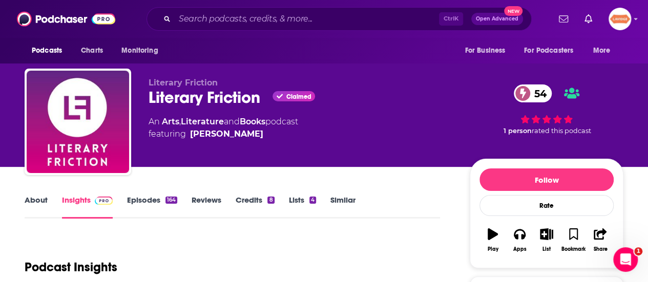
click at [45, 199] on link "About" at bounding box center [36, 207] width 23 height 24
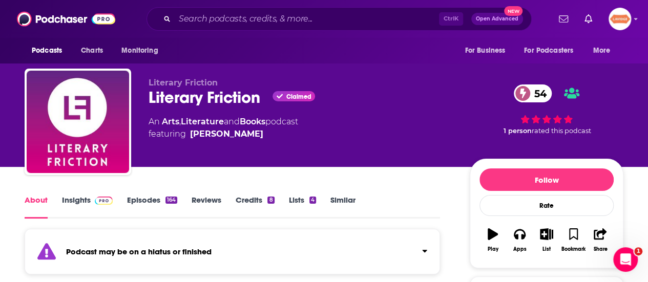
scroll to position [102, 0]
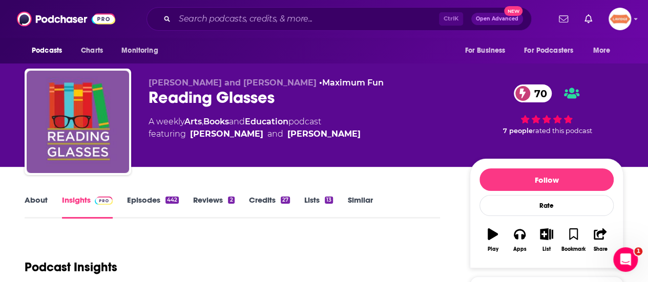
click at [33, 200] on link "About" at bounding box center [36, 207] width 23 height 24
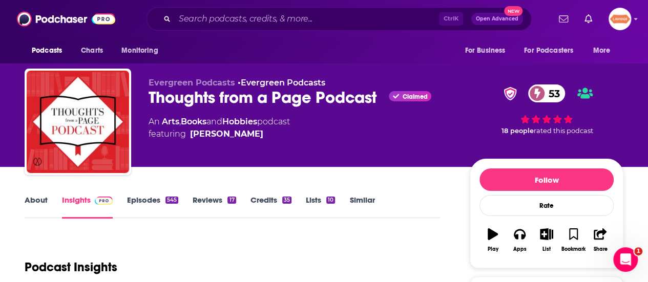
click at [33, 205] on link "About" at bounding box center [36, 207] width 23 height 24
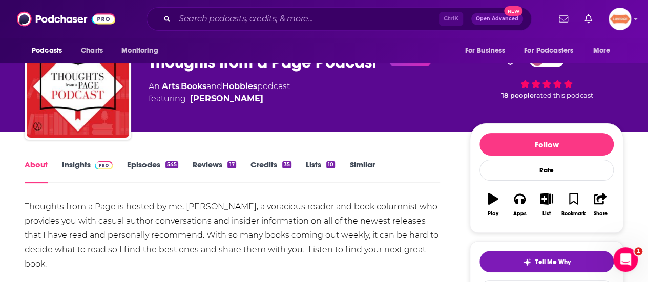
scroll to position [51, 0]
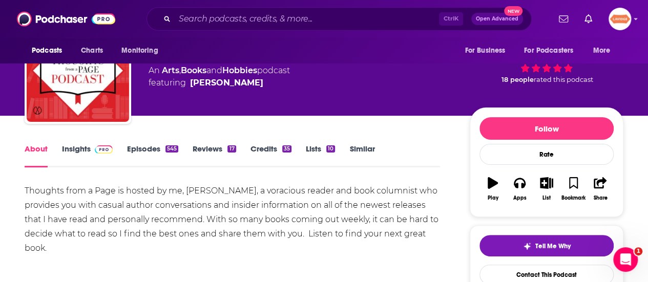
click at [283, 228] on div "Thoughts from a Page is hosted by me, Cindy Burnett, a voracious reader and boo…" at bounding box center [232, 220] width 415 height 72
click at [284, 228] on div "Thoughts from a Page is hosted by me, Cindy Burnett, a voracious reader and boo…" at bounding box center [232, 220] width 415 height 72
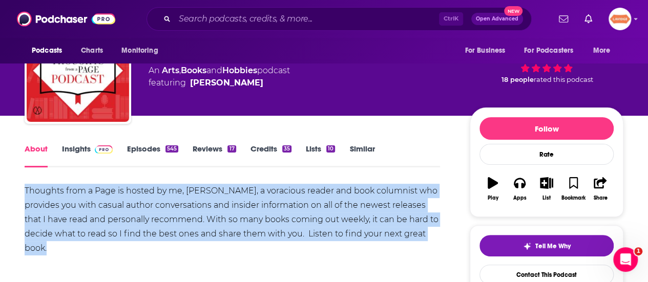
click at [284, 228] on div "Thoughts from a Page is hosted by me, Cindy Burnett, a voracious reader and boo…" at bounding box center [232, 220] width 415 height 72
copy div "Thoughts from a Page is hosted by me, Cindy Burnett, a voracious reader and boo…"
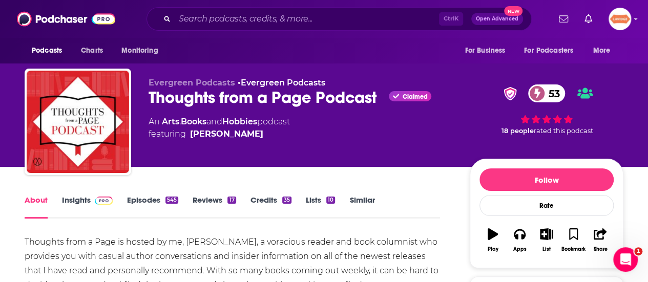
click at [225, 107] on div "Evergreen Podcasts • Evergreen Podcasts Thoughts from a Page Podcast Claimed 53…" at bounding box center [301, 119] width 305 height 82
click at [225, 107] on div "Thoughts from a Page Podcast Claimed 53" at bounding box center [301, 98] width 305 height 20
click at [226, 107] on div "Thoughts from a Page Podcast Claimed 53" at bounding box center [301, 98] width 305 height 20
click at [229, 102] on div "Thoughts from a Page Podcast Claimed 53" at bounding box center [301, 98] width 305 height 20
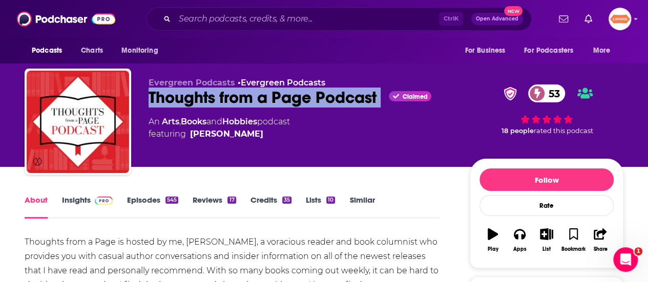
click at [229, 102] on div "Thoughts from a Page Podcast Claimed 53" at bounding box center [301, 98] width 305 height 20
copy div "Thoughts from a Page Podcast"
click at [79, 204] on link "Insights" at bounding box center [87, 207] width 51 height 24
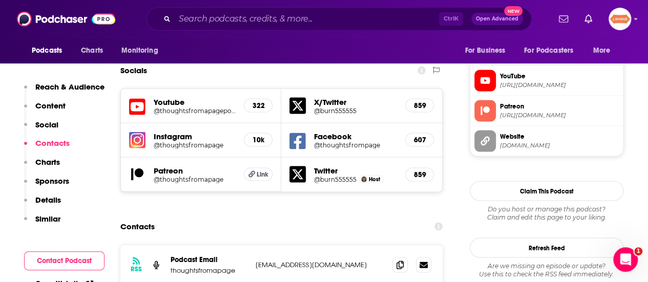
scroll to position [1024, 0]
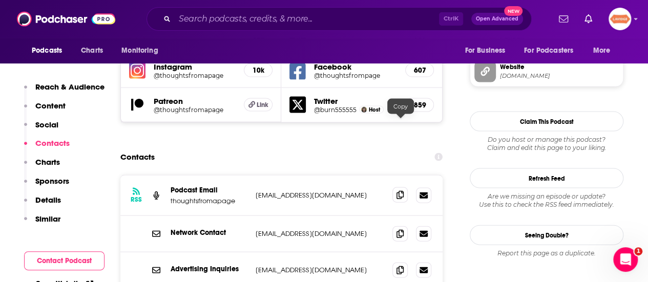
click at [400, 191] on icon at bounding box center [399, 195] width 7 height 8
click at [393, 226] on span at bounding box center [399, 233] width 15 height 15
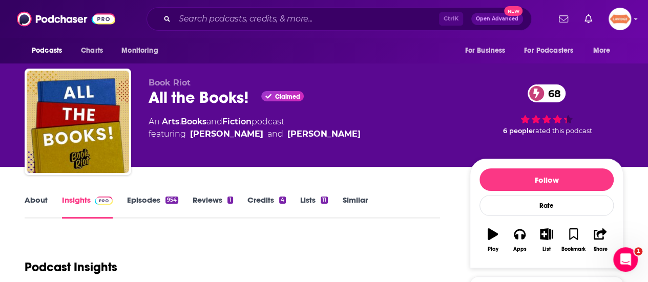
click at [35, 196] on link "About" at bounding box center [36, 207] width 23 height 24
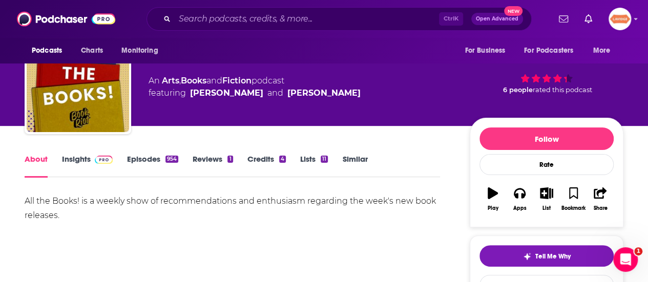
scroll to position [51, 0]
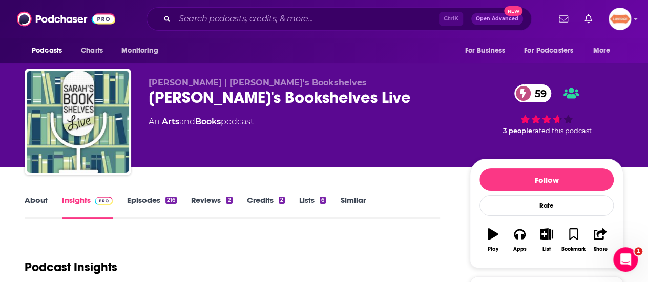
click at [33, 209] on link "About" at bounding box center [36, 207] width 23 height 24
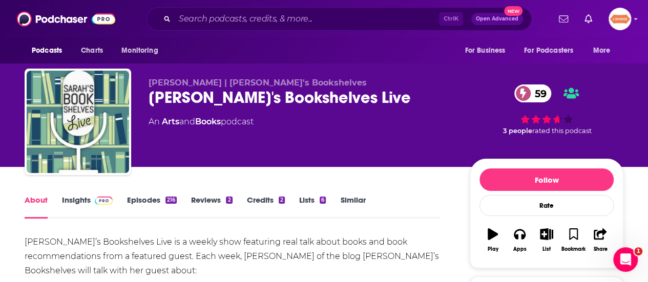
click at [33, 207] on link "About" at bounding box center [36, 207] width 23 height 24
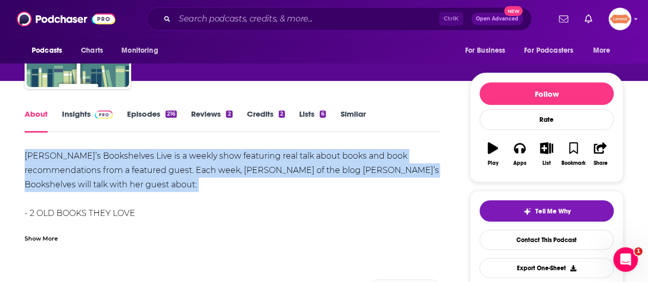
scroll to position [102, 0]
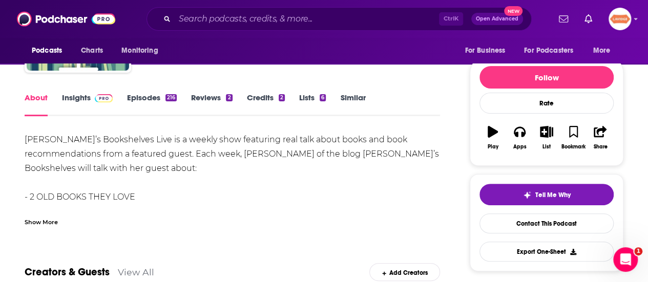
click at [53, 225] on div "Show More" at bounding box center [41, 222] width 33 height 10
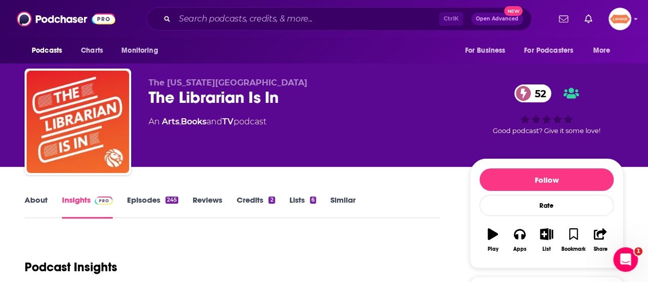
click at [42, 203] on link "About" at bounding box center [36, 207] width 23 height 24
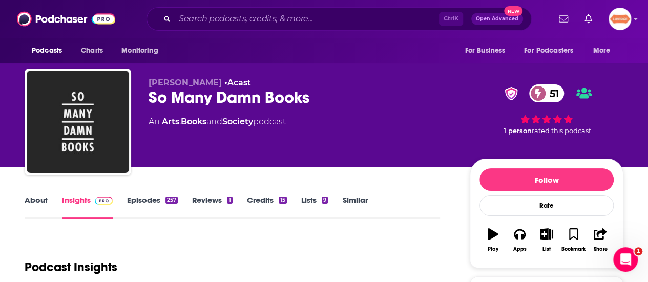
click at [44, 210] on link "About" at bounding box center [36, 207] width 23 height 24
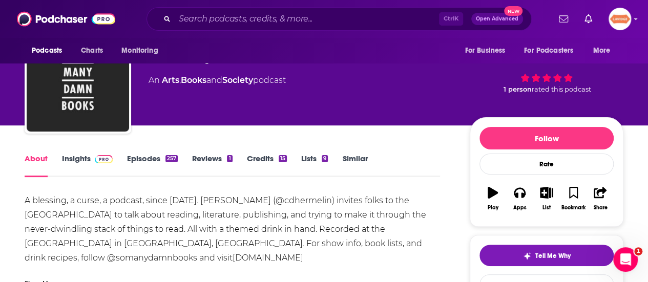
scroll to position [51, 0]
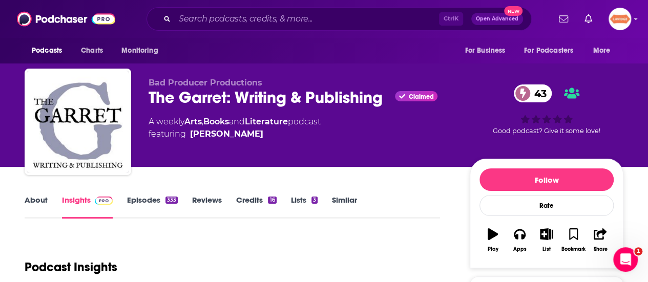
click at [29, 206] on link "About" at bounding box center [36, 207] width 23 height 24
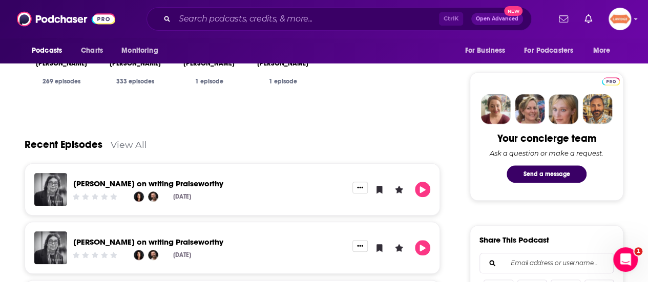
scroll to position [461, 0]
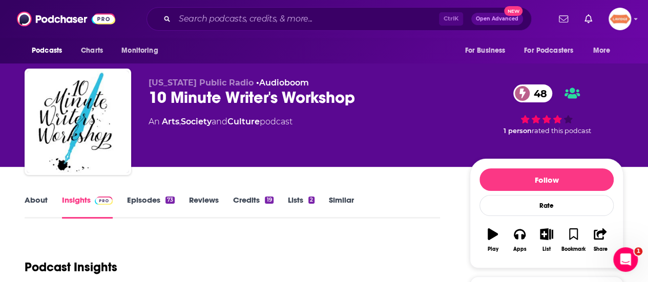
click at [42, 205] on link "About" at bounding box center [36, 207] width 23 height 24
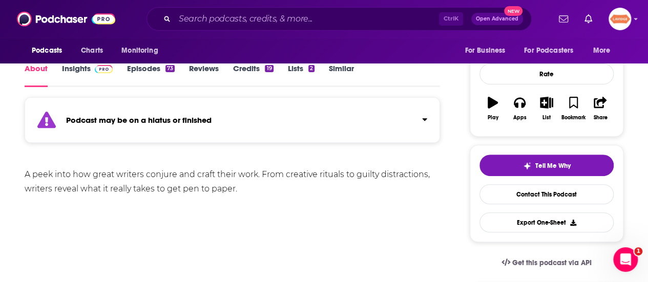
scroll to position [154, 0]
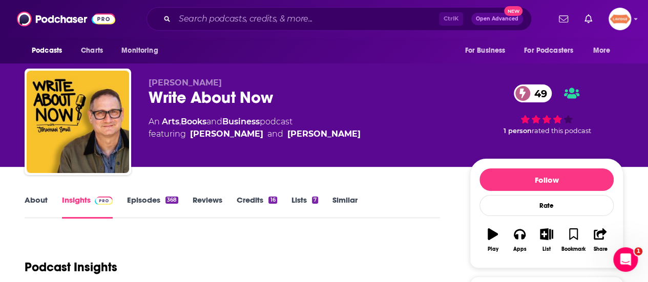
click at [31, 200] on link "About" at bounding box center [36, 207] width 23 height 24
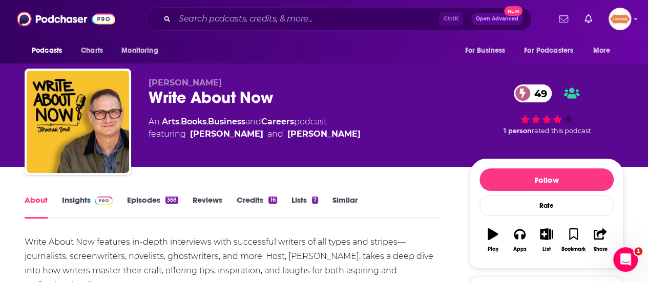
scroll to position [51, 0]
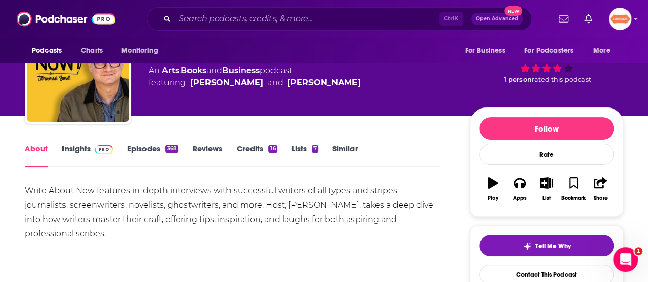
click at [195, 218] on div "Write About Now features in-depth interviews with successful writers of all typ…" at bounding box center [232, 212] width 415 height 57
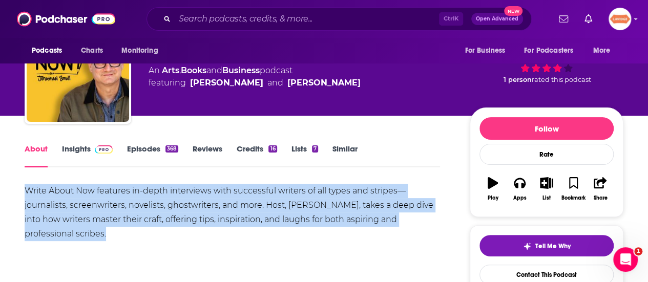
click at [194, 218] on div "Write About Now features in-depth interviews with successful writers of all typ…" at bounding box center [232, 212] width 415 height 57
copy div "Write About Now features in-depth interviews with successful writers of all typ…"
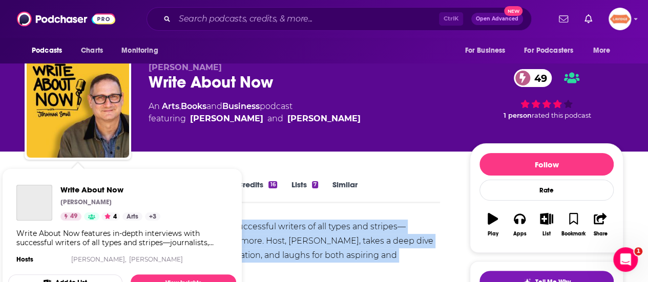
scroll to position [0, 0]
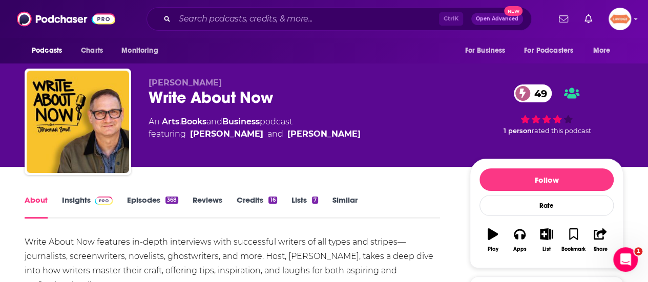
click at [197, 101] on div "Write About Now 49" at bounding box center [301, 98] width 305 height 20
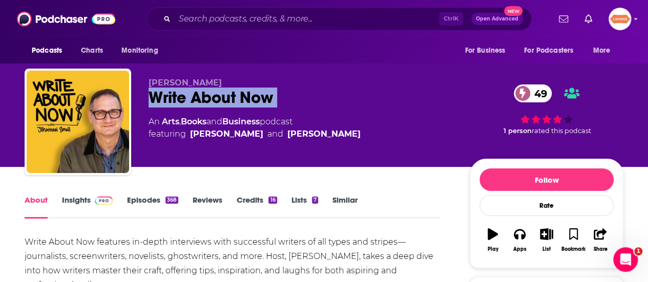
click at [197, 101] on div "Write About Now 49" at bounding box center [301, 98] width 305 height 20
copy div "Write About Now 49"
click at [68, 196] on link "Insights" at bounding box center [87, 207] width 51 height 24
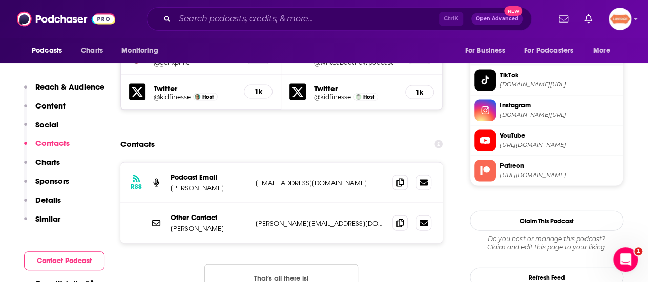
scroll to position [1024, 0]
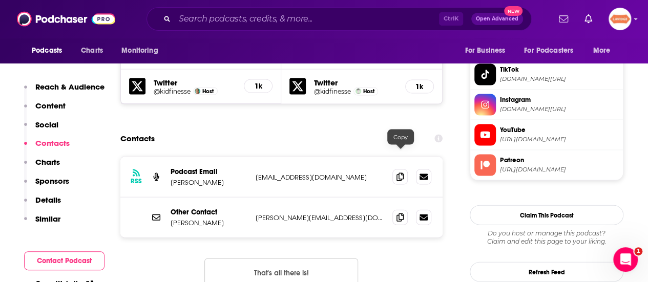
click at [406, 198] on div "Other Contact Jonathan James jonathan@writeaboutnowmedia.com jonathan@writeabou…" at bounding box center [281, 218] width 322 height 40
click at [400, 213] on icon at bounding box center [399, 217] width 7 height 8
click at [398, 173] on icon at bounding box center [399, 177] width 7 height 8
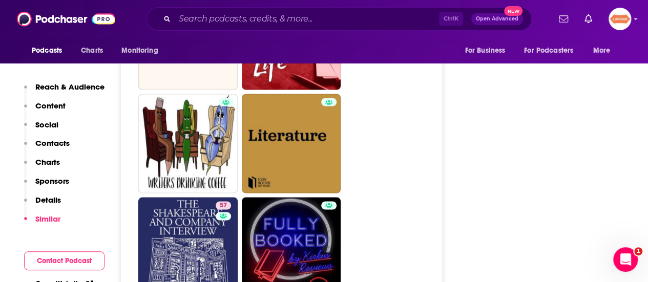
scroll to position [2817, 0]
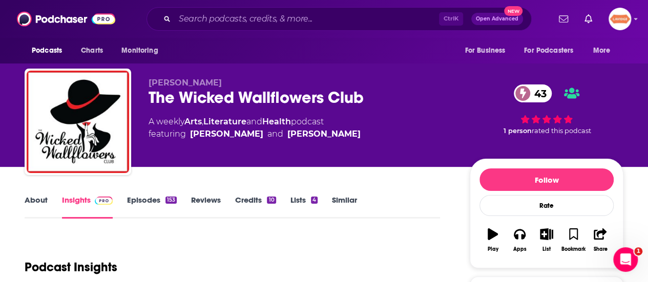
click at [33, 200] on link "About" at bounding box center [36, 207] width 23 height 24
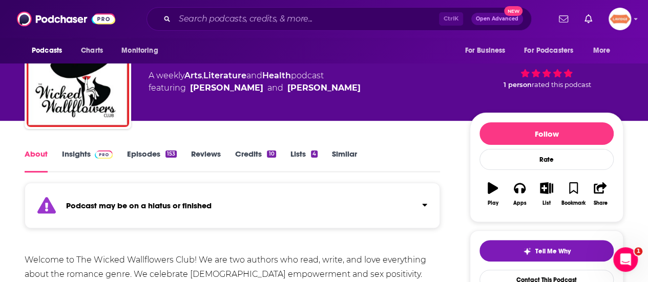
scroll to position [102, 0]
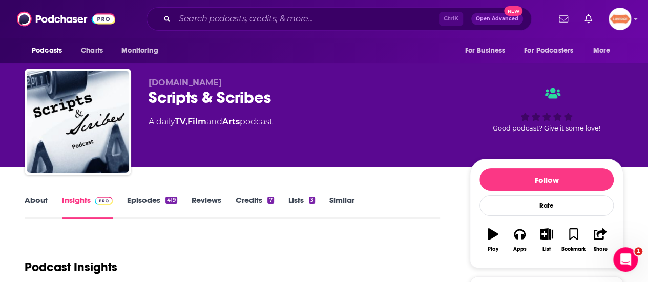
click at [41, 202] on link "About" at bounding box center [36, 207] width 23 height 24
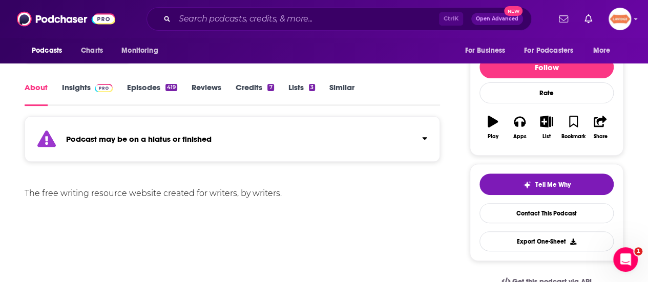
scroll to position [154, 0]
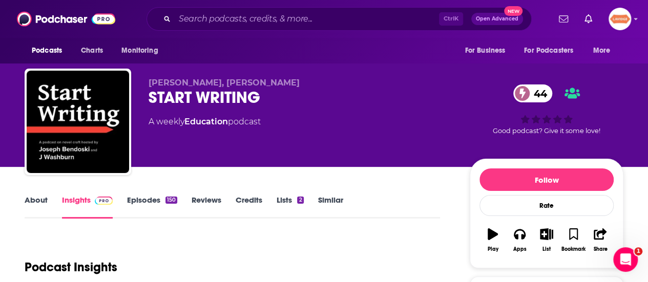
click at [44, 198] on link "About" at bounding box center [36, 207] width 23 height 24
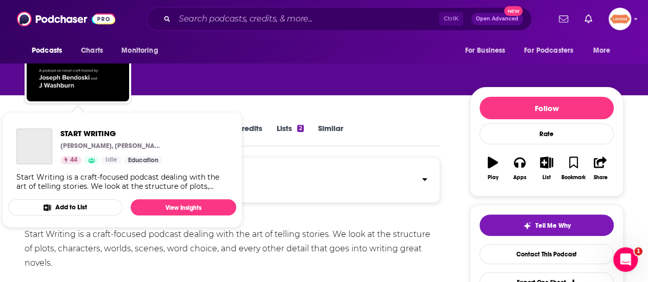
scroll to position [102, 0]
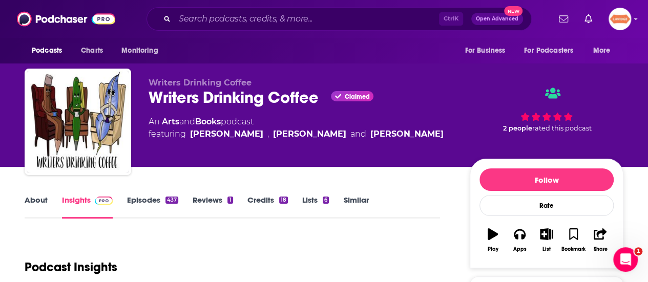
click at [37, 209] on link "About" at bounding box center [36, 207] width 23 height 24
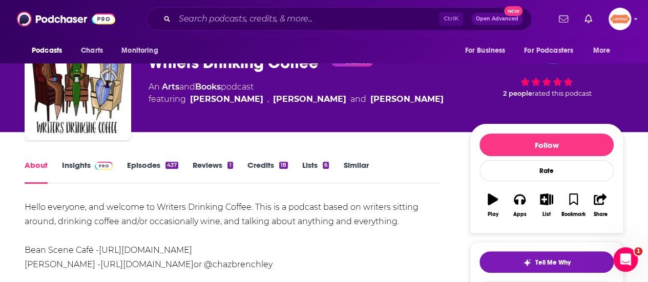
scroll to position [51, 0]
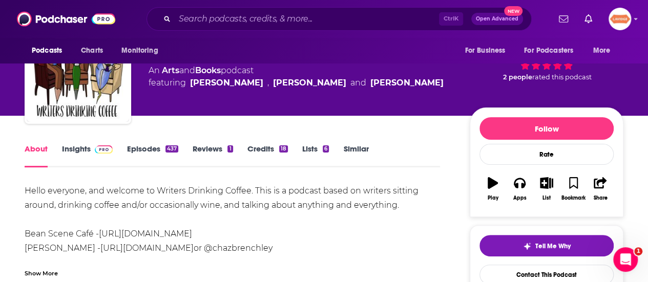
click at [270, 205] on div "Hello everyone, and welcome to Writers Drinking Coffee. This is a podcast based…" at bounding box center [232, 248] width 415 height 129
click at [269, 205] on div "Hello everyone, and welcome to Writers Drinking Coffee. This is a podcast based…" at bounding box center [232, 248] width 415 height 129
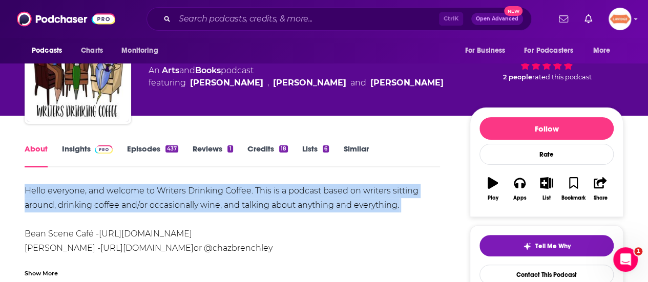
click at [269, 205] on div "Hello everyone, and welcome to Writers Drinking Coffee. This is a podcast based…" at bounding box center [232, 248] width 415 height 129
copy div "Hello everyone, and welcome to Writers Drinking Coffee. This is a podcast based…"
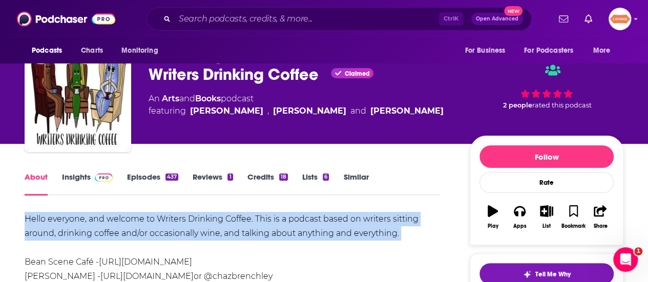
scroll to position [0, 0]
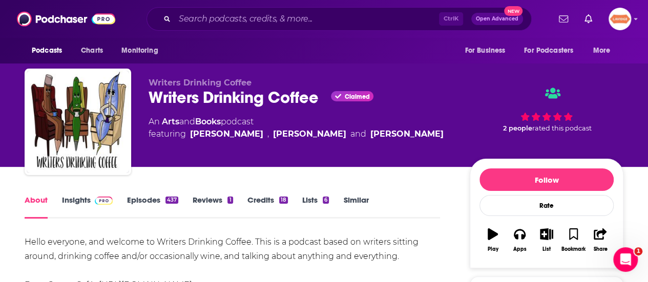
click at [183, 96] on div "Writers Drinking Coffee Claimed" at bounding box center [301, 98] width 305 height 20
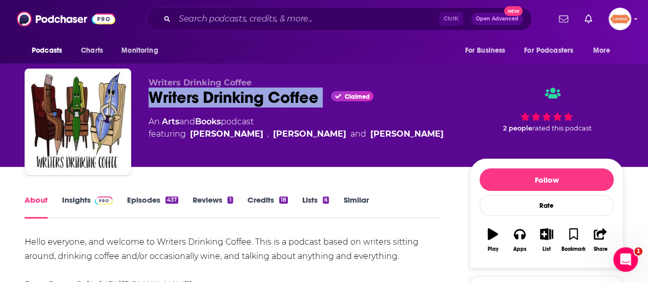
click at [183, 96] on div "Writers Drinking Coffee Claimed" at bounding box center [301, 98] width 305 height 20
copy div "Writers Drinking Coffee"
click at [78, 200] on link "Insights" at bounding box center [87, 207] width 51 height 24
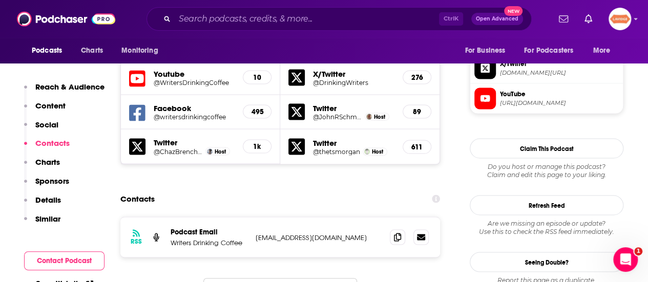
scroll to position [922, 0]
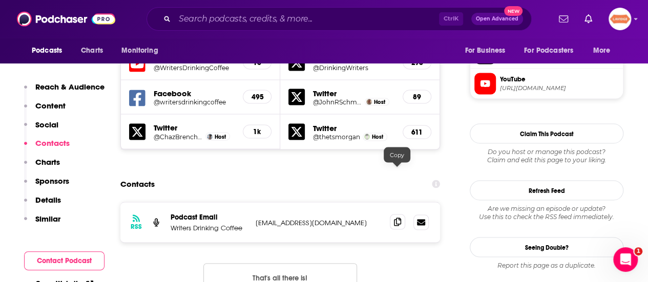
click at [392, 214] on span at bounding box center [397, 221] width 15 height 15
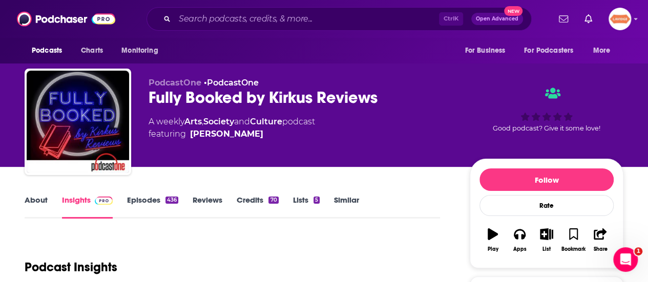
click at [41, 199] on link "About" at bounding box center [36, 207] width 23 height 24
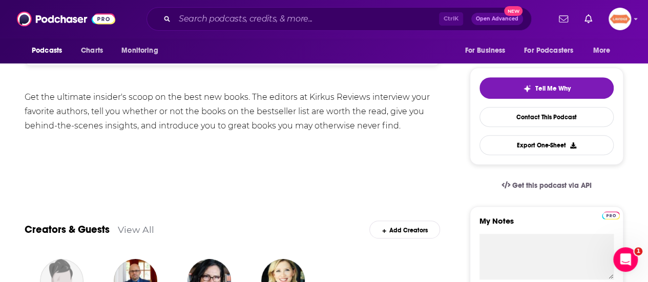
scroll to position [205, 0]
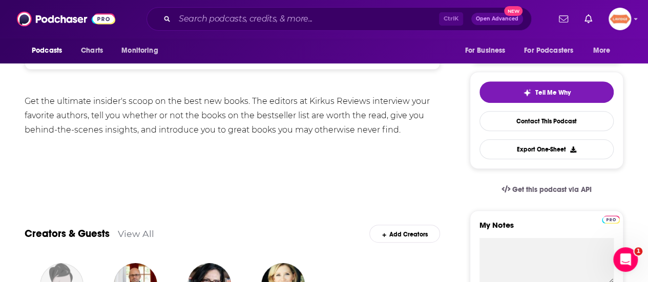
click at [176, 117] on div "Get the ultimate insider's scoop on the best new books. The editors at Kirkus R…" at bounding box center [232, 115] width 415 height 43
click at [172, 112] on div "Get the ultimate insider's scoop on the best new books. The editors at Kirkus R…" at bounding box center [232, 115] width 415 height 43
click at [171, 113] on div "Get the ultimate insider's scoop on the best new books. The editors at Kirkus R…" at bounding box center [232, 115] width 415 height 43
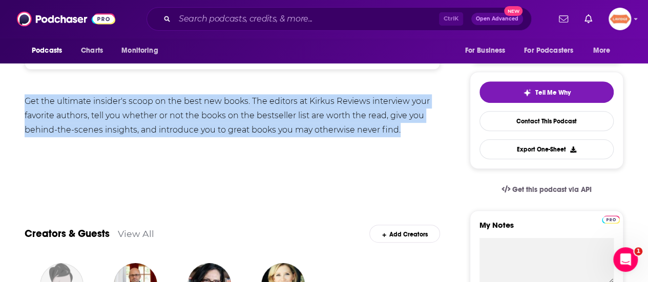
click at [171, 113] on div "Get the ultimate insider's scoop on the best new books. The editors at Kirkus R…" at bounding box center [232, 115] width 415 height 43
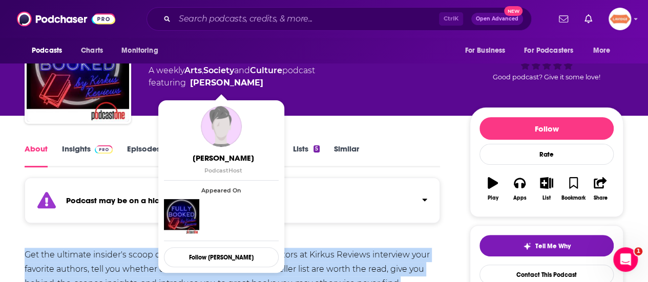
scroll to position [0, 0]
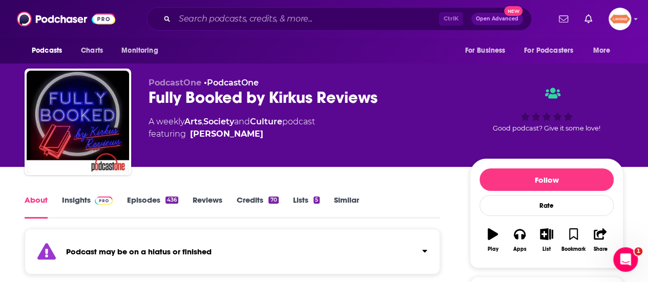
click at [230, 88] on div "Fully Booked by Kirkus Reviews" at bounding box center [301, 98] width 305 height 20
click at [230, 99] on div "Fully Booked by Kirkus Reviews" at bounding box center [301, 98] width 305 height 20
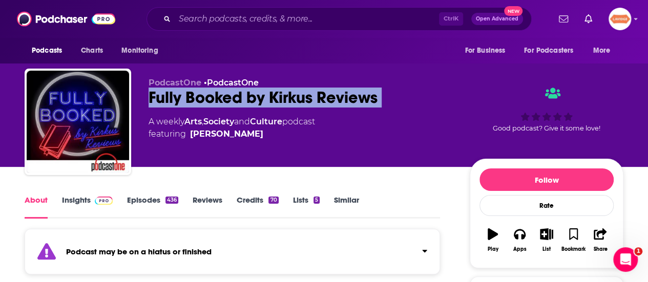
click at [230, 99] on div "Fully Booked by Kirkus Reviews" at bounding box center [301, 98] width 305 height 20
copy div "Fully Booked by Kirkus Reviews"
click at [95, 203] on img at bounding box center [104, 201] width 18 height 8
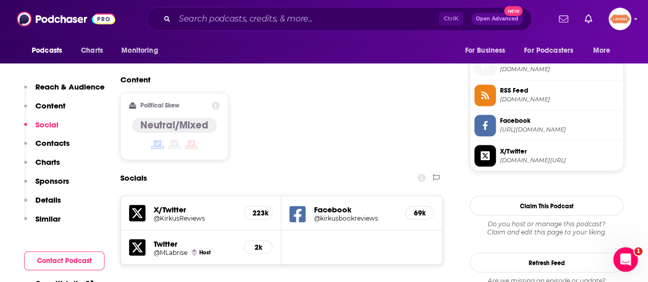
scroll to position [1024, 0]
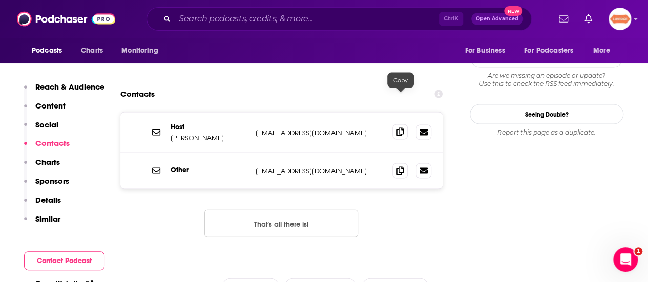
click at [403, 128] on icon at bounding box center [399, 132] width 7 height 8
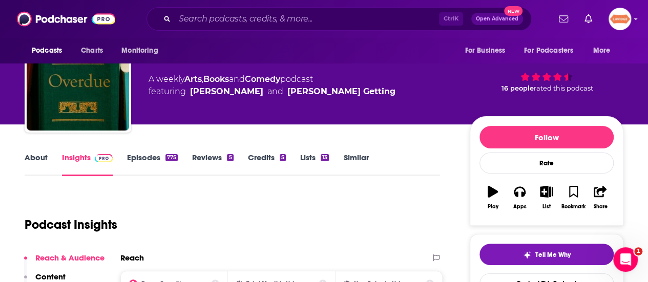
scroll to position [102, 0]
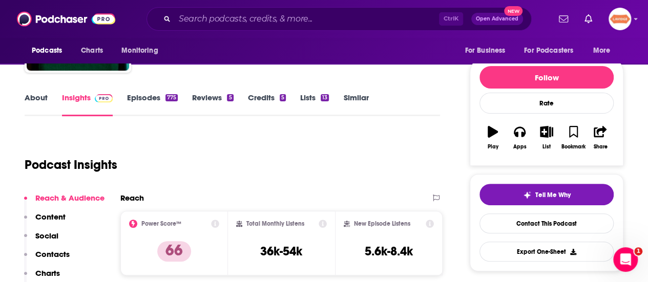
click at [33, 104] on link "About" at bounding box center [36, 105] width 23 height 24
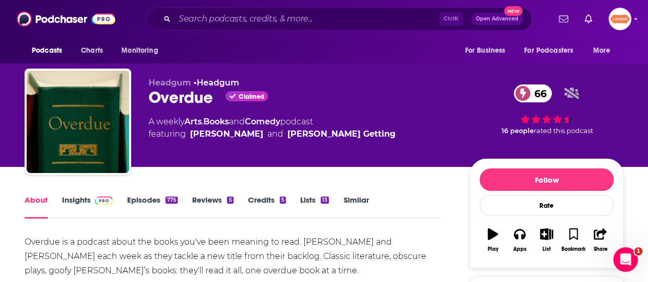
scroll to position [51, 0]
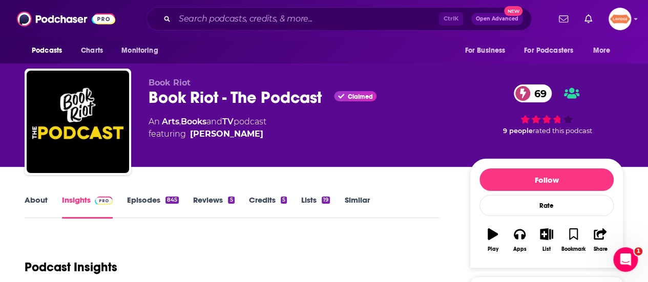
click at [42, 198] on link "About" at bounding box center [36, 207] width 23 height 24
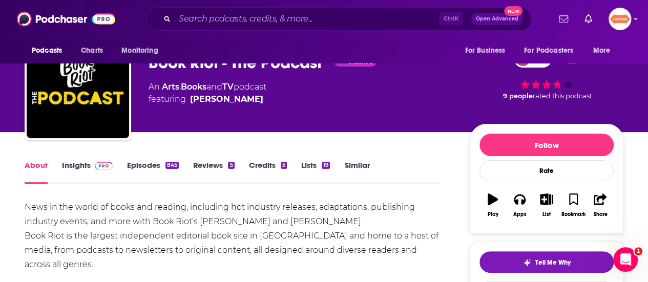
scroll to position [51, 0]
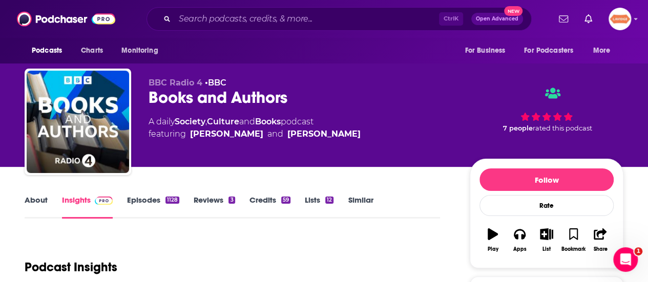
click at [46, 201] on link "About" at bounding box center [36, 207] width 23 height 24
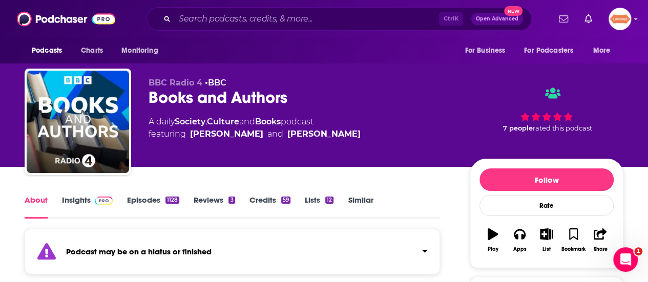
click at [46, 201] on link "About" at bounding box center [36, 207] width 23 height 24
